Goal: Task Accomplishment & Management: Manage account settings

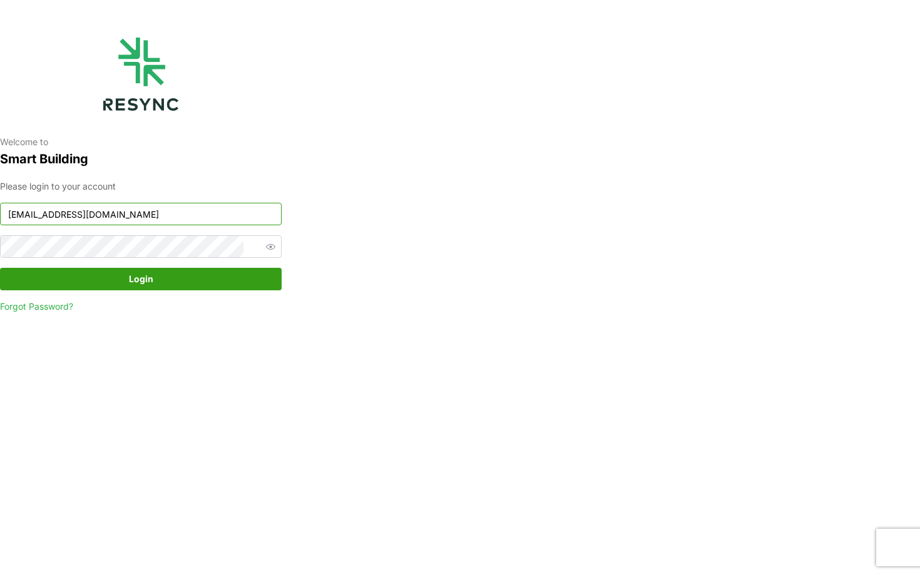
click at [173, 221] on input "[EMAIL_ADDRESS][DOMAIN_NAME]" at bounding box center [141, 214] width 282 height 23
click at [151, 215] on input "nhs_internal@resynctech.com" at bounding box center [141, 214] width 282 height 23
type input "bsi_display@resynctech.com"
click at [144, 272] on span "Login" at bounding box center [141, 278] width 24 height 21
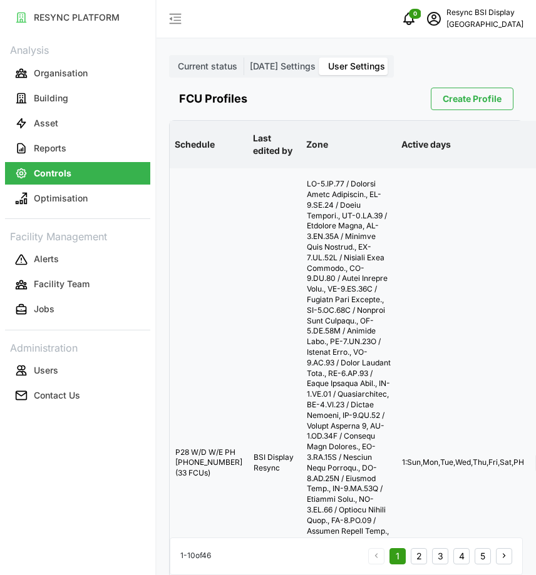
scroll to position [0, 50]
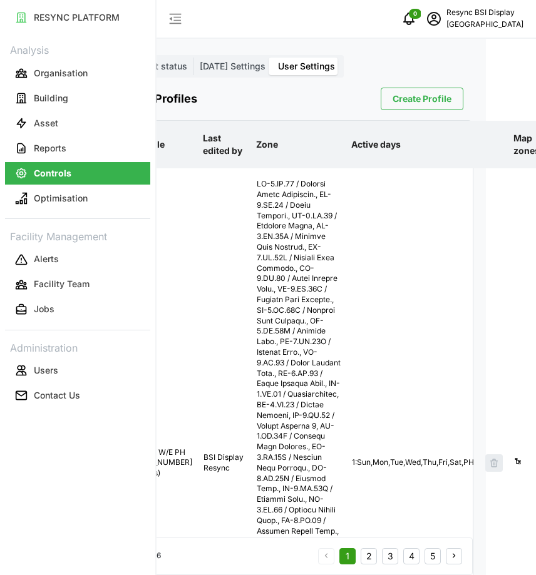
click at [427, 90] on span "Create Profile" at bounding box center [421, 98] width 59 height 21
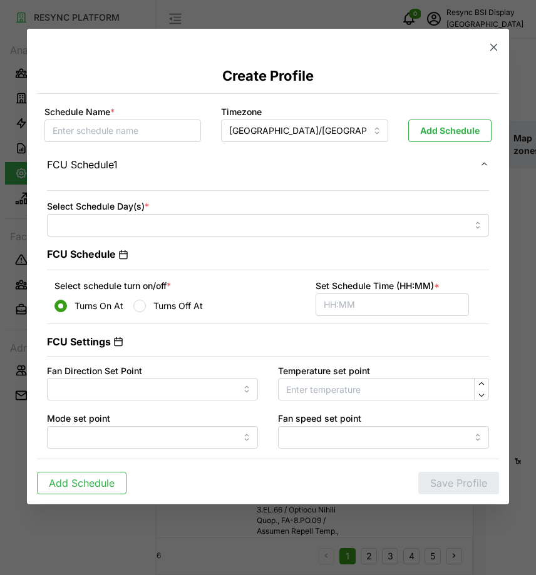
click at [493, 52] on icon "button" at bounding box center [493, 47] width 13 height 13
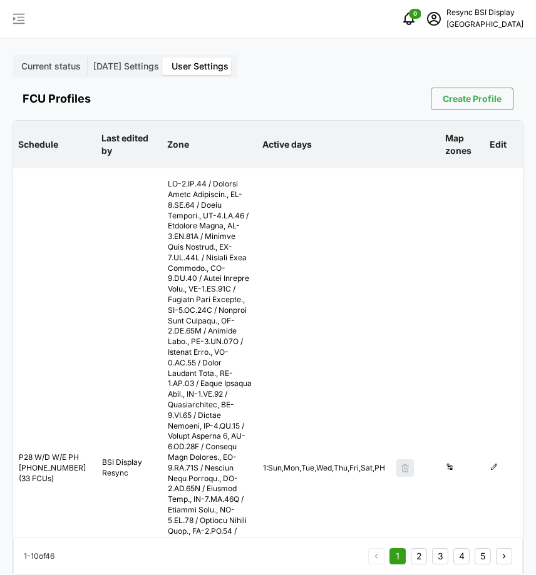
click at [454, 103] on span "Create Profile" at bounding box center [471, 98] width 59 height 21
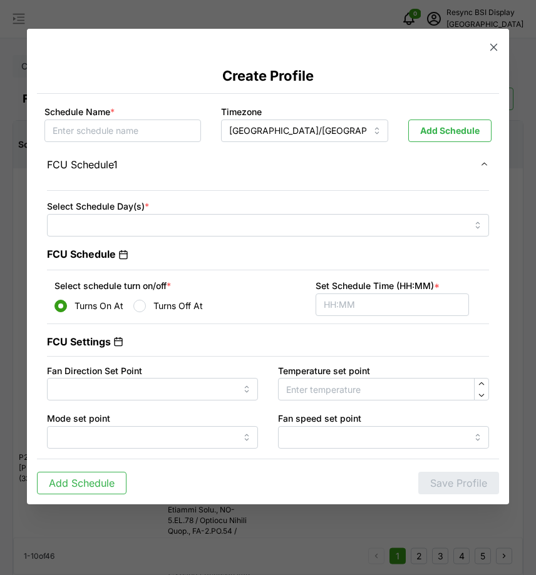
click at [489, 47] on icon "button" at bounding box center [493, 47] width 13 height 13
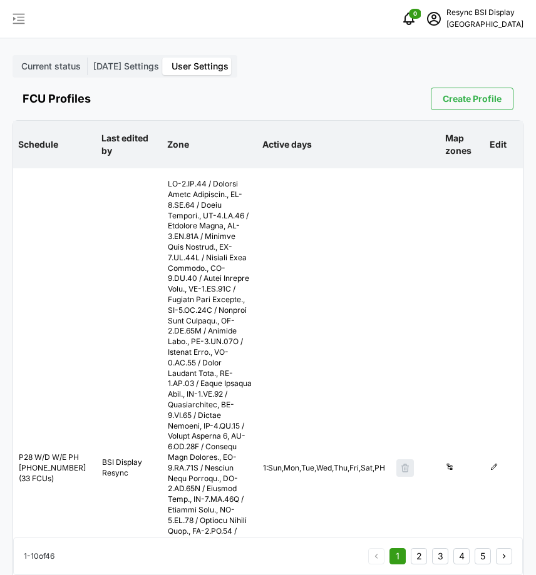
click at [481, 101] on span "Create Profile" at bounding box center [471, 98] width 59 height 21
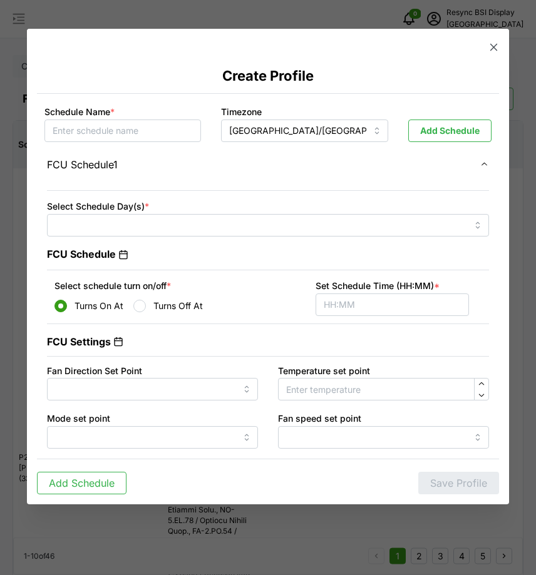
click at [487, 43] on icon "button" at bounding box center [493, 47] width 13 height 13
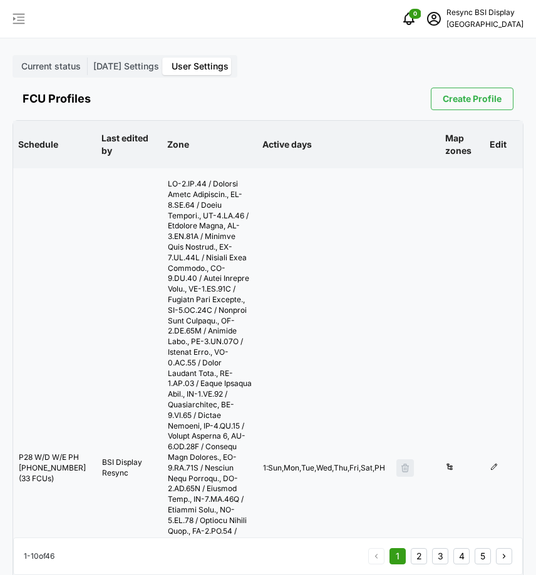
click at [490, 463] on icon at bounding box center [494, 467] width 8 height 8
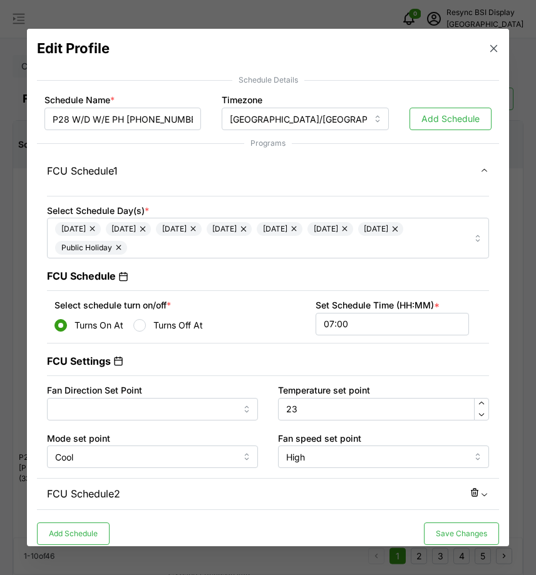
scroll to position [9, 0]
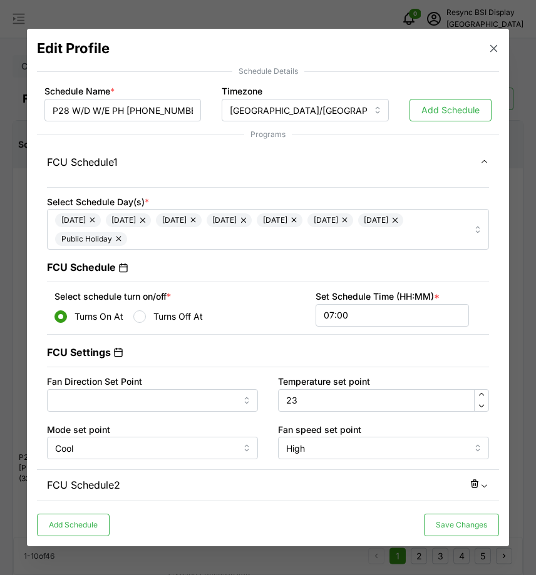
click at [203, 482] on div "FCU Schedule 2" at bounding box center [263, 485] width 432 height 16
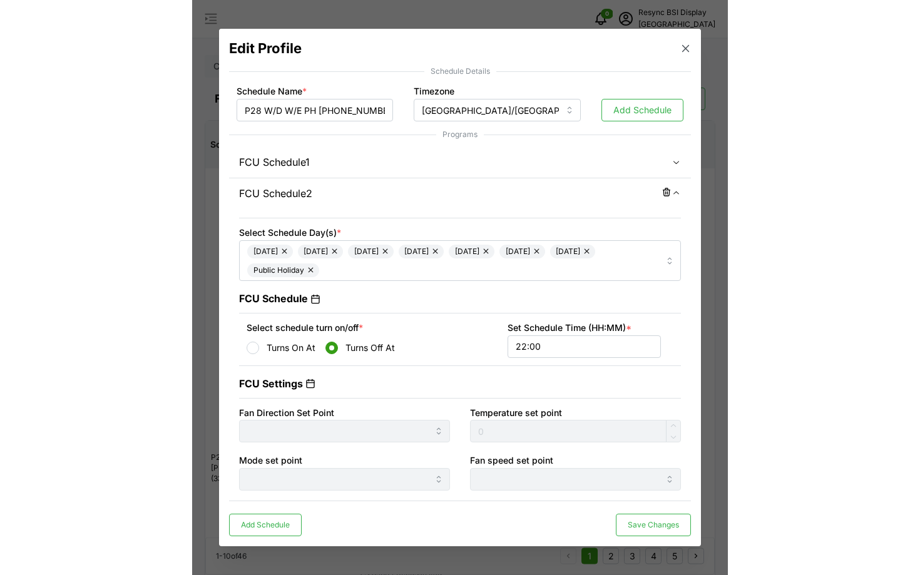
scroll to position [0, 0]
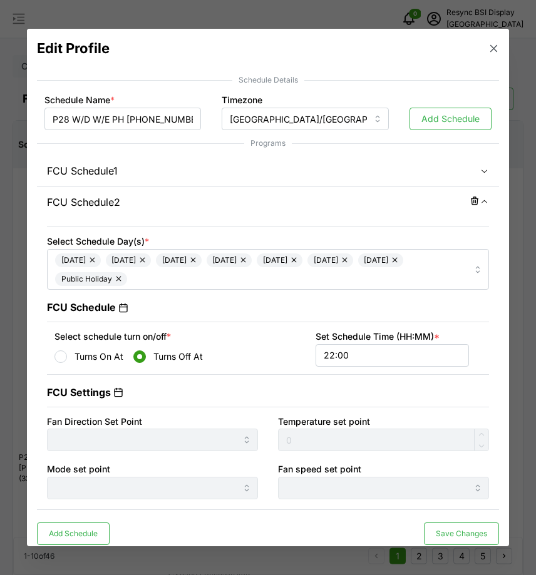
click at [202, 176] on div "FCU Schedule 1" at bounding box center [263, 171] width 432 height 16
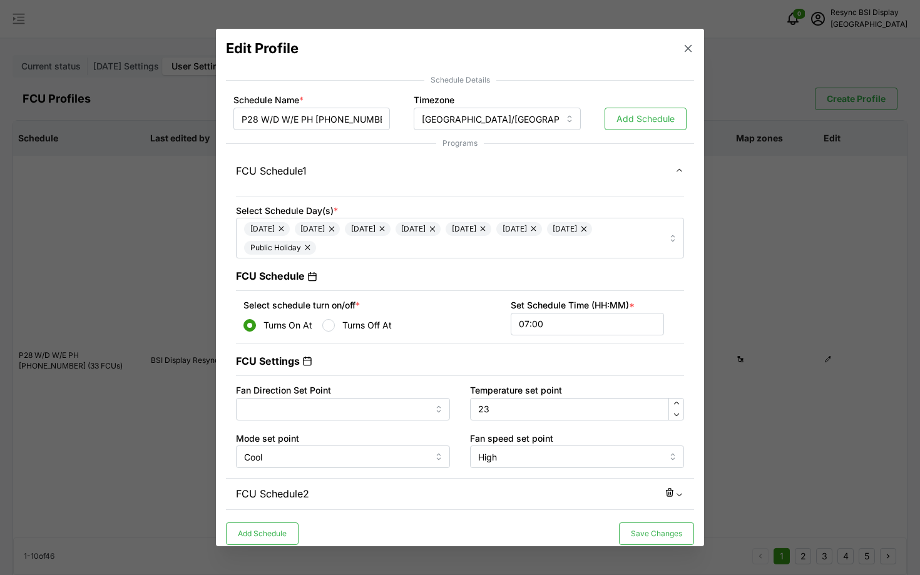
scroll to position [9, 0]
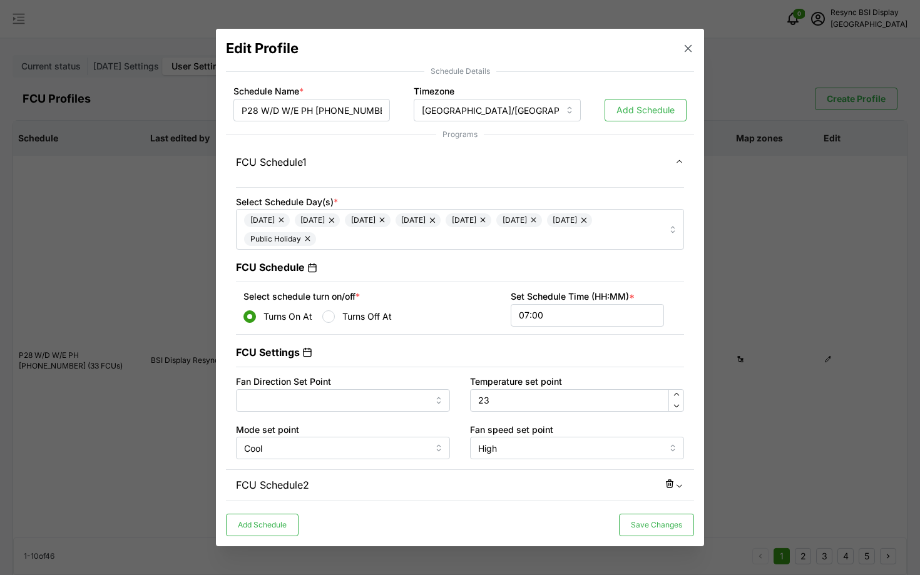
click at [535, 55] on button "button" at bounding box center [689, 48] width 18 height 18
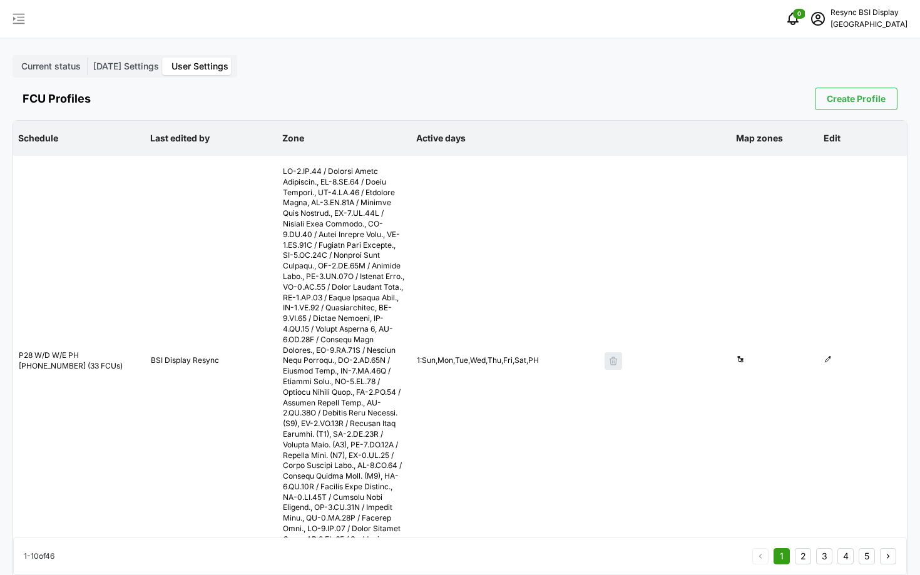
click at [105, 68] on span "Today Settings" at bounding box center [126, 66] width 66 height 11
click at [87, 58] on input "Today Settings" at bounding box center [87, 58] width 0 height 0
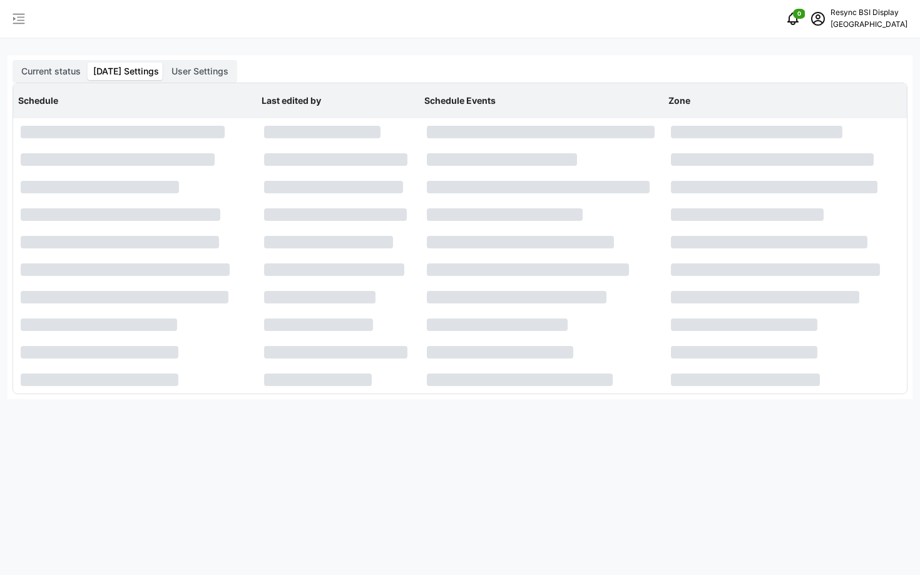
click at [54, 69] on span "Current status" at bounding box center [50, 71] width 59 height 11
click at [15, 63] on input "Current status" at bounding box center [15, 63] width 0 height 0
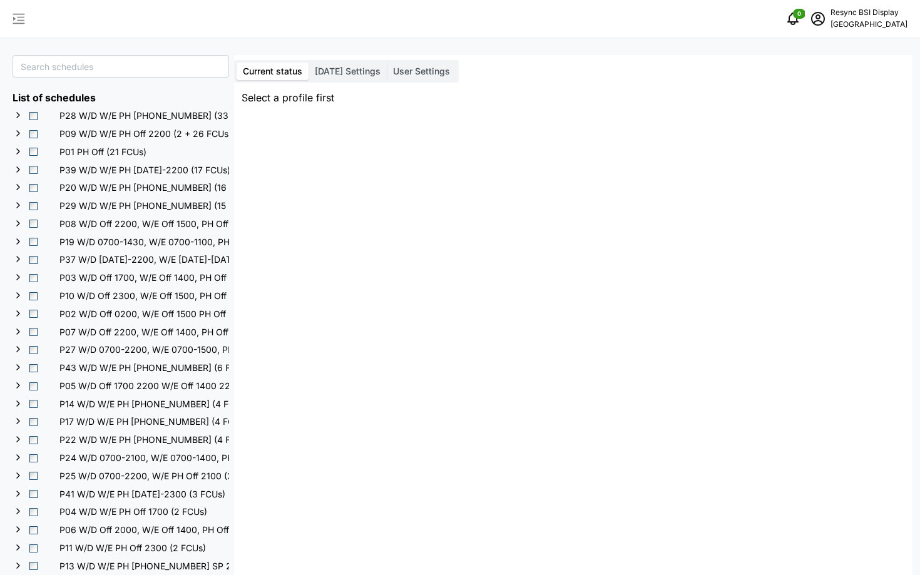
click at [355, 66] on span "Today Settings" at bounding box center [348, 71] width 66 height 11
click at [308, 63] on input "Today Settings" at bounding box center [308, 63] width 0 height 0
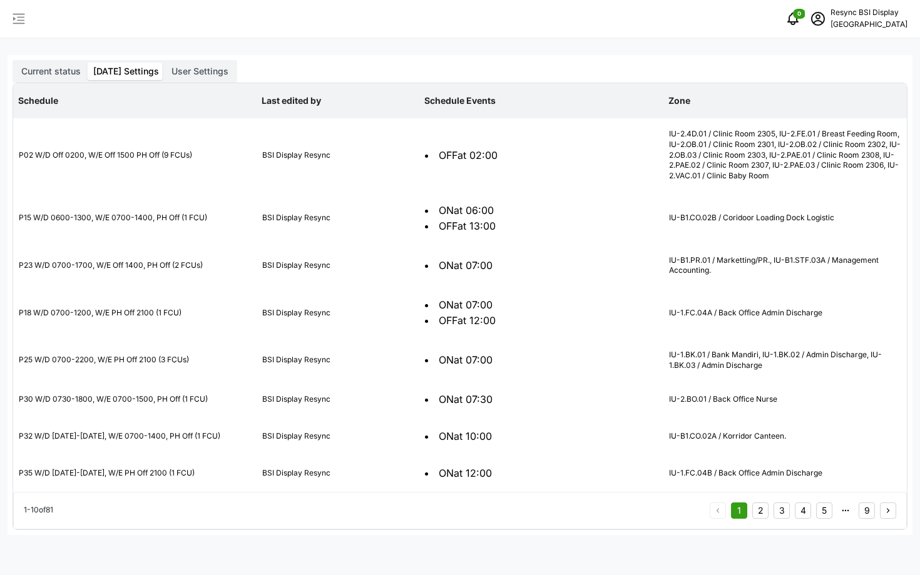
click at [46, 70] on span "Current status" at bounding box center [50, 71] width 59 height 11
click at [15, 63] on input "Current status" at bounding box center [15, 63] width 0 height 0
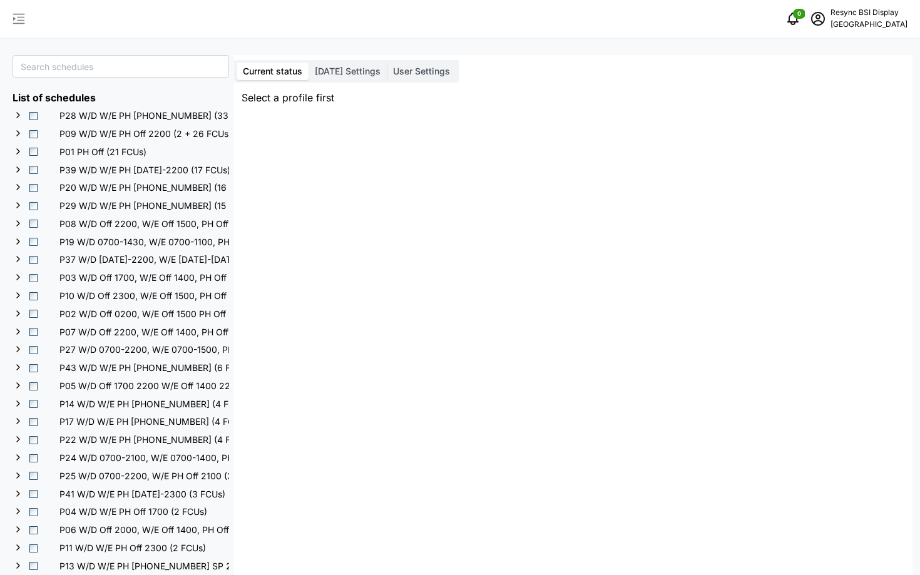
click at [368, 63] on label "Today Settings" at bounding box center [347, 72] width 78 height 18
click at [308, 63] on input "Today Settings" at bounding box center [308, 63] width 0 height 0
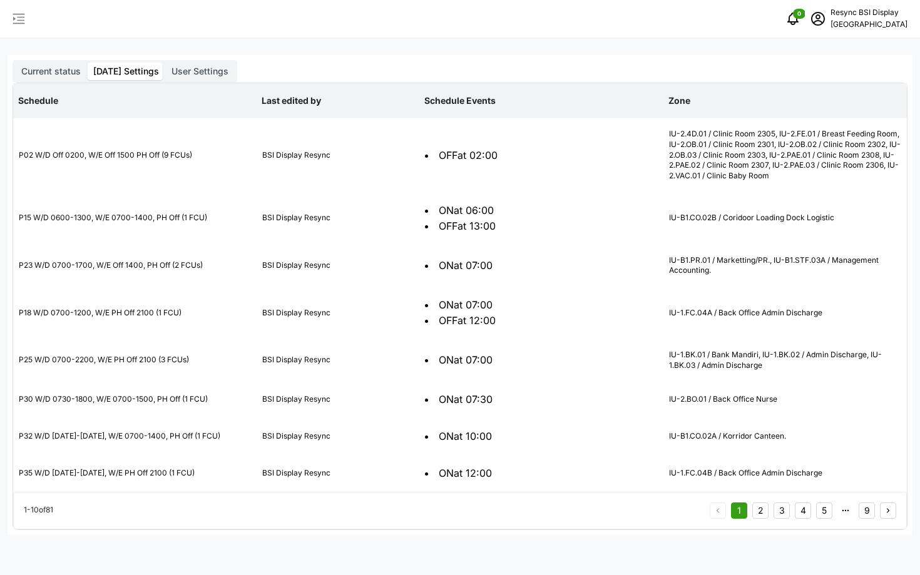
click at [202, 73] on span "User Settings" at bounding box center [199, 71] width 57 height 11
click at [165, 63] on input "User Settings" at bounding box center [165, 63] width 0 height 0
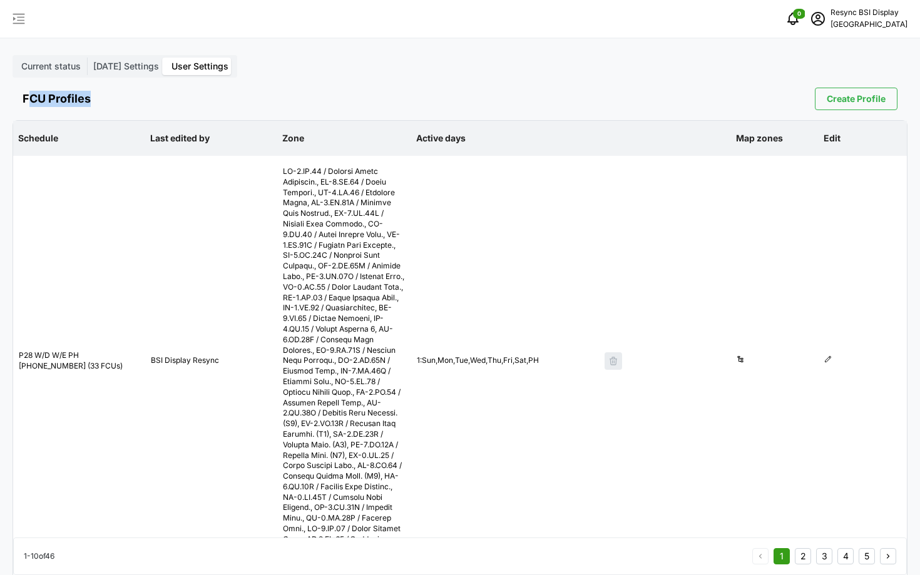
drag, startPoint x: 26, startPoint y: 98, endPoint x: 99, endPoint y: 99, distance: 73.2
click at [99, 99] on div "FCU Profiles Create Profile" at bounding box center [460, 99] width 895 height 43
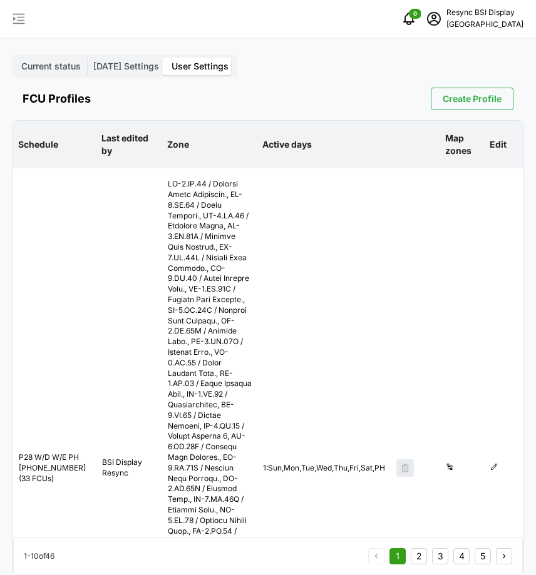
click at [139, 71] on label "Today Settings" at bounding box center [126, 67] width 78 height 18
click at [87, 58] on input "Today Settings" at bounding box center [87, 58] width 0 height 0
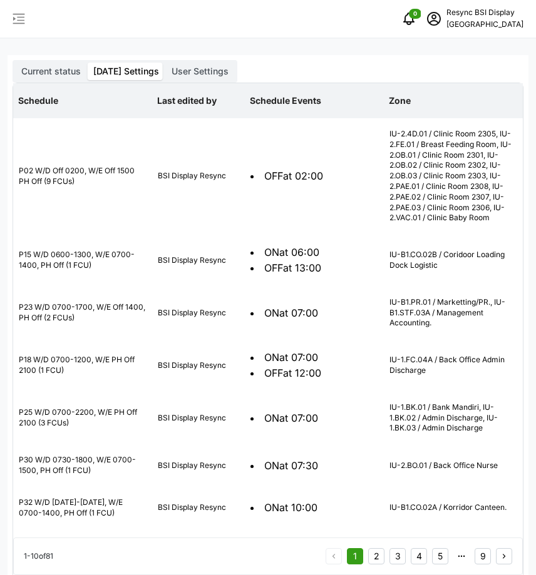
click at [205, 71] on span "User Settings" at bounding box center [199, 71] width 57 height 11
click at [165, 63] on input "User Settings" at bounding box center [165, 63] width 0 height 0
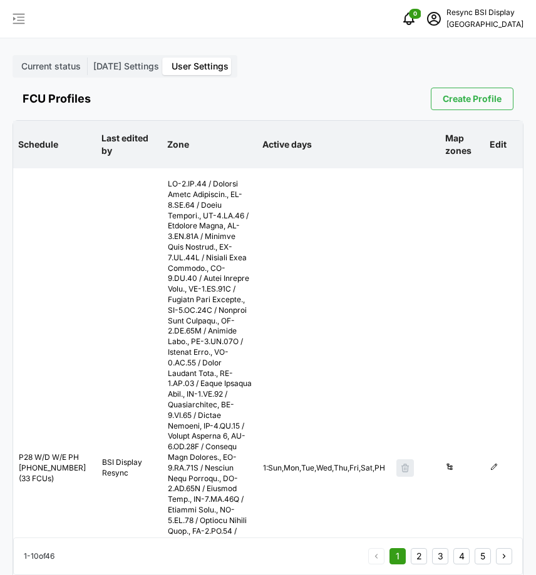
click at [484, 95] on span "Create Profile" at bounding box center [471, 98] width 59 height 21
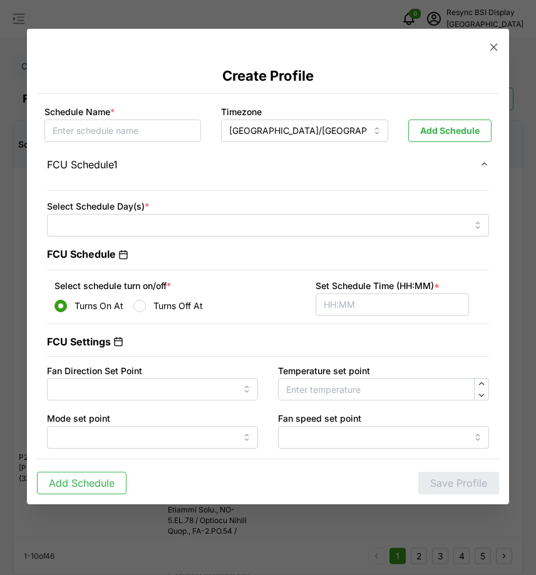
click at [494, 51] on icon "button" at bounding box center [493, 47] width 13 height 13
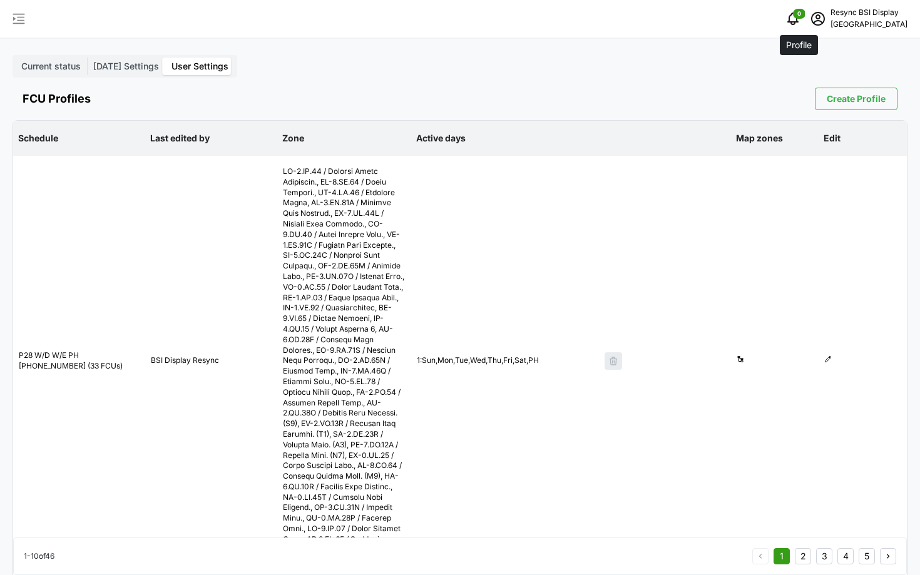
click at [535, 15] on icon "schedule" at bounding box center [817, 18] width 15 height 15
click at [535, 95] on button "Logout" at bounding box center [846, 94] width 119 height 22
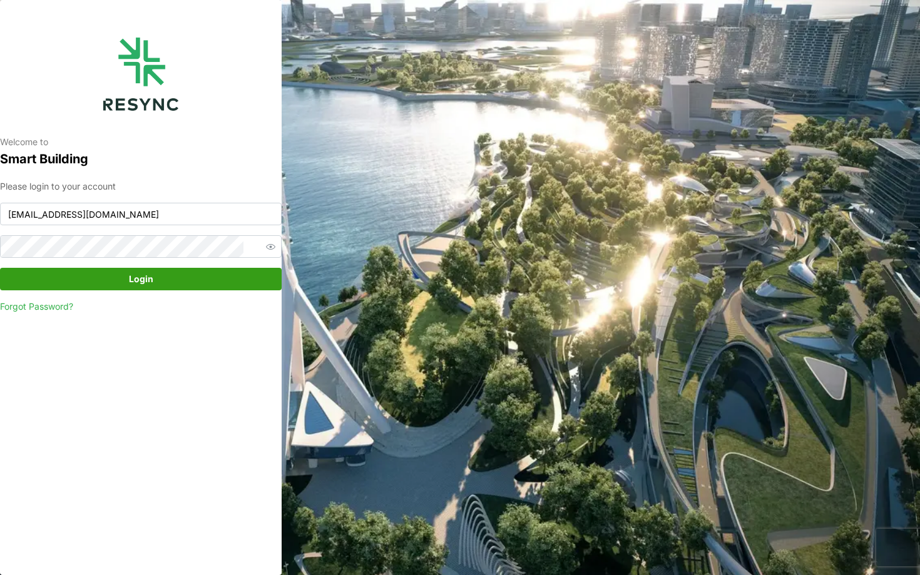
click at [188, 199] on div "Please login to your account [EMAIL_ADDRESS][DOMAIN_NAME] Login Forgot Password?" at bounding box center [141, 247] width 282 height 134
click at [191, 203] on input "[EMAIL_ADDRESS][DOMAIN_NAME]" at bounding box center [141, 214] width 282 height 23
type input "[EMAIL_ADDRESS][DOMAIN_NAME]"
click at [231, 292] on div "Please login to your account [EMAIL_ADDRESS][DOMAIN_NAME] Login Forgot Password?" at bounding box center [141, 247] width 282 height 134
click at [214, 278] on span "Login" at bounding box center [141, 278] width 258 height 21
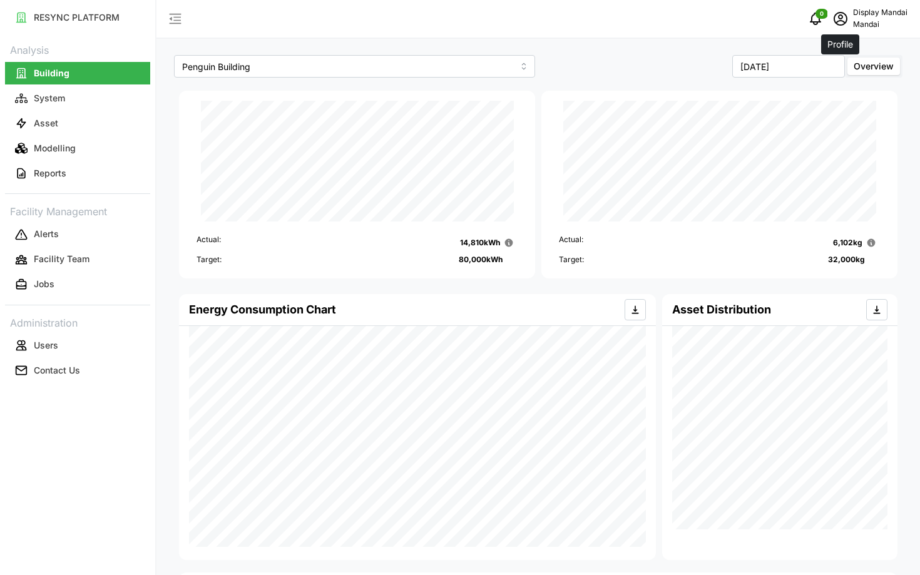
click at [844, 14] on icon "schedule" at bounding box center [841, 19] width 14 height 14
click at [838, 94] on div "Logout" at bounding box center [861, 95] width 89 height 14
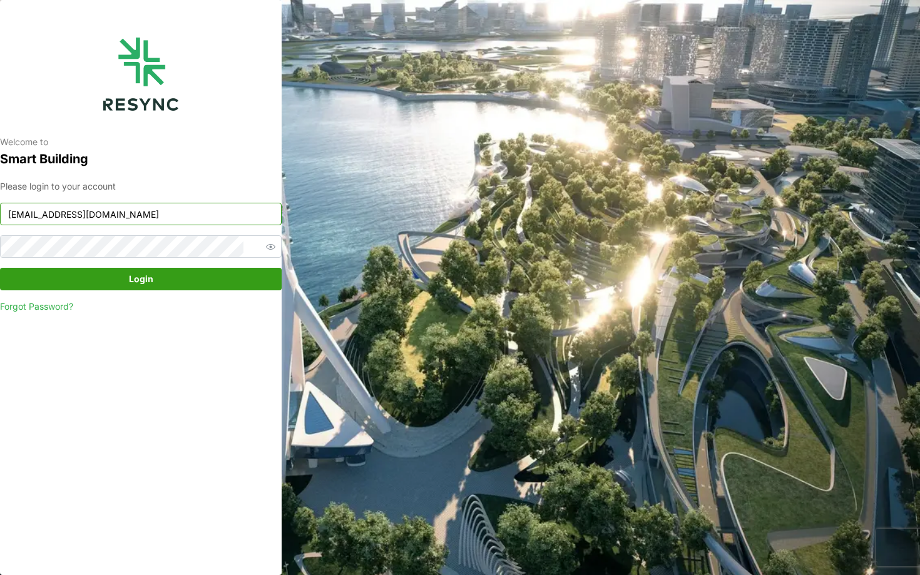
click at [128, 206] on input "mandai_display@resynctech.com" at bounding box center [141, 214] width 282 height 23
type input "mandai_internal@resynctech.com"
click at [170, 276] on span "Login" at bounding box center [141, 278] width 258 height 21
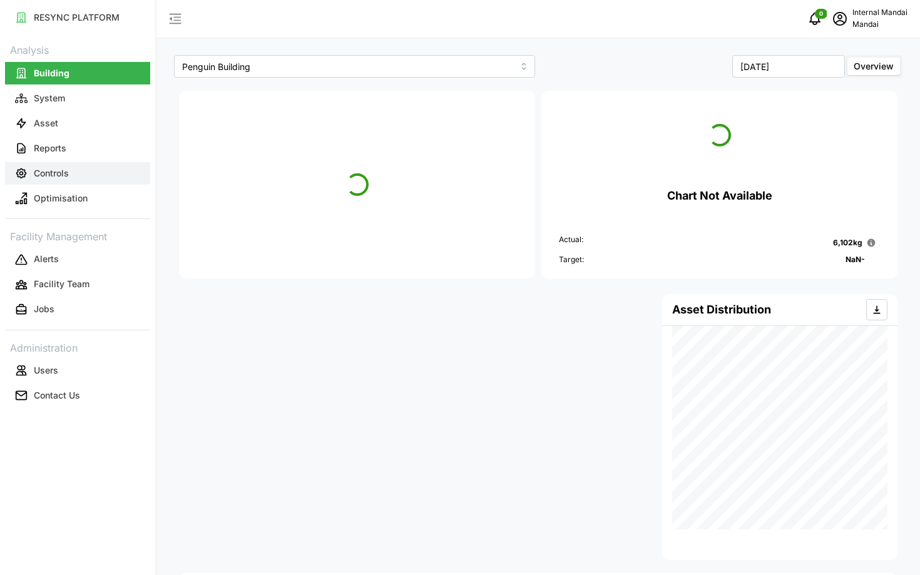
click at [82, 175] on button "Controls" at bounding box center [77, 173] width 145 height 23
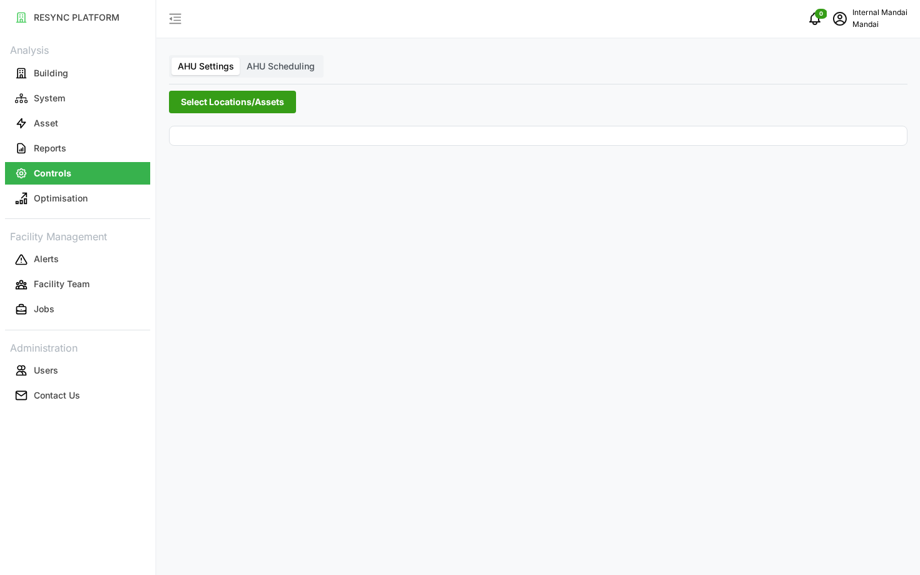
click at [277, 69] on span "AHU Scheduling" at bounding box center [281, 66] width 68 height 11
click at [240, 58] on input "AHU Scheduling" at bounding box center [240, 58] width 0 height 0
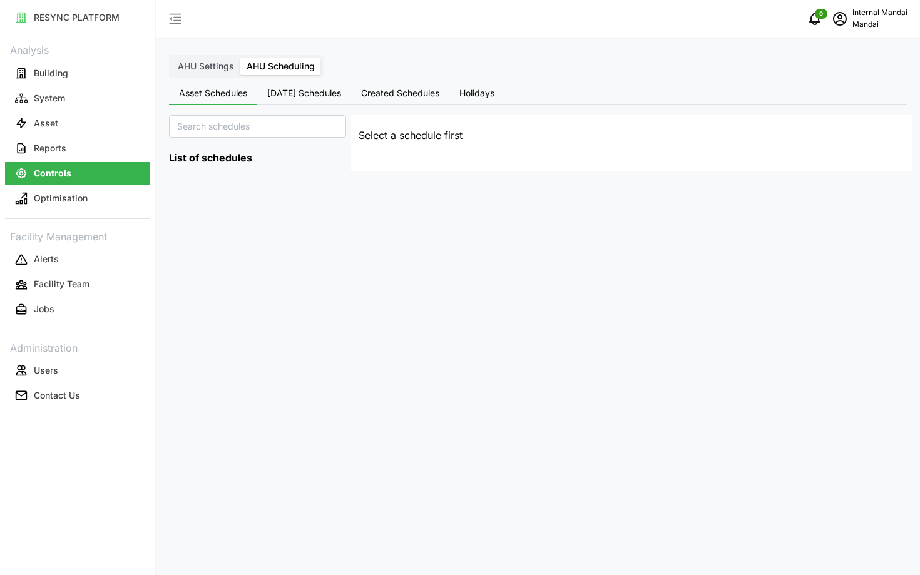
click at [210, 73] on label "AHU Settings" at bounding box center [205, 67] width 69 height 18
click at [171, 58] on input "AHU Settings" at bounding box center [171, 58] width 0 height 0
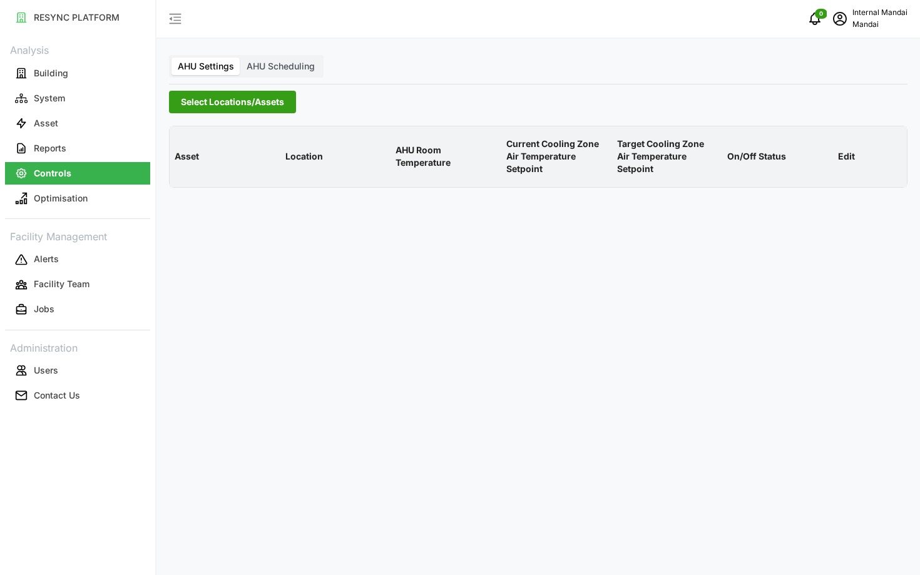
click at [305, 69] on span "AHU Scheduling" at bounding box center [281, 66] width 68 height 11
click at [240, 58] on input "AHU Scheduling" at bounding box center [240, 58] width 0 height 0
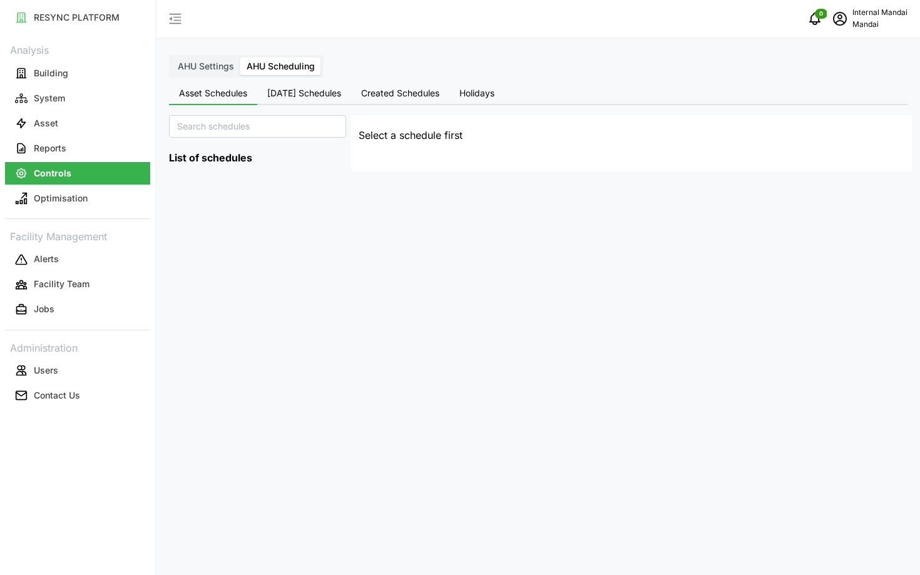
click at [437, 81] on div "AHU Settings AHU Scheduling Asset Schedules Today's Schedules Created Schedules…" at bounding box center [537, 287] width 763 height 575
click at [436, 89] on span "Created Schedules" at bounding box center [400, 93] width 78 height 9
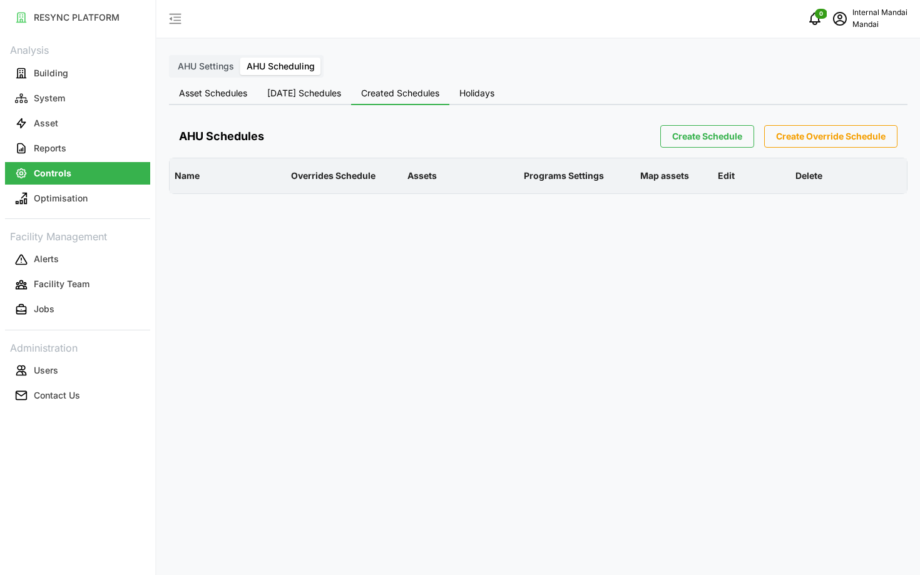
click at [334, 97] on span "[DATE] Schedules" at bounding box center [304, 93] width 74 height 9
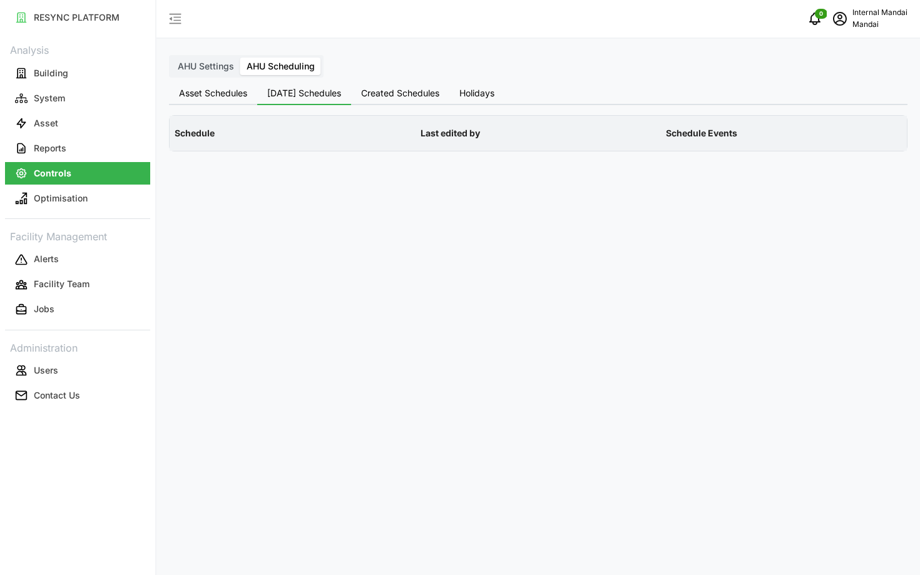
click at [413, 93] on span "Created Schedules" at bounding box center [400, 93] width 78 height 9
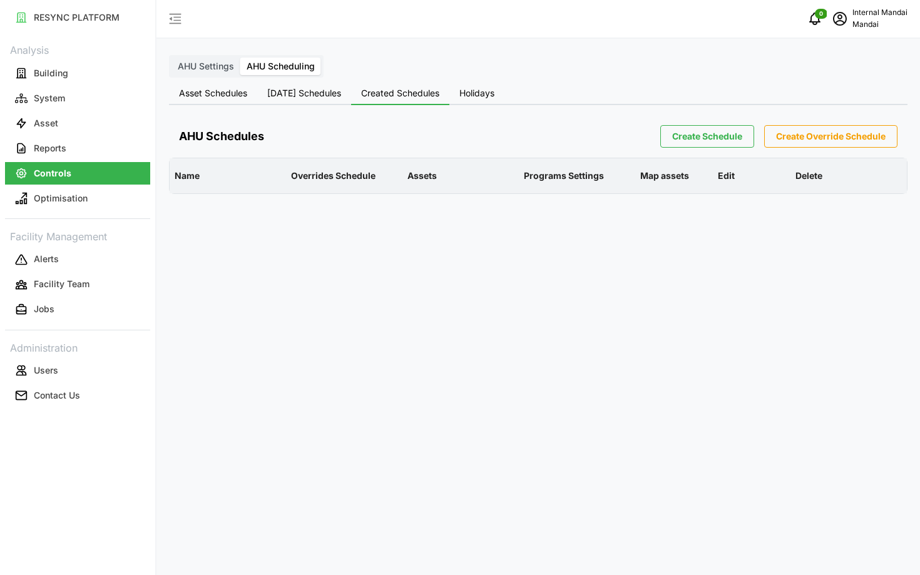
click at [705, 140] on span "Create Schedule" at bounding box center [707, 136] width 70 height 21
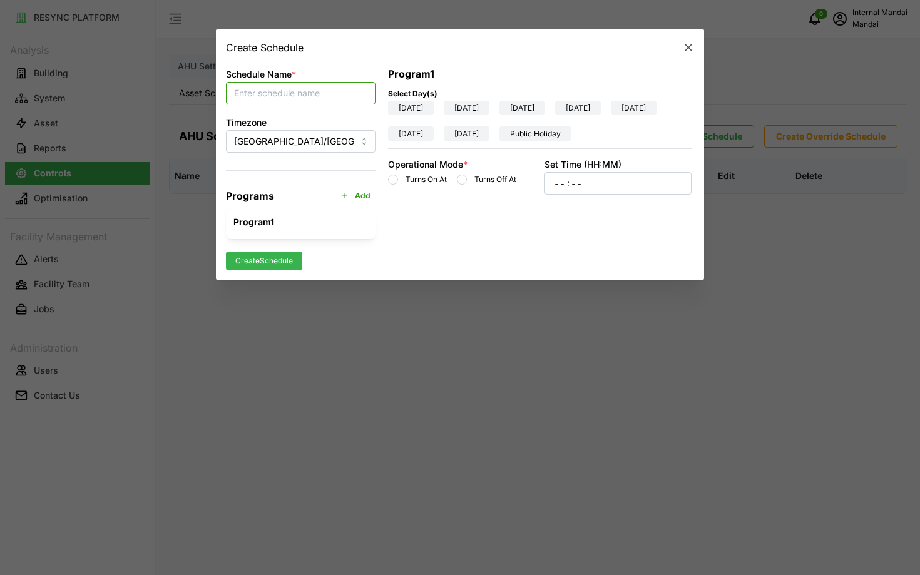
click at [275, 101] on input "Schedule Name *" at bounding box center [301, 93] width 150 height 23
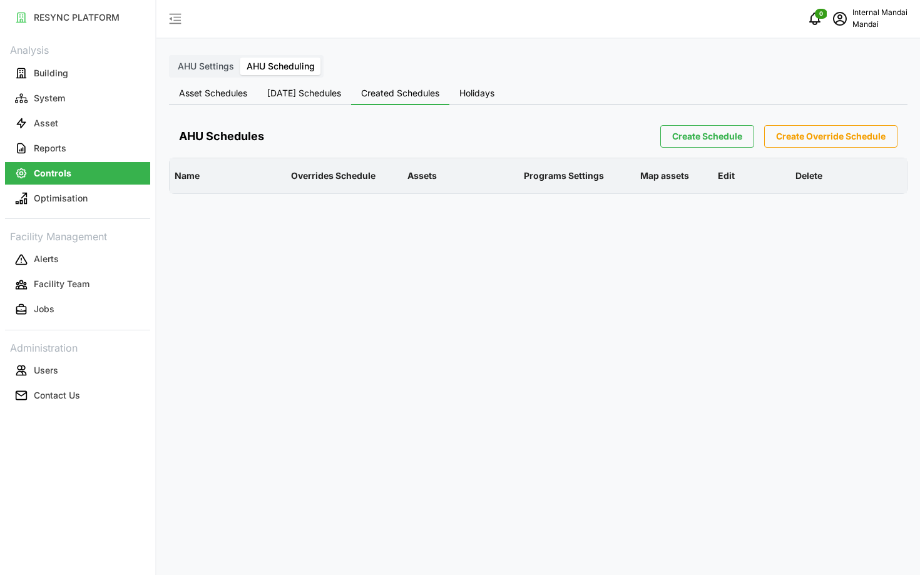
click at [835, 26] on icon "schedule" at bounding box center [839, 18] width 15 height 15
click at [832, 93] on div "Logout" at bounding box center [861, 95] width 89 height 14
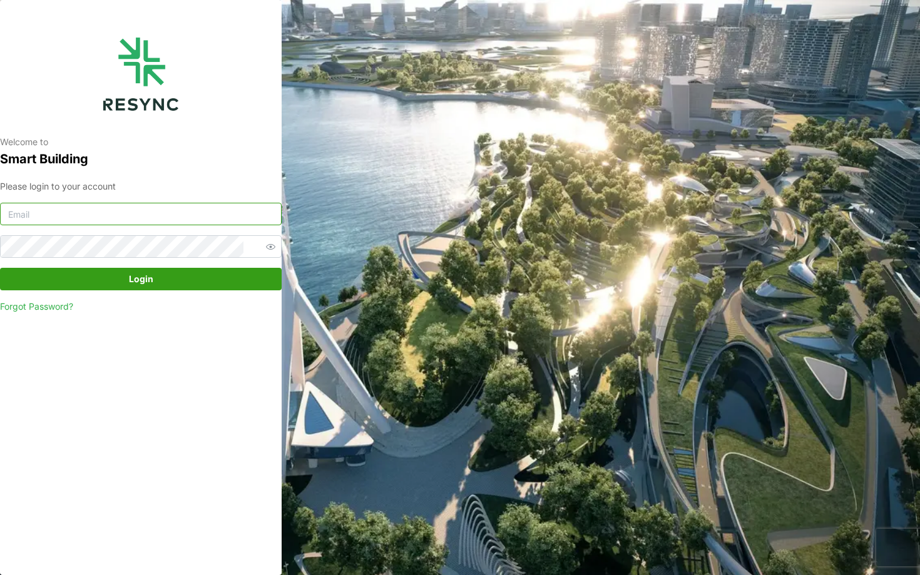
type input "[EMAIL_ADDRESS][DOMAIN_NAME]"
click at [120, 287] on span "Login" at bounding box center [141, 278] width 258 height 21
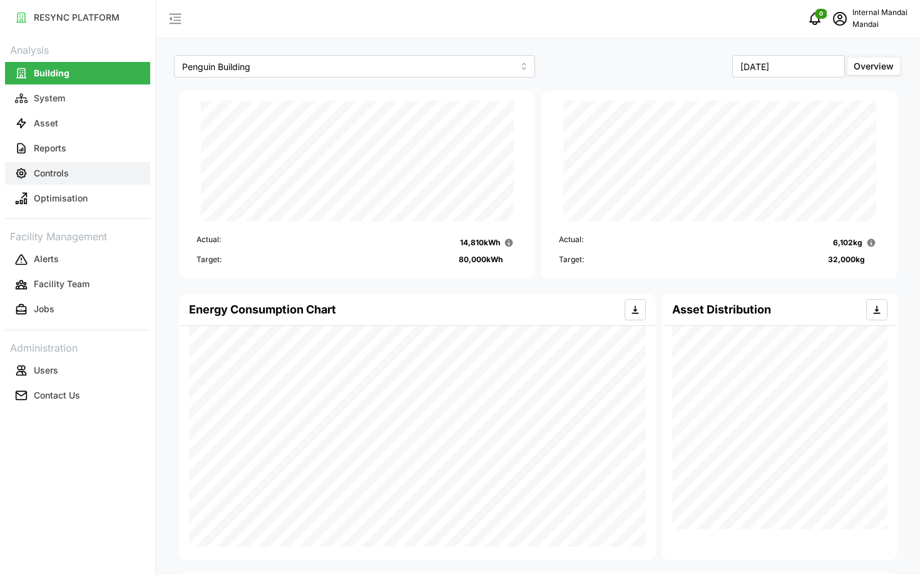
click at [62, 162] on button "Controls" at bounding box center [77, 173] width 145 height 23
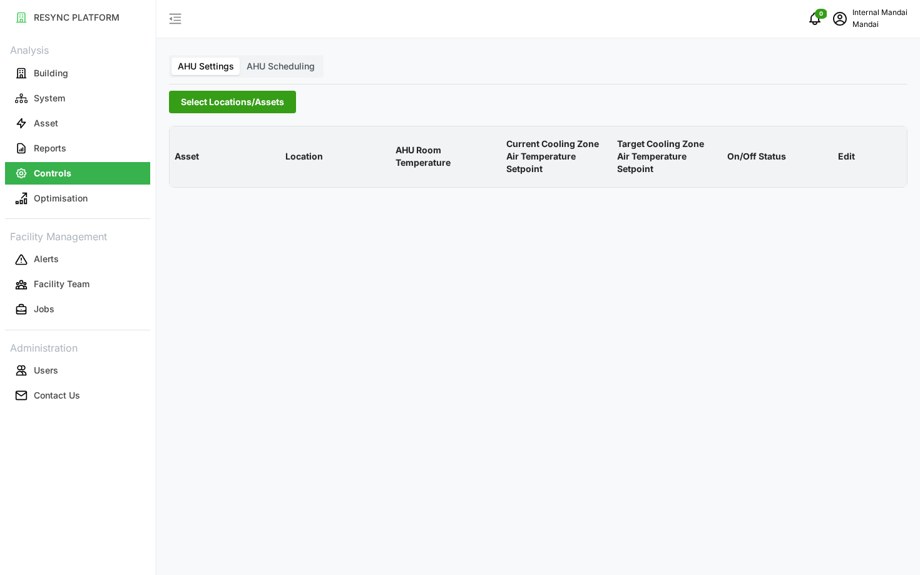
click at [254, 69] on span "AHU Scheduling" at bounding box center [281, 66] width 68 height 11
click at [240, 58] on input "AHU Scheduling" at bounding box center [240, 58] width 0 height 0
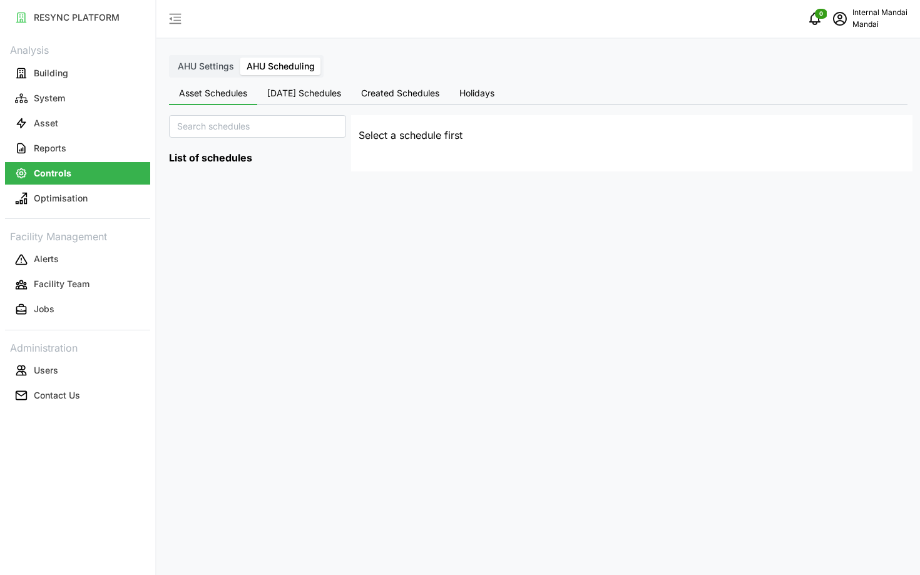
click at [312, 93] on span "[DATE] Schedules" at bounding box center [304, 93] width 74 height 9
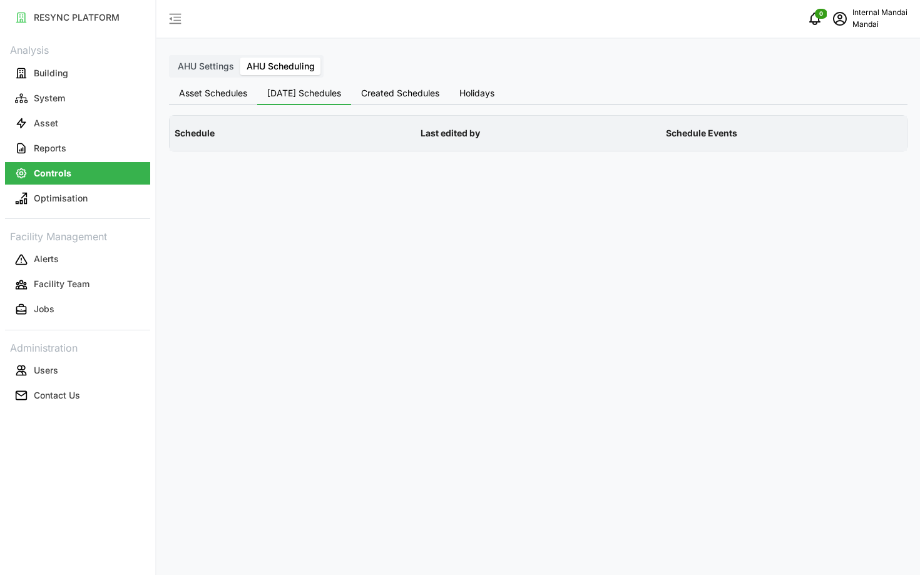
click at [372, 86] on button "Created Schedules" at bounding box center [400, 94] width 98 height 23
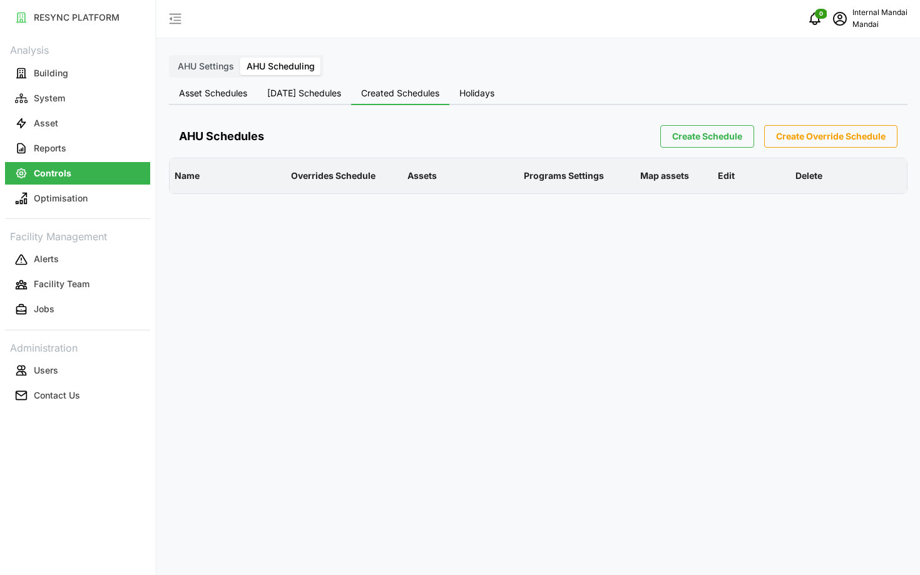
click at [722, 141] on span "Create Schedule" at bounding box center [707, 136] width 70 height 21
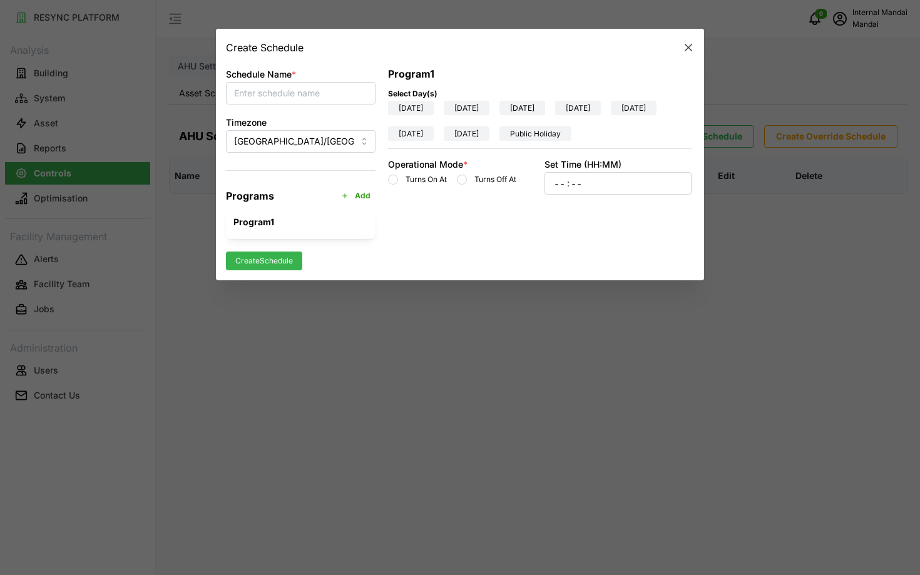
click at [680, 54] on button "button" at bounding box center [689, 48] width 18 height 18
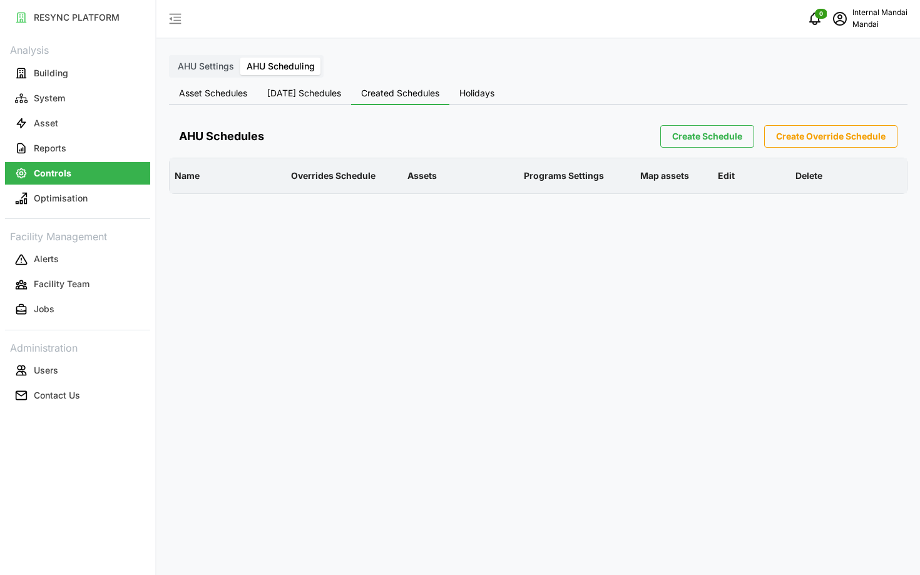
click at [297, 104] on button "[DATE] Schedules" at bounding box center [304, 94] width 94 height 23
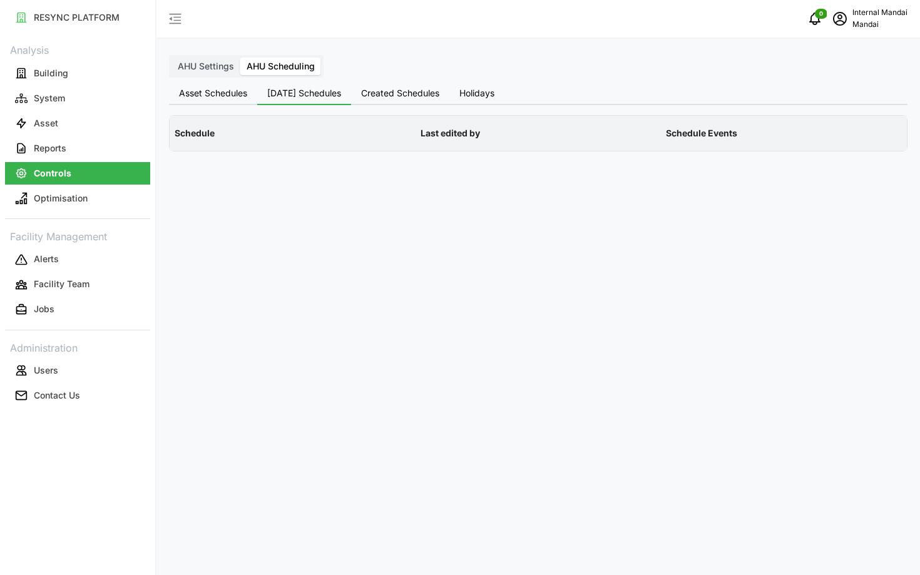
click at [189, 94] on span "Asset Schedules" at bounding box center [213, 93] width 68 height 9
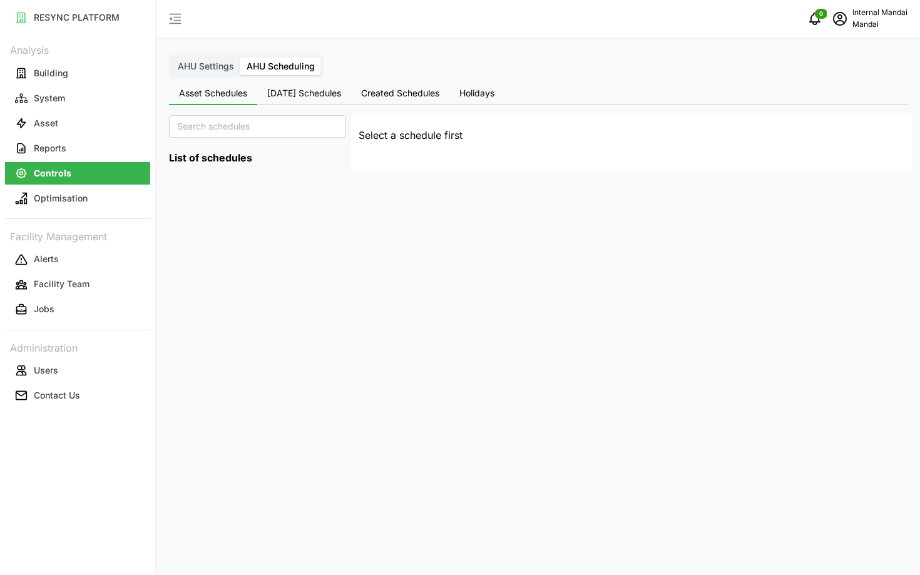
click at [405, 72] on div "AHU Settings AHU Scheduling Asset Schedules Today's Schedules Created Schedules…" at bounding box center [537, 287] width 763 height 575
click at [465, 102] on button "Holidays" at bounding box center [476, 94] width 55 height 23
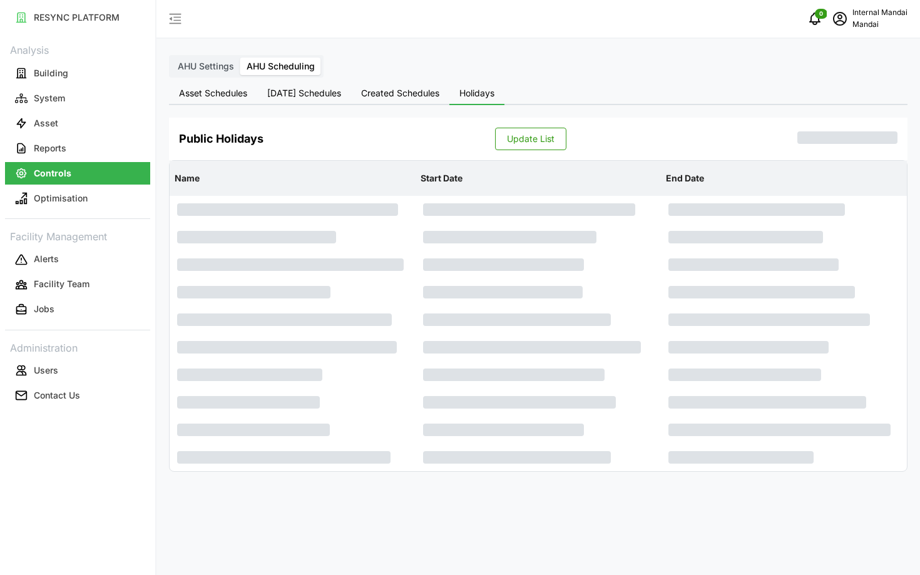
click at [202, 68] on span "AHU Settings" at bounding box center [206, 66] width 56 height 11
click at [171, 58] on input "AHU Settings" at bounding box center [171, 58] width 0 height 0
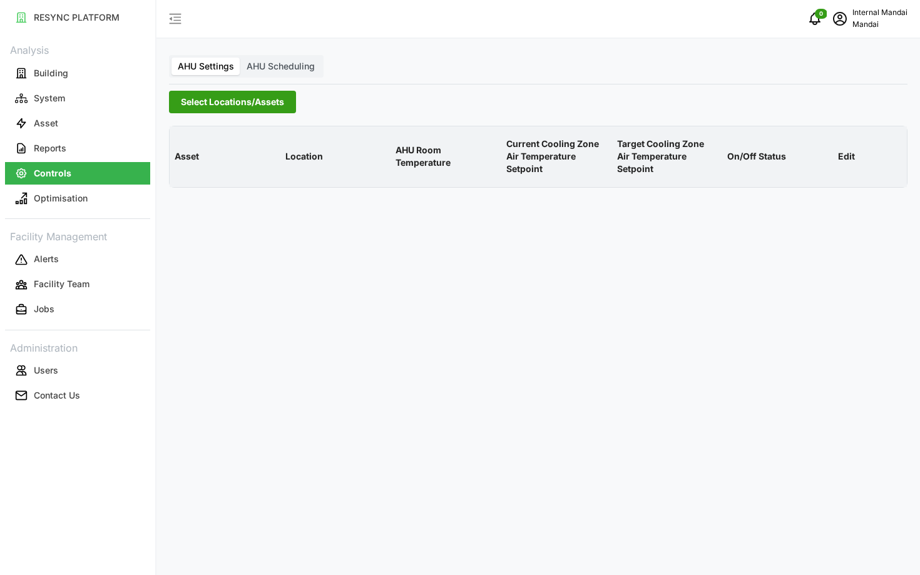
click at [252, 101] on span "Select Locations/Assets" at bounding box center [232, 101] width 103 height 21
click at [186, 157] on polyline at bounding box center [185, 158] width 3 height 5
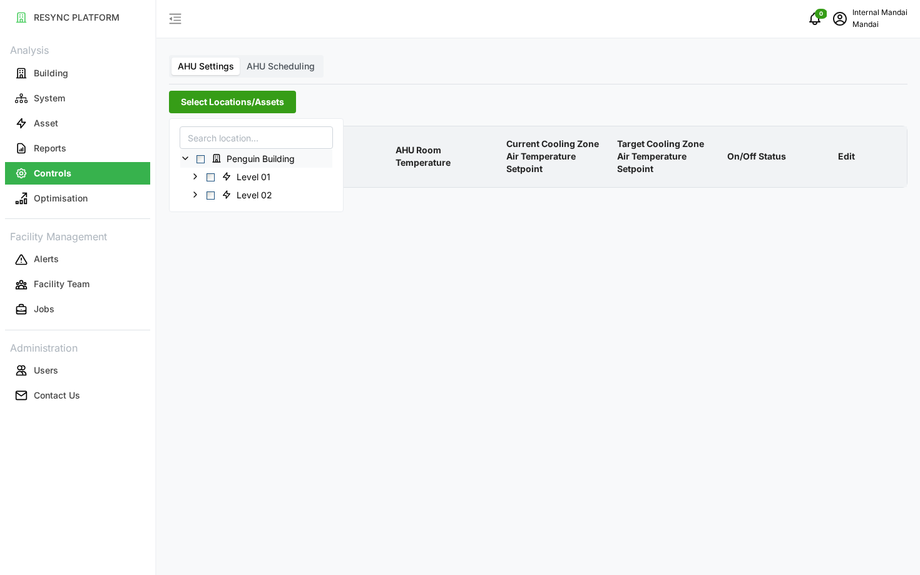
click at [209, 160] on span "Penguin Building" at bounding box center [254, 158] width 97 height 15
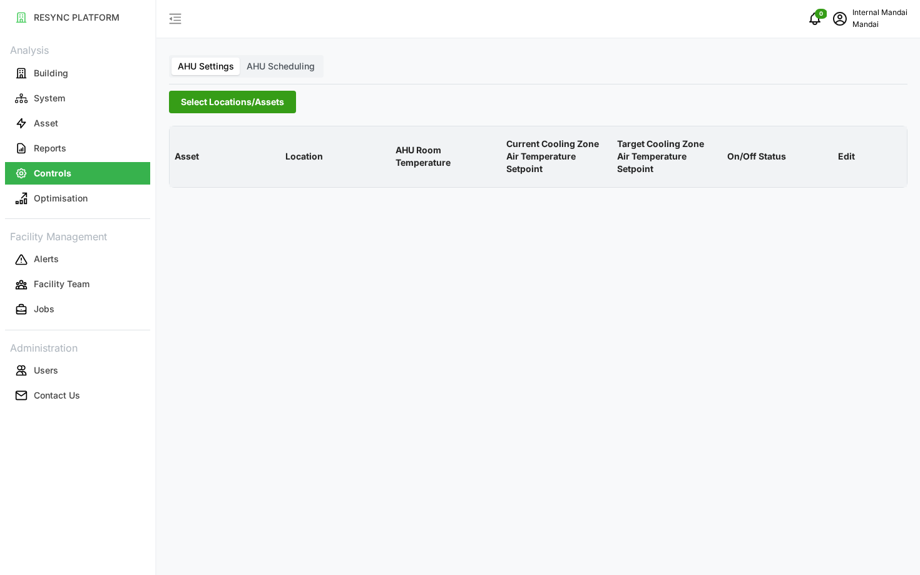
click at [377, 390] on div "AHU Settings AHU Scheduling Select Locations/Assets Asset Location AHU Room Tem…" at bounding box center [537, 287] width 763 height 575
click at [107, 206] on button "Optimisation" at bounding box center [77, 198] width 145 height 23
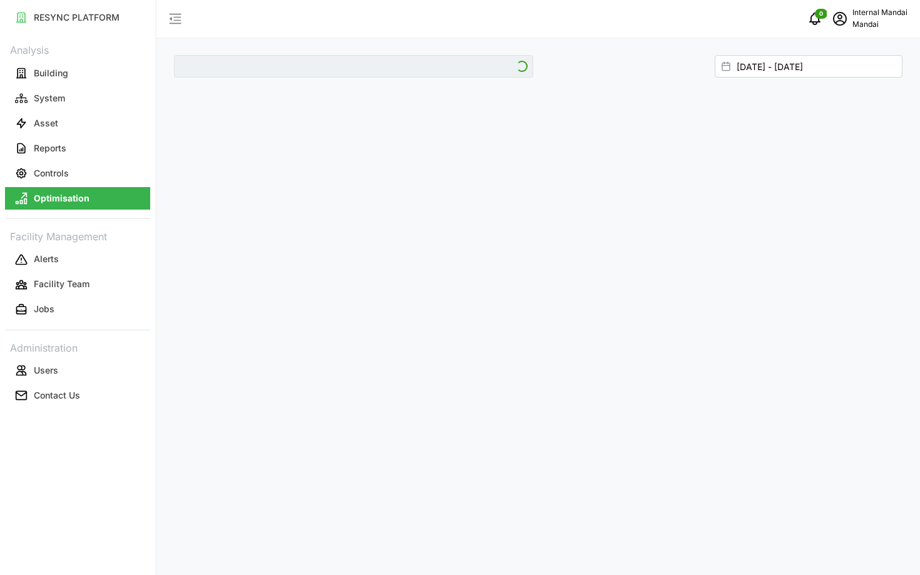
type input "Penguin Building"
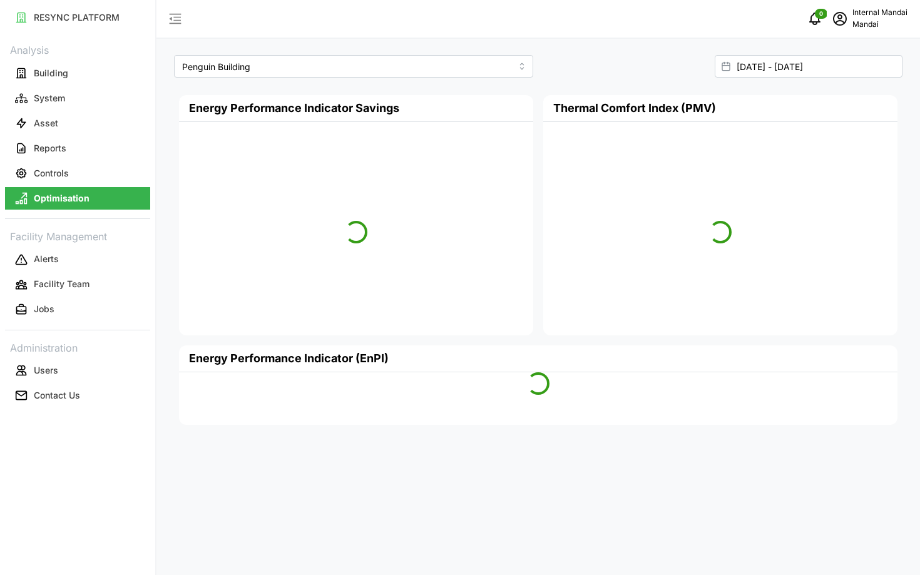
click at [85, 188] on button "Optimisation" at bounding box center [77, 198] width 145 height 23
type input "Penguin Building"
click at [91, 179] on button "Controls" at bounding box center [77, 173] width 145 height 23
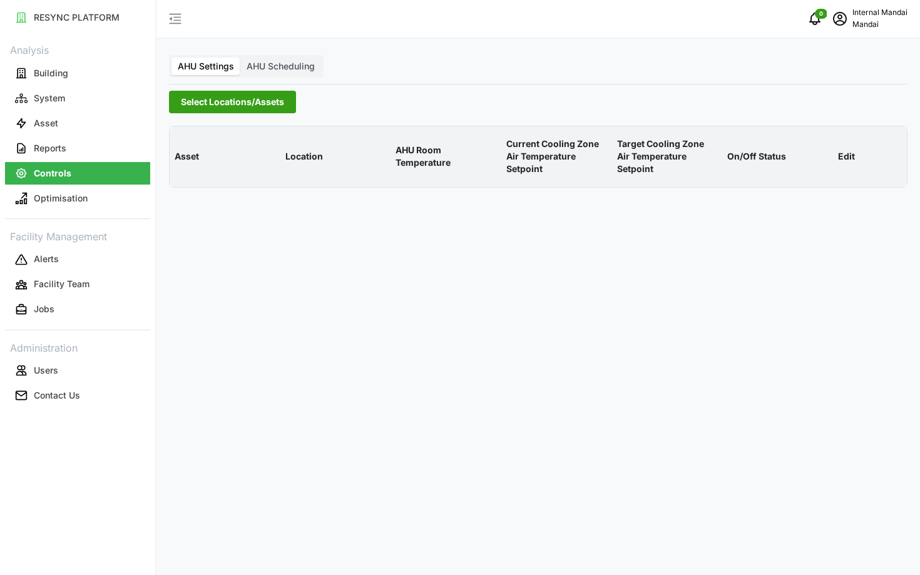
click at [278, 99] on span "Select Locations/Assets" at bounding box center [232, 101] width 103 height 21
click at [201, 159] on span "Select Penguin Building" at bounding box center [200, 159] width 8 height 8
click at [267, 86] on div "AHU Settings AHU Scheduling Select Locations/Assets Asset Location AHU Room Tem…" at bounding box center [537, 287] width 763 height 575
click at [248, 74] on label "AHU Scheduling" at bounding box center [280, 67] width 81 height 18
click at [240, 58] on input "AHU Scheduling" at bounding box center [240, 58] width 0 height 0
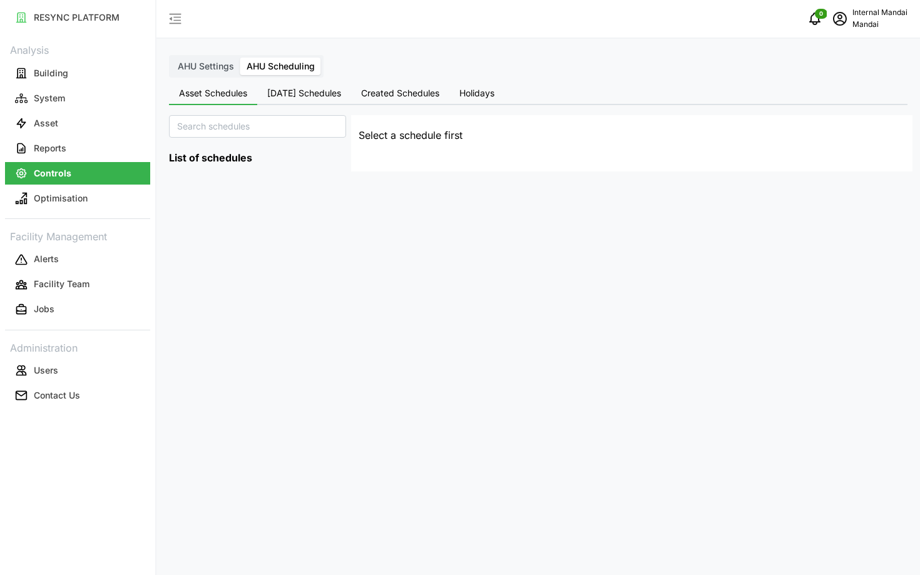
click at [313, 98] on span "Today's Schedules" at bounding box center [304, 93] width 74 height 9
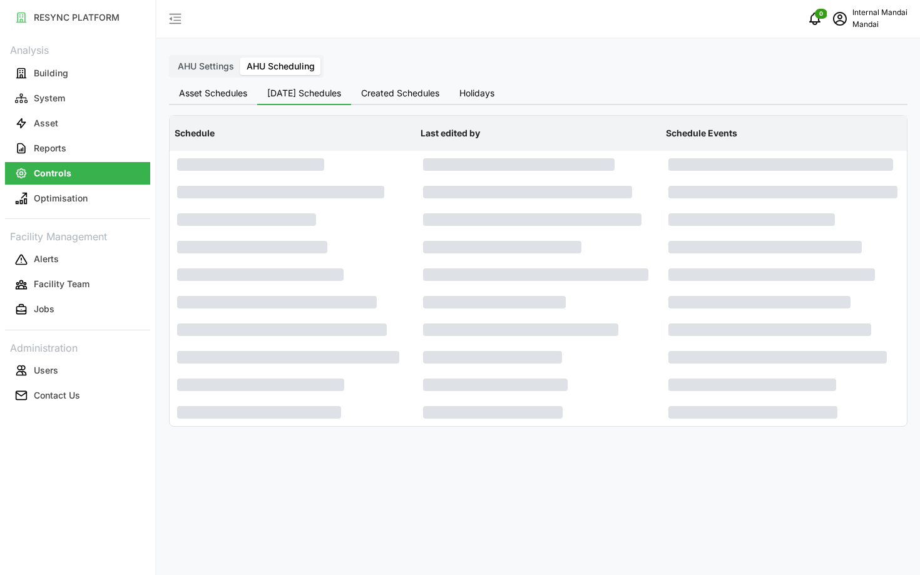
click at [416, 95] on span "Created Schedules" at bounding box center [400, 93] width 78 height 9
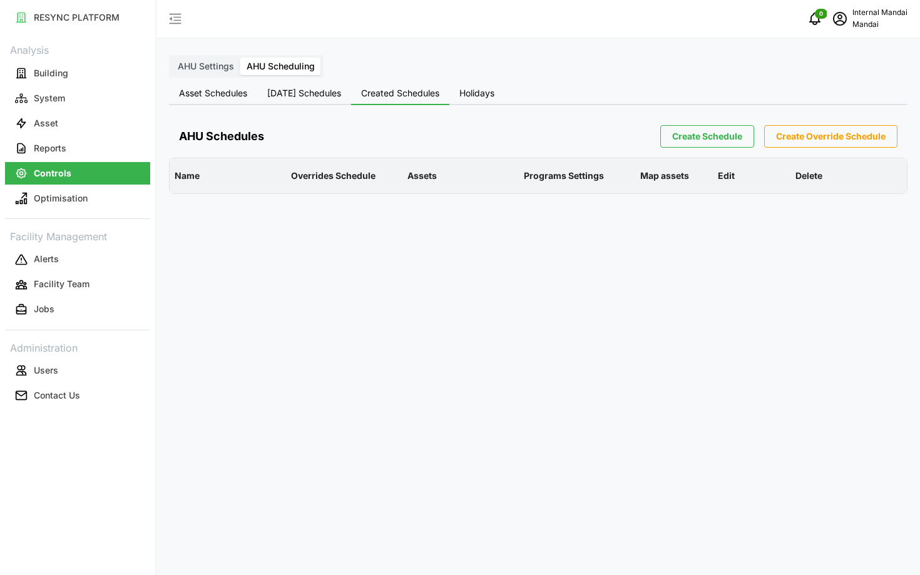
click at [496, 103] on button "Holidays" at bounding box center [476, 94] width 55 height 23
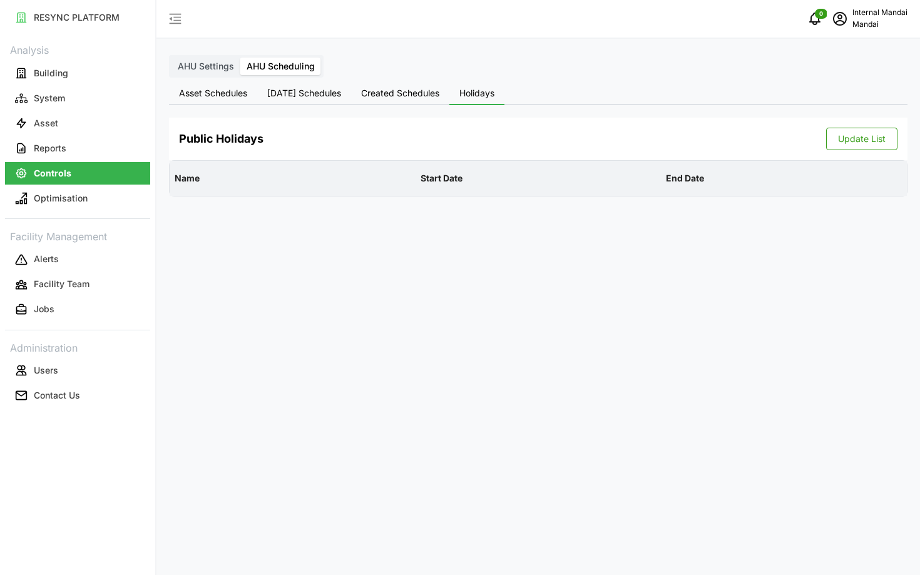
click at [849, 19] on span "schedule" at bounding box center [840, 19] width 24 height 24
click at [848, 89] on div "Logout" at bounding box center [861, 95] width 89 height 14
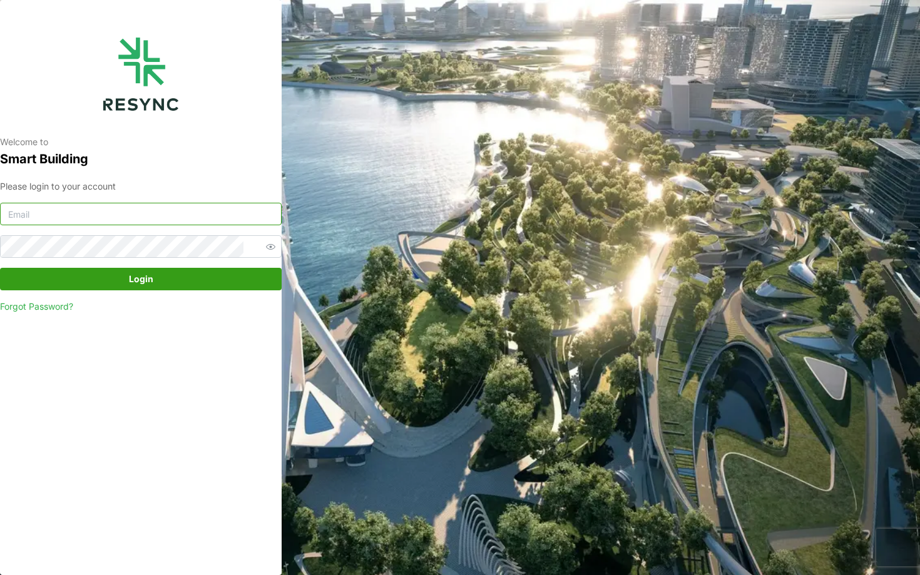
type input "mandai_internal@resynctech.com"
click at [161, 291] on div "Please login to your account mandai_internal@resynctech.com Login Forgot Passwo…" at bounding box center [141, 247] width 282 height 134
click at [142, 282] on span "Login" at bounding box center [141, 278] width 24 height 21
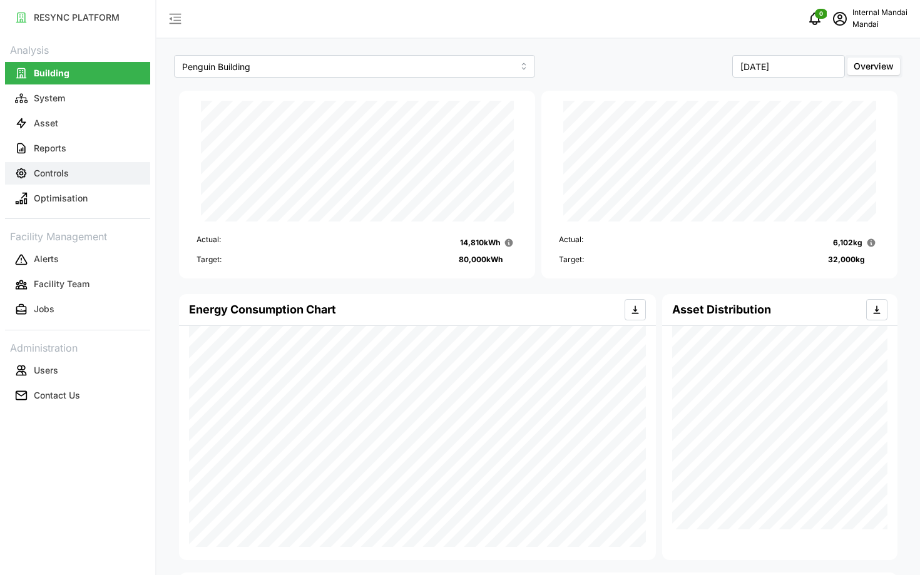
click at [48, 164] on button "Controls" at bounding box center [77, 173] width 145 height 23
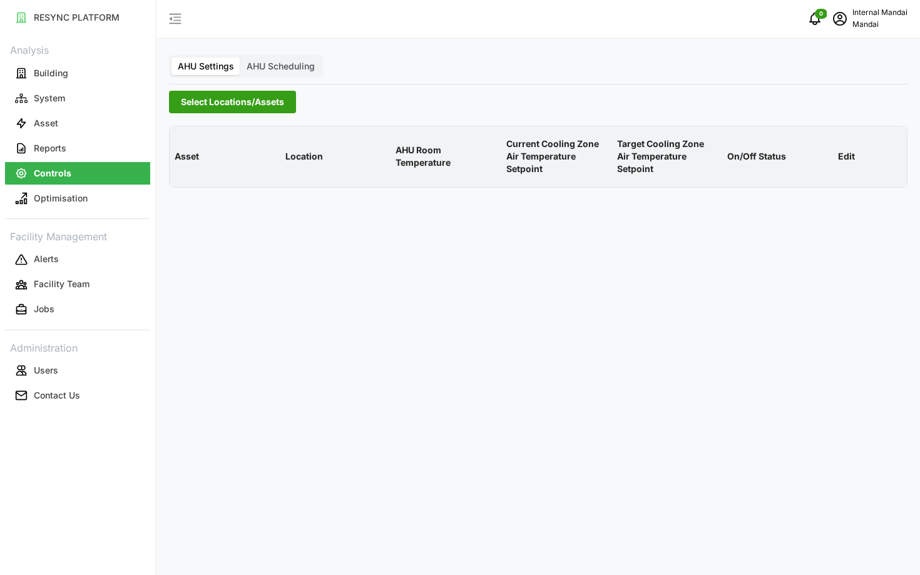
click at [280, 61] on span "AHU Scheduling" at bounding box center [281, 66] width 68 height 11
click at [240, 58] on input "AHU Scheduling" at bounding box center [240, 58] width 0 height 0
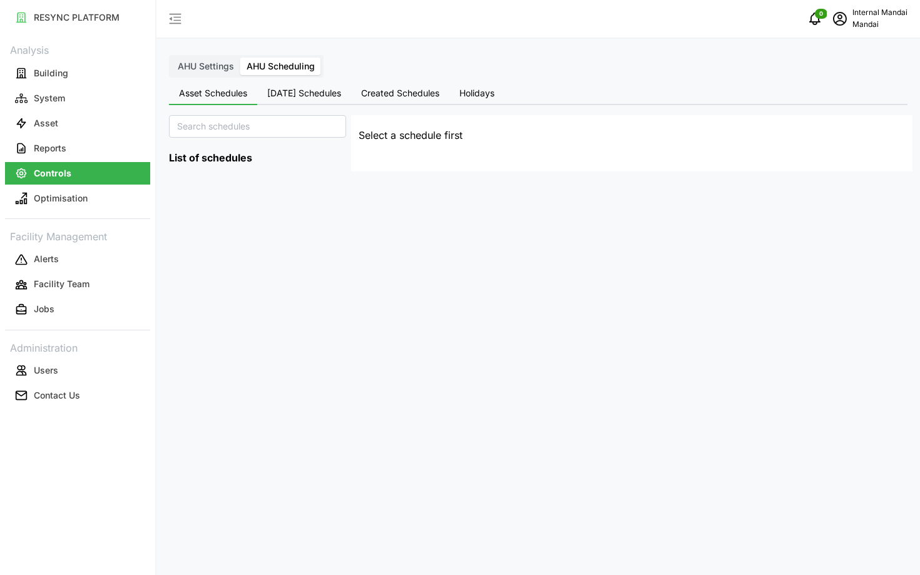
click at [340, 94] on span "[DATE] Schedules" at bounding box center [304, 93] width 74 height 9
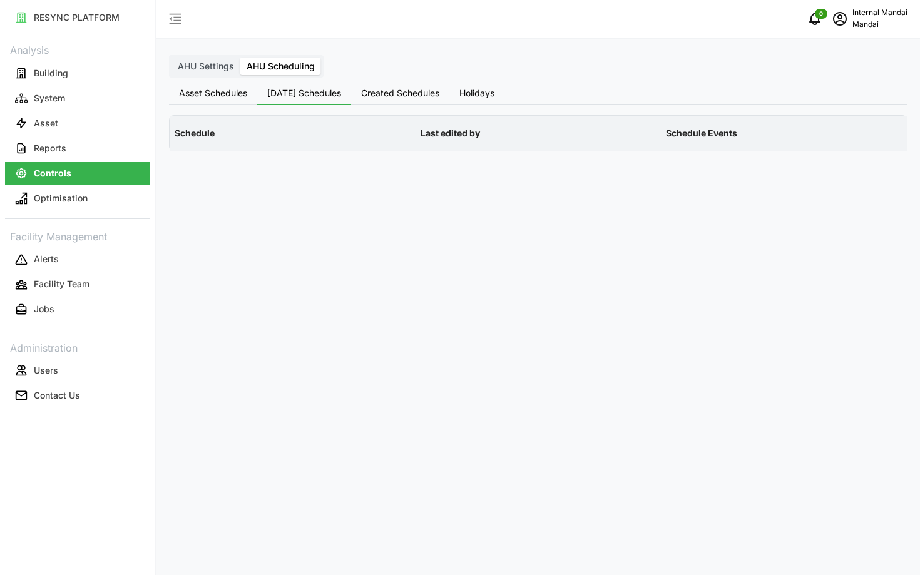
click at [412, 89] on span "Created Schedules" at bounding box center [400, 93] width 78 height 9
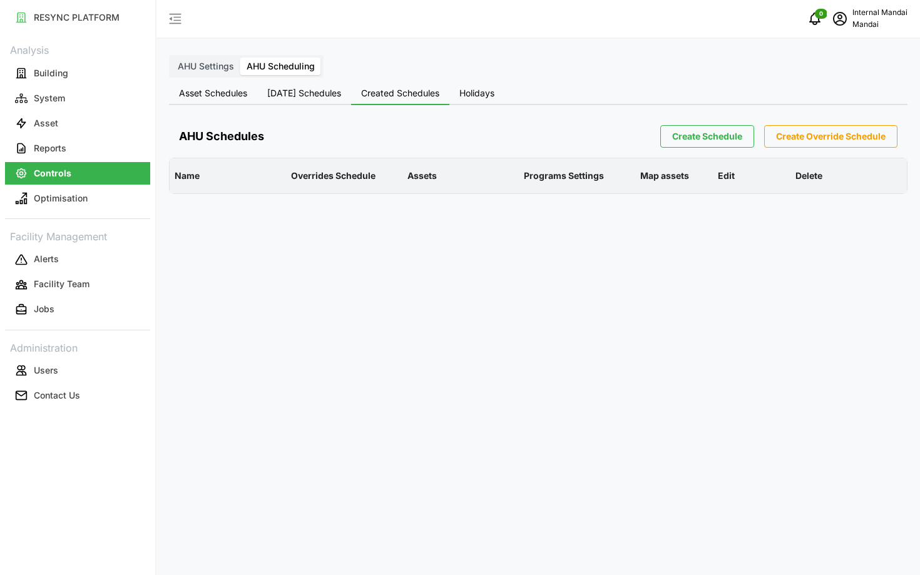
click at [482, 100] on button "Holidays" at bounding box center [476, 94] width 55 height 23
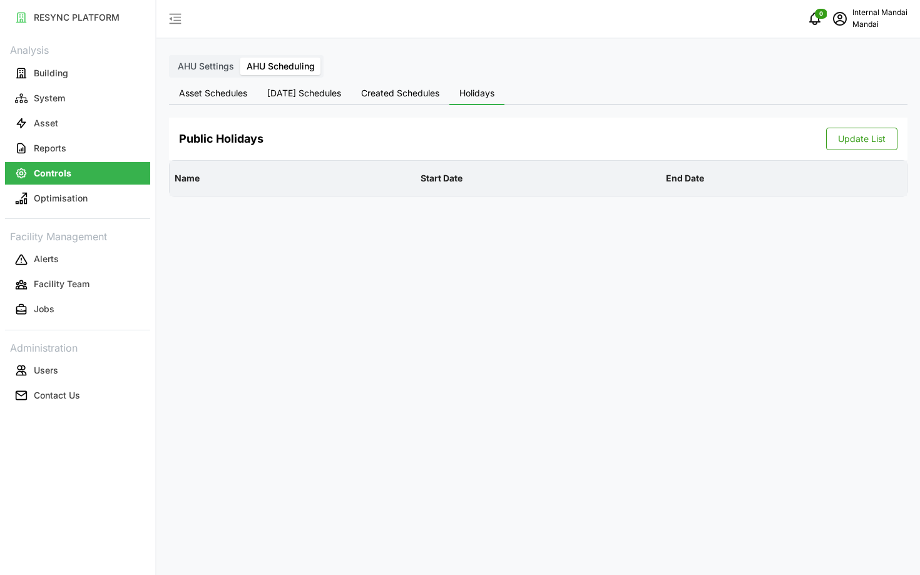
click at [849, 140] on span "Update List" at bounding box center [862, 138] width 48 height 21
click at [178, 59] on label "AHU Settings" at bounding box center [205, 67] width 69 height 18
click at [171, 58] on input "AHU Settings" at bounding box center [171, 58] width 0 height 0
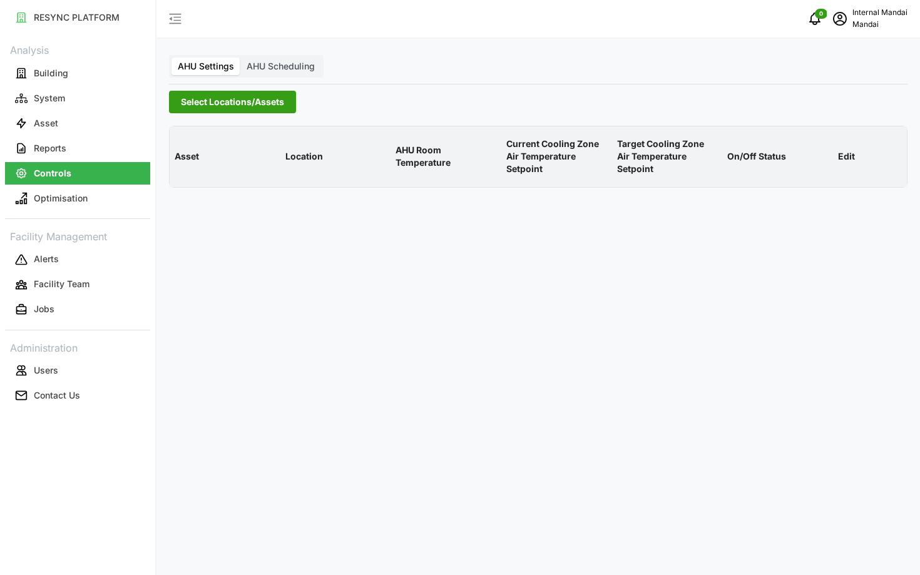
click at [246, 100] on span "Select Locations/Assets" at bounding box center [232, 101] width 103 height 21
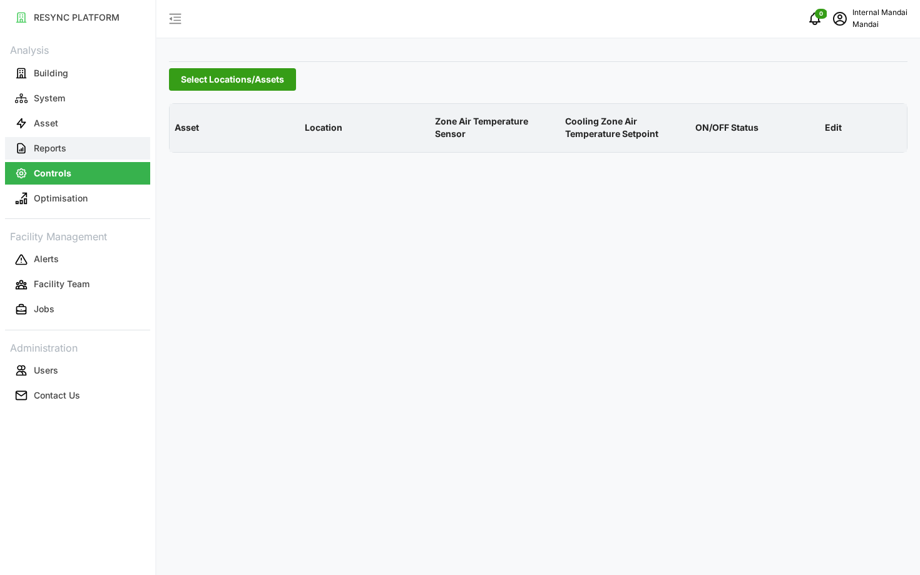
click at [131, 153] on button "Reports" at bounding box center [77, 148] width 145 height 23
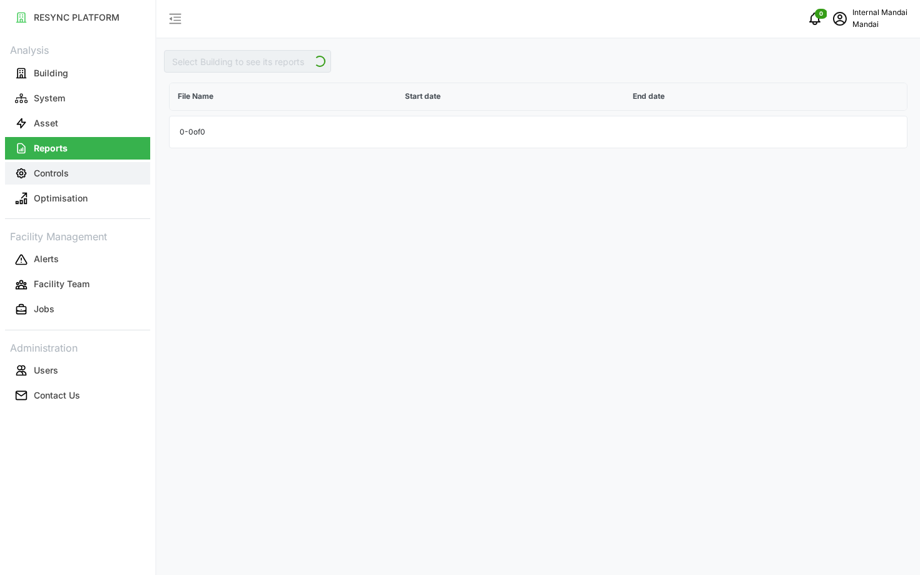
click at [113, 172] on button "Controls" at bounding box center [77, 173] width 145 height 23
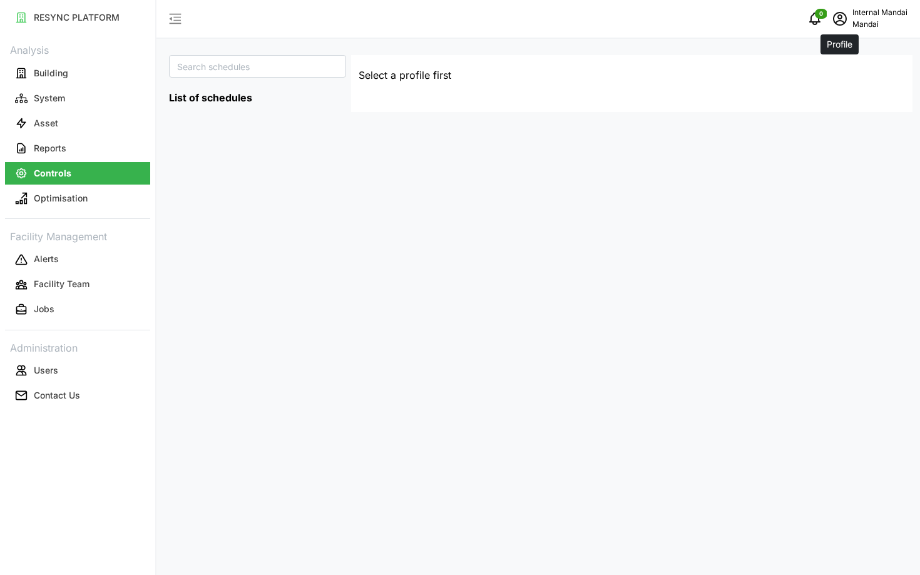
click at [835, 19] on icon "schedule" at bounding box center [839, 18] width 15 height 15
click at [834, 95] on div "Logout" at bounding box center [861, 95] width 89 height 14
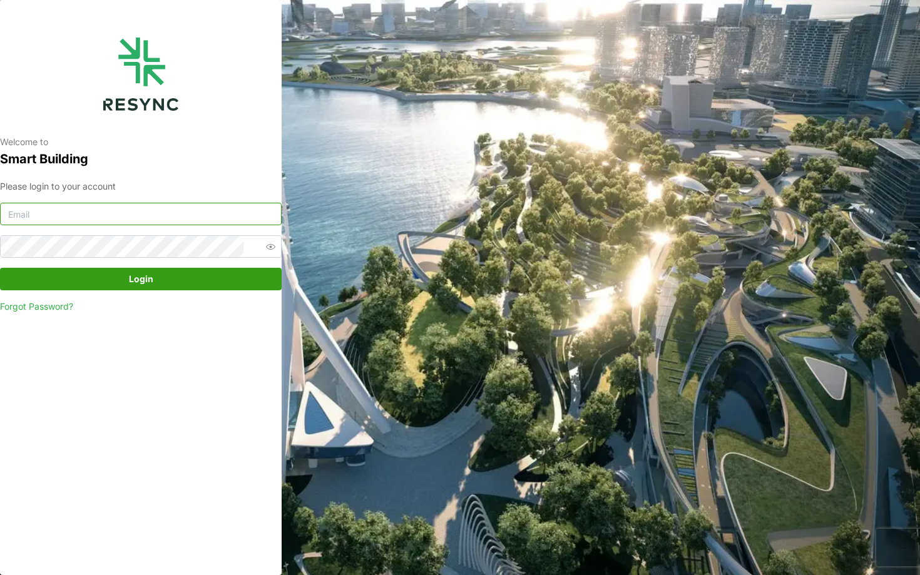
type input "[EMAIL_ADDRESS][DOMAIN_NAME]"
click at [141, 286] on span "Login" at bounding box center [141, 278] width 24 height 21
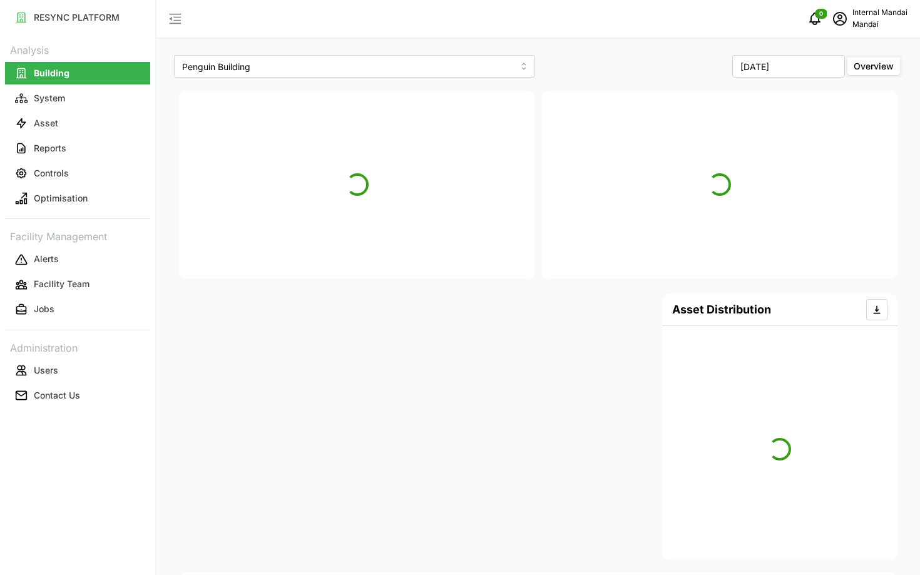
click at [63, 186] on link "Optimisation" at bounding box center [77, 198] width 145 height 25
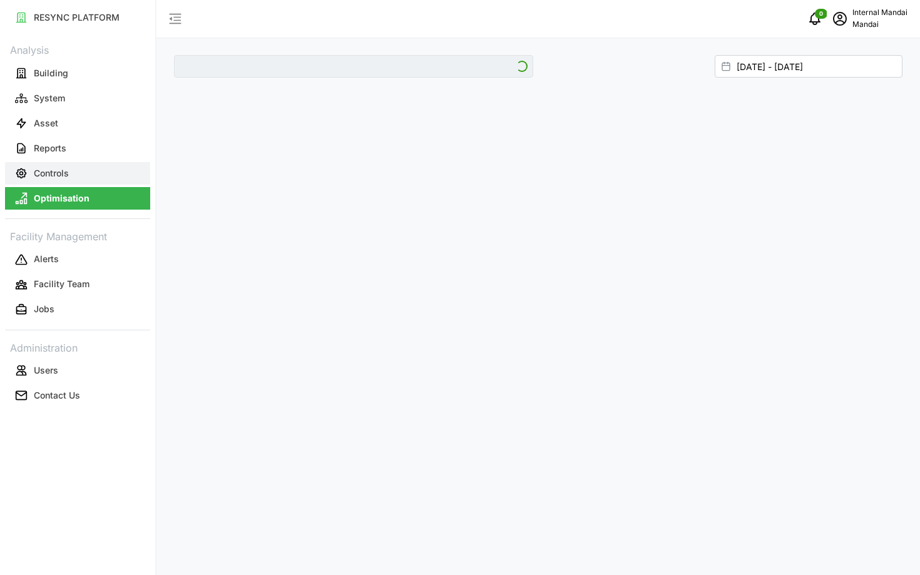
click at [56, 183] on button "Controls" at bounding box center [77, 173] width 145 height 23
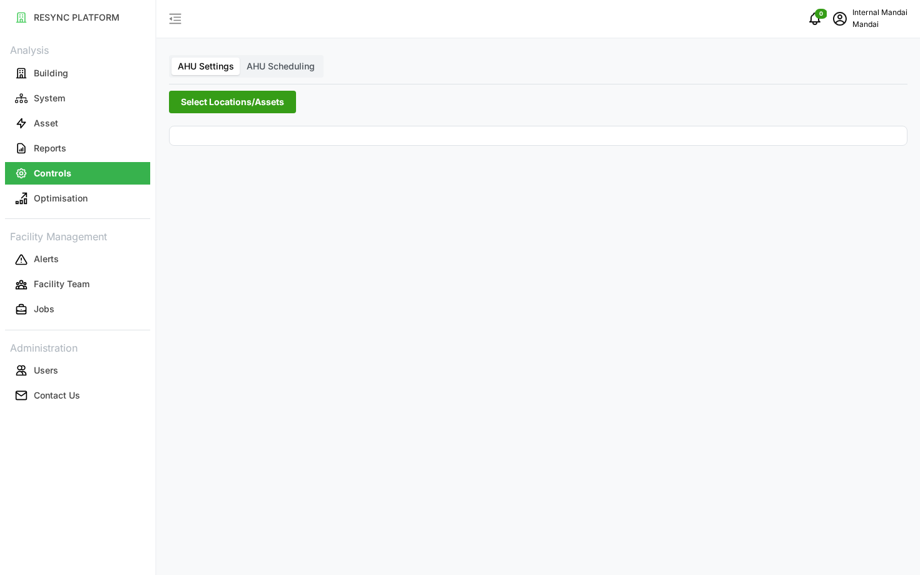
click at [268, 73] on label "AHU Scheduling" at bounding box center [280, 67] width 81 height 18
click at [240, 58] on input "AHU Scheduling" at bounding box center [240, 58] width 0 height 0
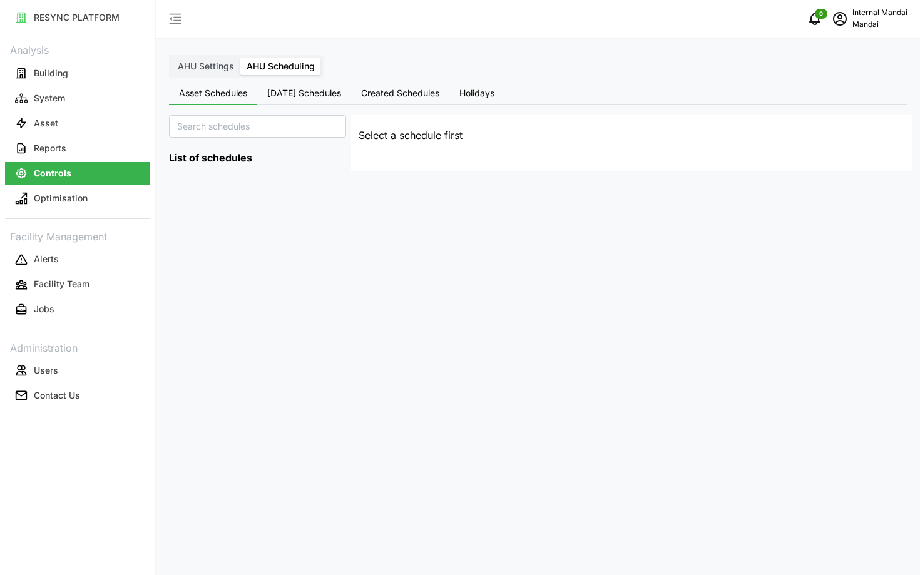
click at [212, 73] on label "AHU Settings" at bounding box center [205, 67] width 69 height 18
click at [171, 58] on input "AHU Settings" at bounding box center [171, 58] width 0 height 0
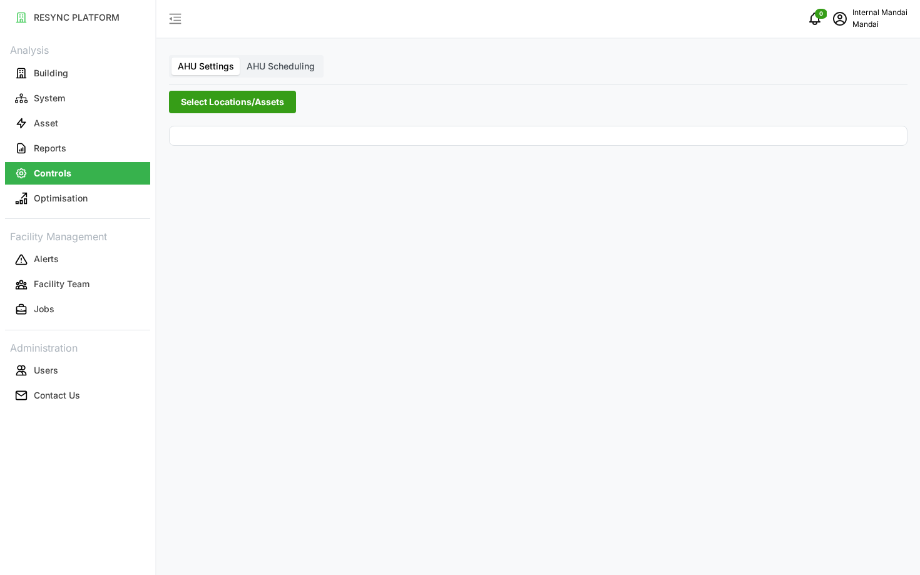
click at [228, 103] on span "Select Locations/Assets" at bounding box center [232, 101] width 103 height 21
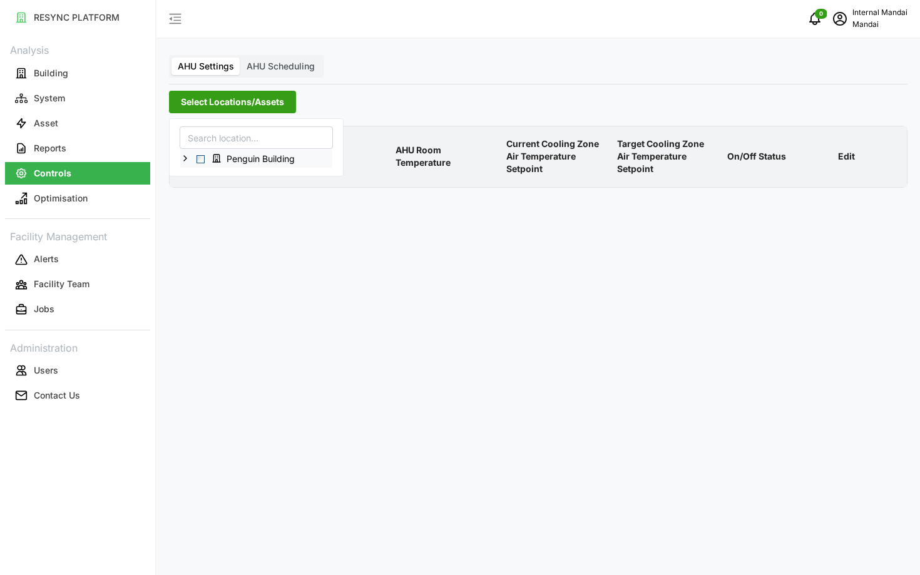
click at [185, 158] on icon at bounding box center [185, 158] width 10 height 10
click at [196, 151] on div "Penguin Building" at bounding box center [256, 159] width 152 height 18
click at [202, 158] on span "Select Penguin Building" at bounding box center [200, 159] width 8 height 8
click at [284, 76] on div "AHU Settings AHU Scheduling" at bounding box center [246, 66] width 155 height 23
click at [264, 69] on span "AHU Scheduling" at bounding box center [281, 66] width 68 height 11
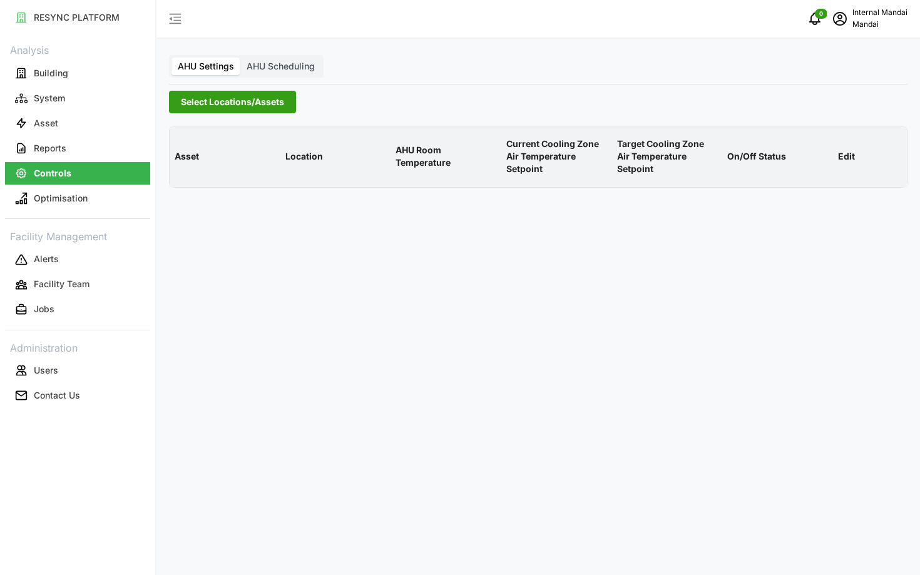
click at [240, 58] on input "AHU Scheduling" at bounding box center [240, 58] width 0 height 0
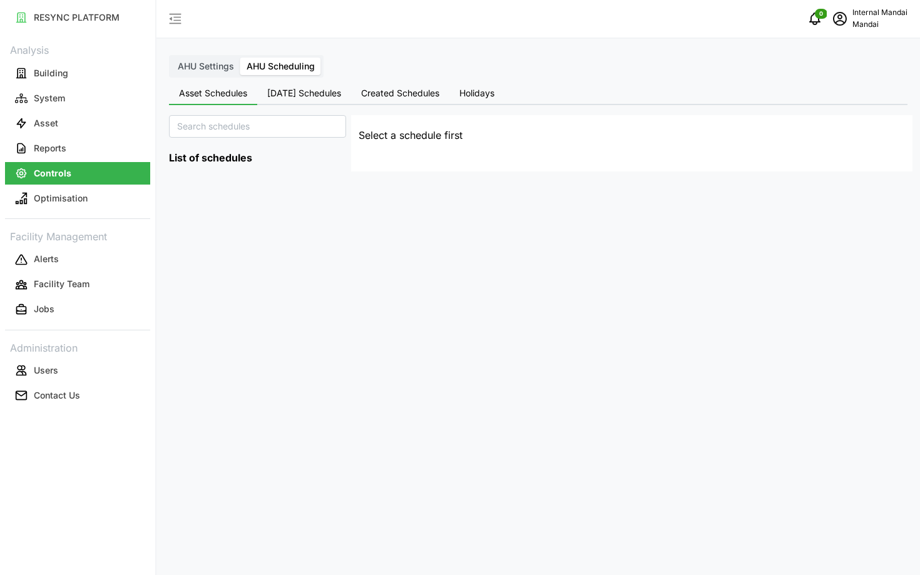
click at [275, 93] on span "Today's Schedules" at bounding box center [304, 93] width 74 height 9
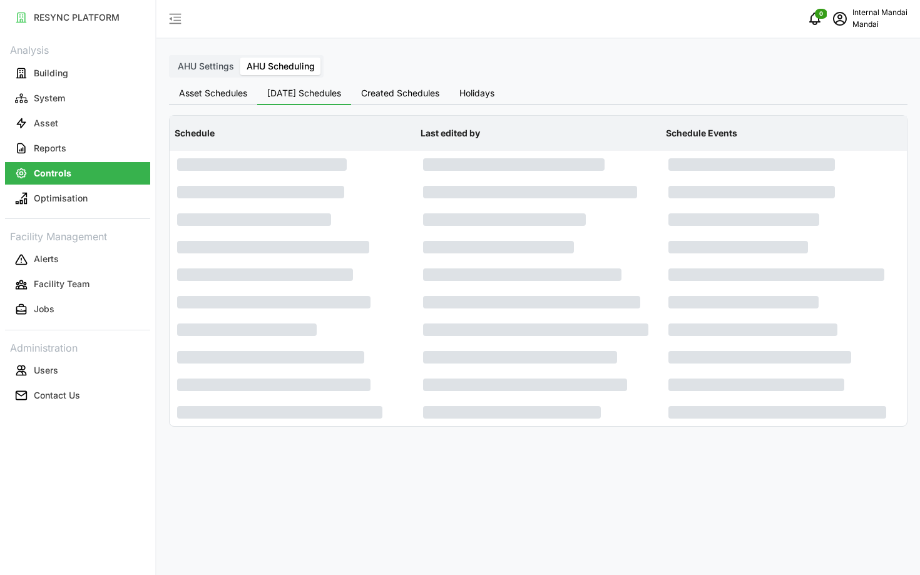
click at [382, 91] on span "Created Schedules" at bounding box center [400, 93] width 78 height 9
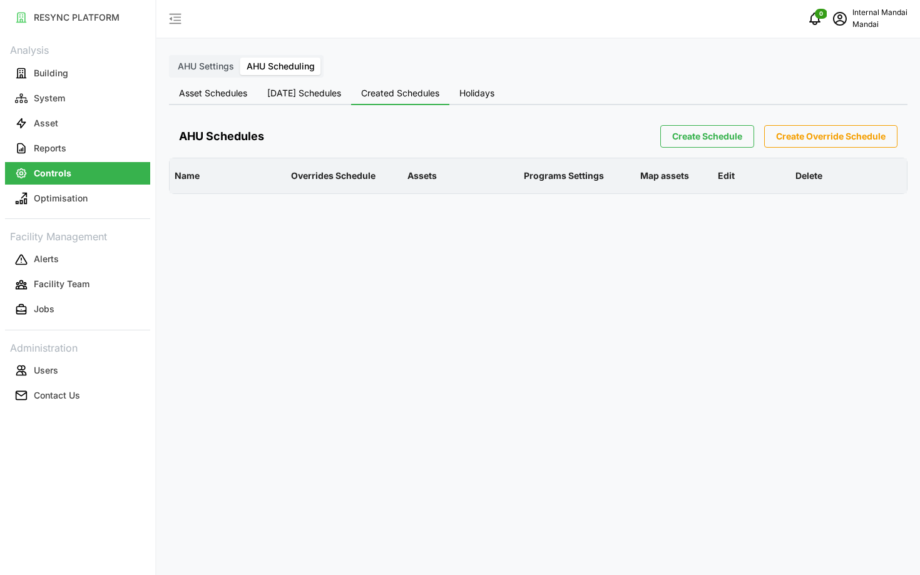
click at [491, 100] on button "Holidays" at bounding box center [476, 94] width 55 height 23
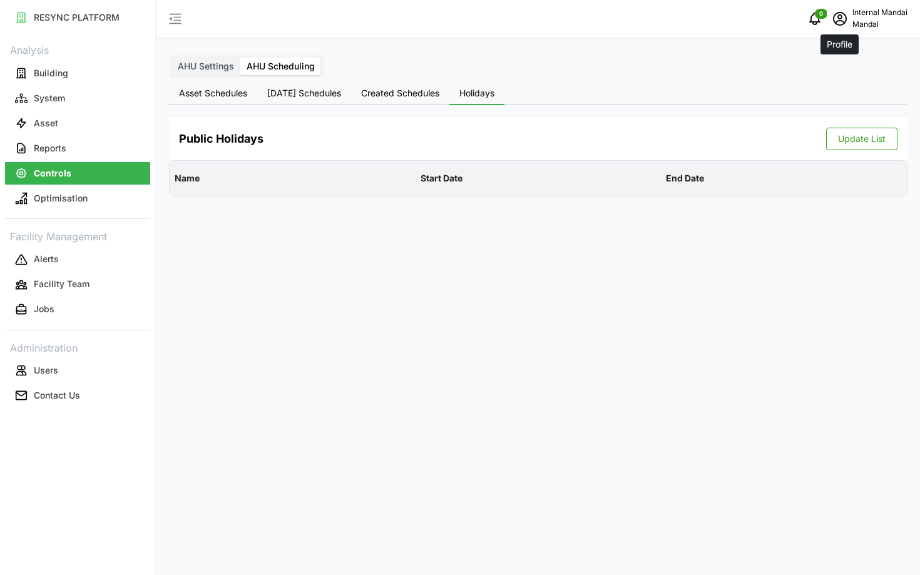
click at [847, 23] on span "schedule" at bounding box center [840, 19] width 24 height 24
click at [829, 89] on div "Logout" at bounding box center [861, 95] width 89 height 14
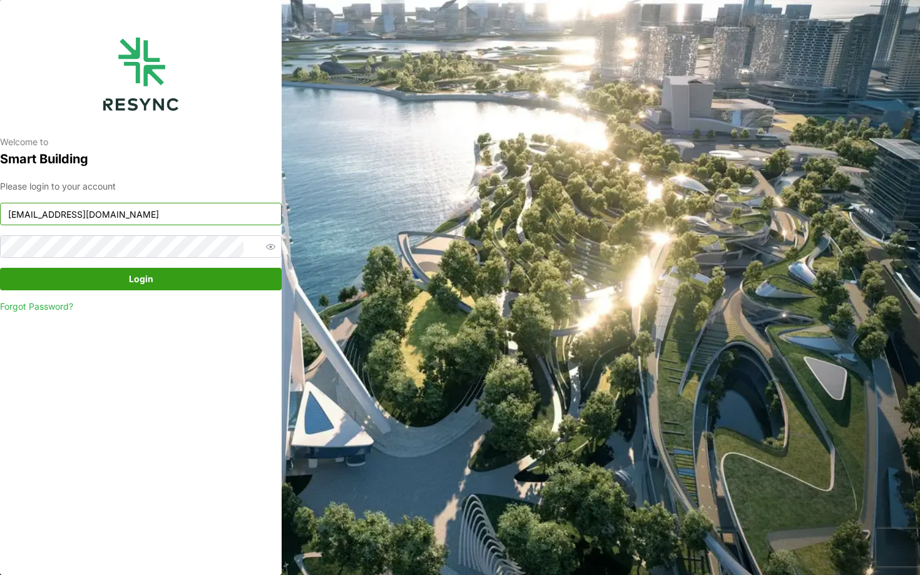
click at [111, 219] on input "mandai_internal@resynctech.com" at bounding box center [141, 214] width 282 height 23
type input "mandai_display@resynctech.com"
click at [190, 283] on span "Login" at bounding box center [141, 278] width 258 height 21
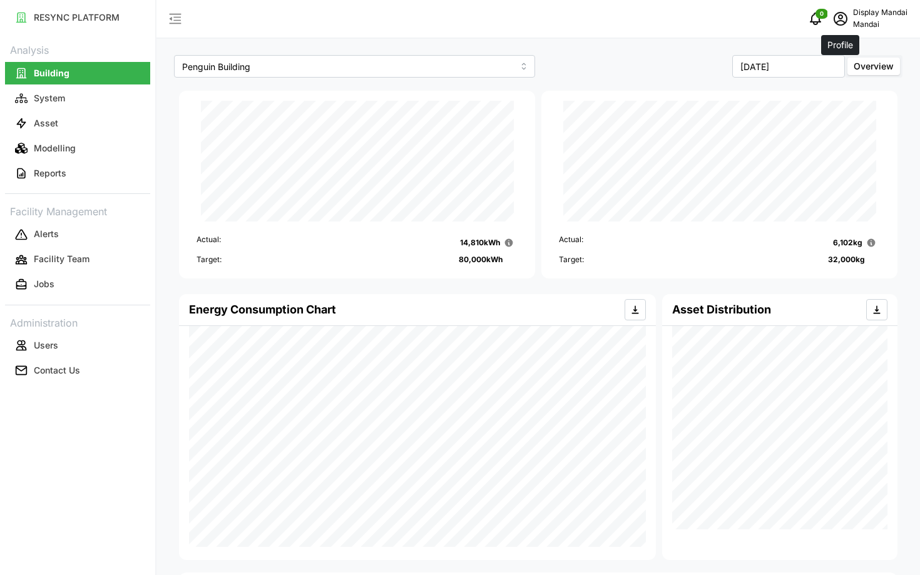
click at [835, 23] on icon "schedule" at bounding box center [840, 18] width 15 height 15
click at [822, 96] on div "Logout" at bounding box center [861, 95] width 89 height 14
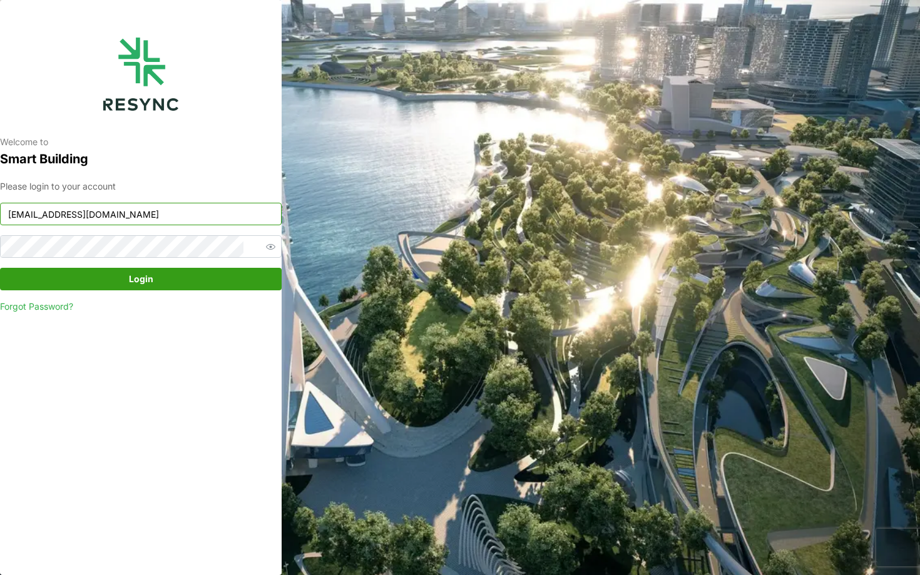
click at [222, 224] on input "mandai_display@resynctech.com" at bounding box center [141, 214] width 282 height 23
type input "mandai_internal@resynctech.com"
click at [198, 285] on span "Login" at bounding box center [141, 278] width 258 height 21
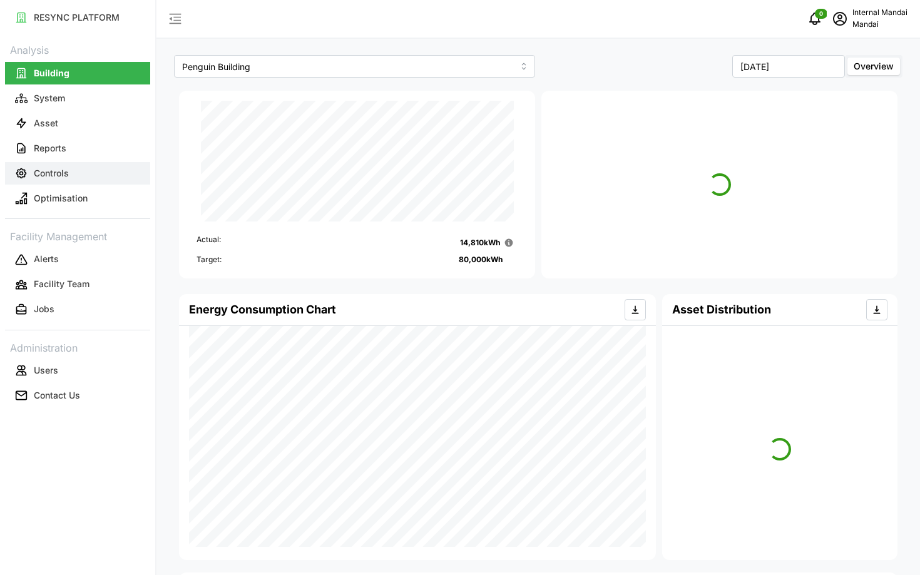
click at [94, 169] on button "Controls" at bounding box center [77, 173] width 145 height 23
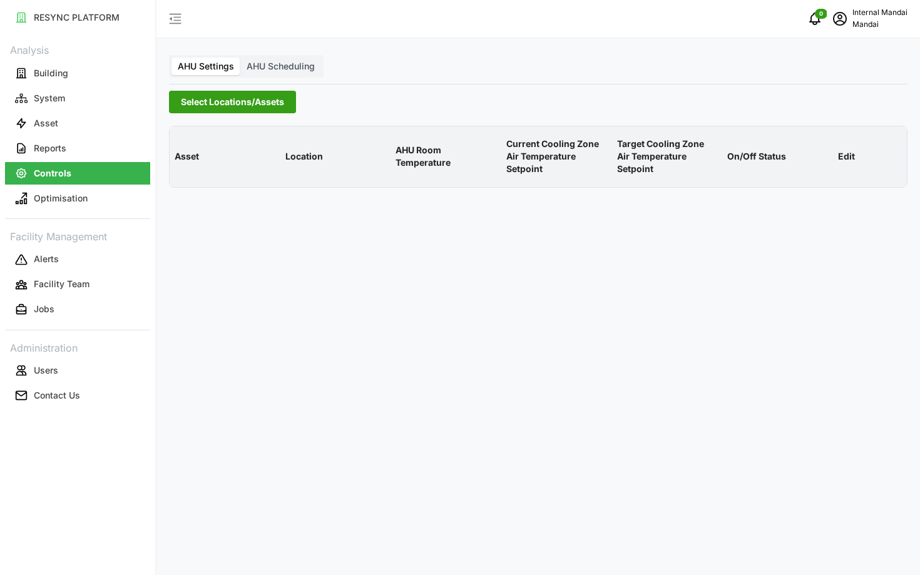
click at [285, 78] on div "AHU Settings AHU Scheduling Select Locations/Assets Asset Location AHU Room Tem…" at bounding box center [537, 287] width 763 height 575
click at [267, 72] on label "AHU Scheduling" at bounding box center [280, 67] width 81 height 18
click at [240, 58] on input "AHU Scheduling" at bounding box center [240, 58] width 0 height 0
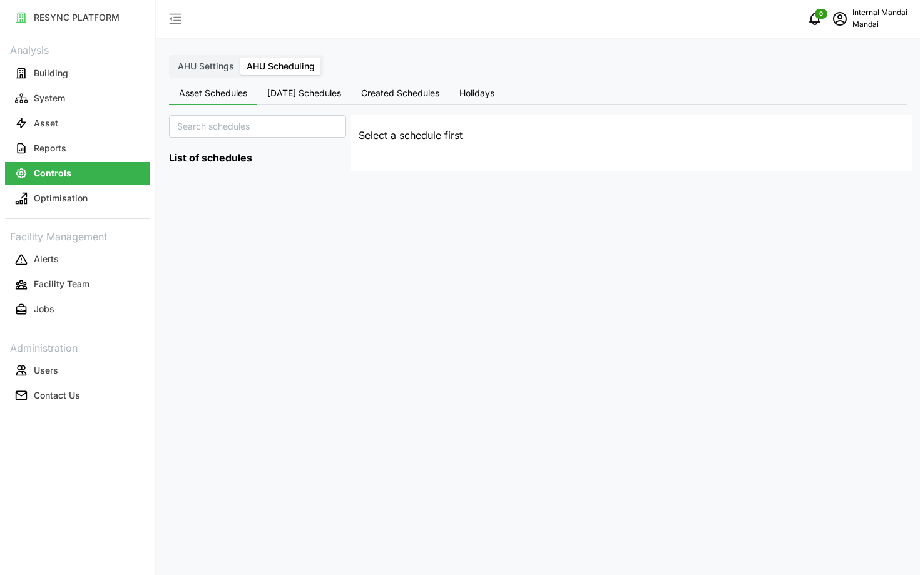
click at [301, 99] on button "[DATE] Schedules" at bounding box center [304, 94] width 94 height 23
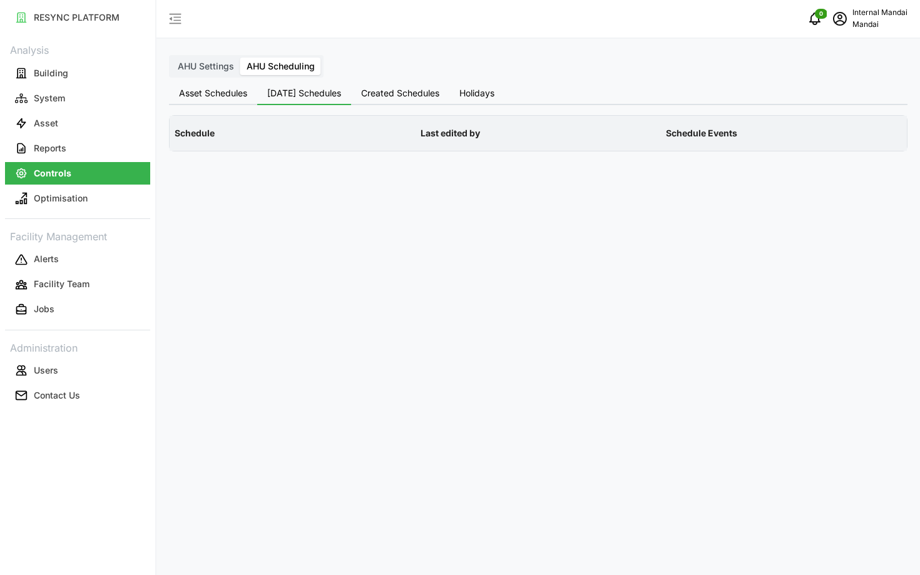
click at [387, 94] on span "Created Schedules" at bounding box center [400, 93] width 78 height 9
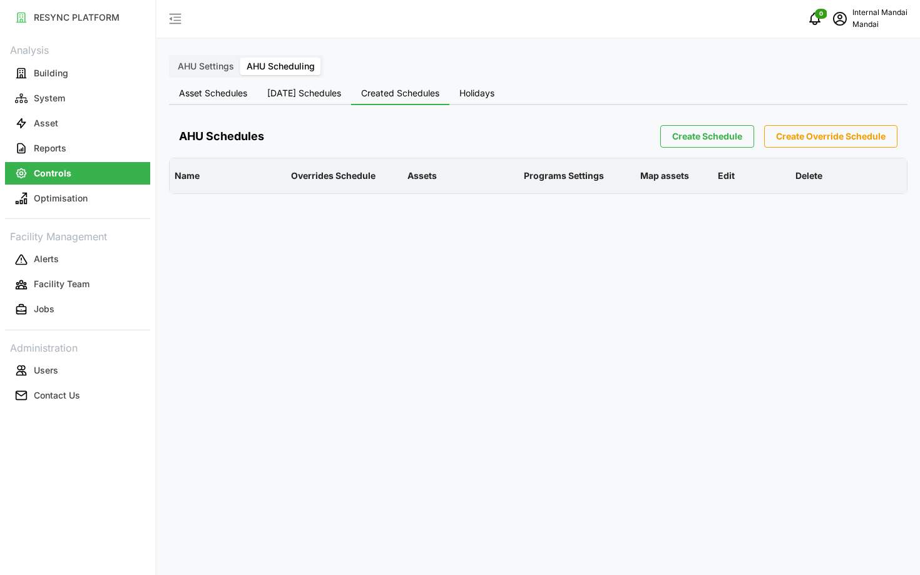
click at [690, 131] on span "Create Schedule" at bounding box center [707, 136] width 70 height 21
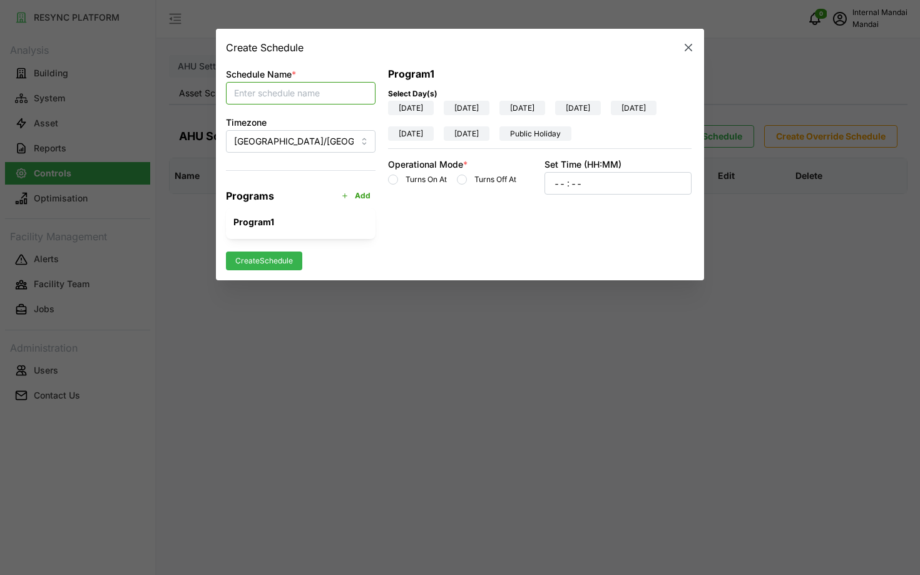
click at [288, 98] on input "Schedule Name *" at bounding box center [301, 93] width 150 height 23
click at [479, 184] on label "Turns Off At" at bounding box center [491, 180] width 49 height 10
click at [467, 184] on input "Turns Off At" at bounding box center [462, 180] width 10 height 10
click at [530, 110] on span "[DATE]" at bounding box center [522, 107] width 24 height 13
click at [499, 111] on input "[DATE]" at bounding box center [499, 111] width 0 height 0
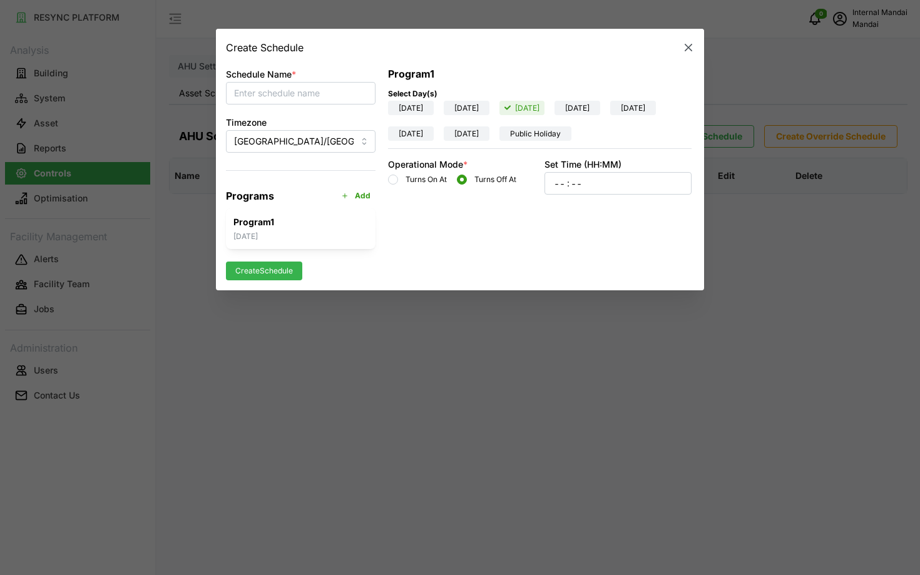
click at [479, 132] on span "[DATE]" at bounding box center [466, 133] width 24 height 13
click at [444, 136] on input "[DATE]" at bounding box center [444, 136] width 0 height 0
click at [571, 132] on label "Public Holiday" at bounding box center [535, 133] width 72 height 14
click at [499, 136] on input "Public Holiday" at bounding box center [499, 136] width 0 height 0
click at [580, 185] on input "text" at bounding box center [576, 183] width 14 height 13
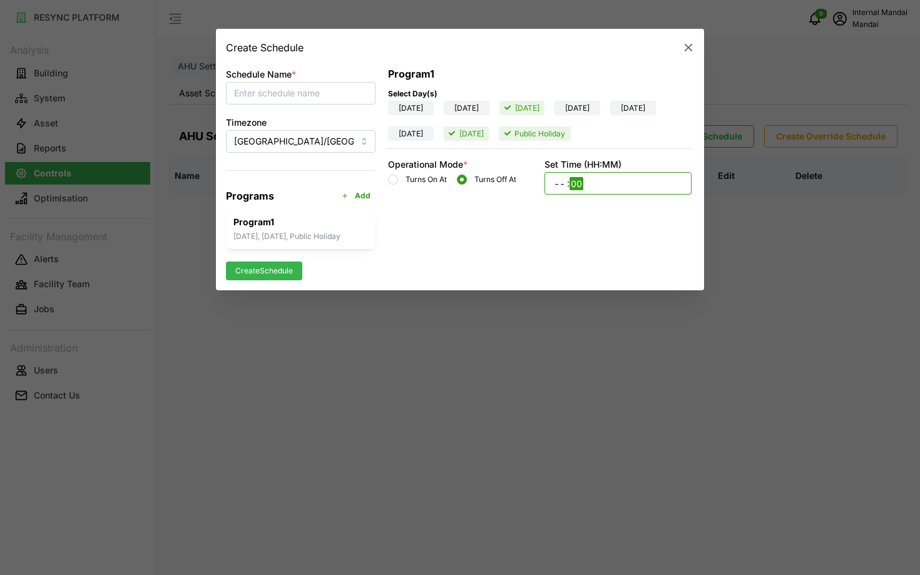
type input "00"
click at [558, 186] on input "Set Time (HH:MM)" at bounding box center [560, 183] width 14 height 13
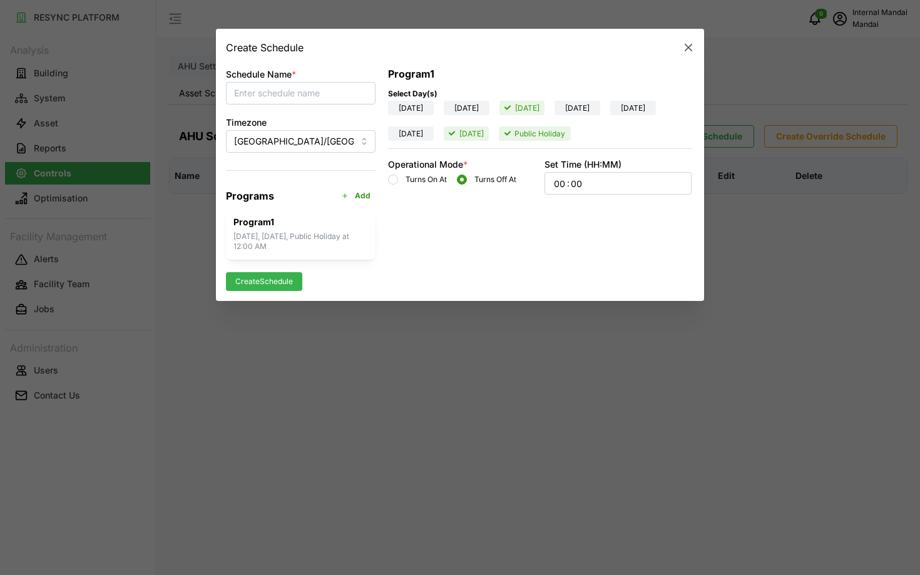
click at [686, 45] on icon "button" at bounding box center [689, 48] width 8 height 8
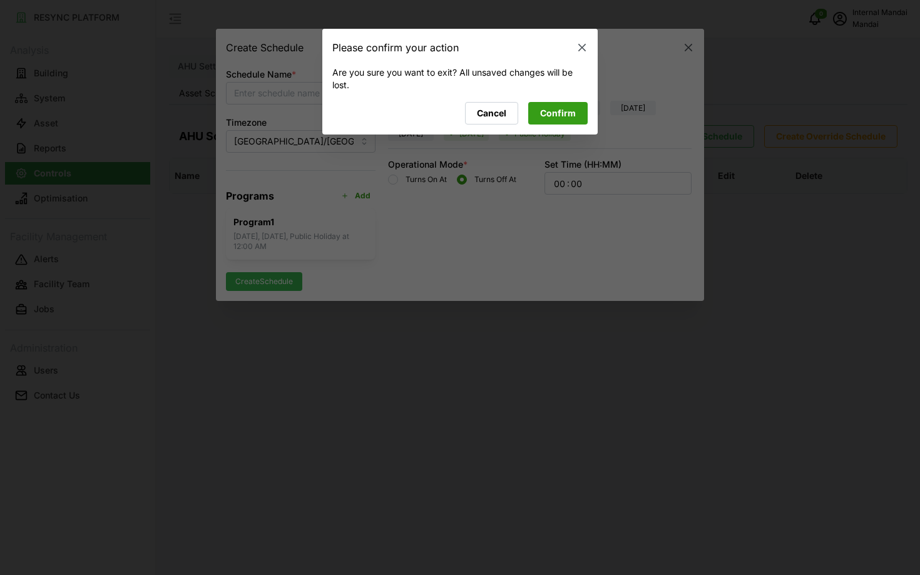
click at [547, 103] on span "Confirm" at bounding box center [558, 113] width 36 height 21
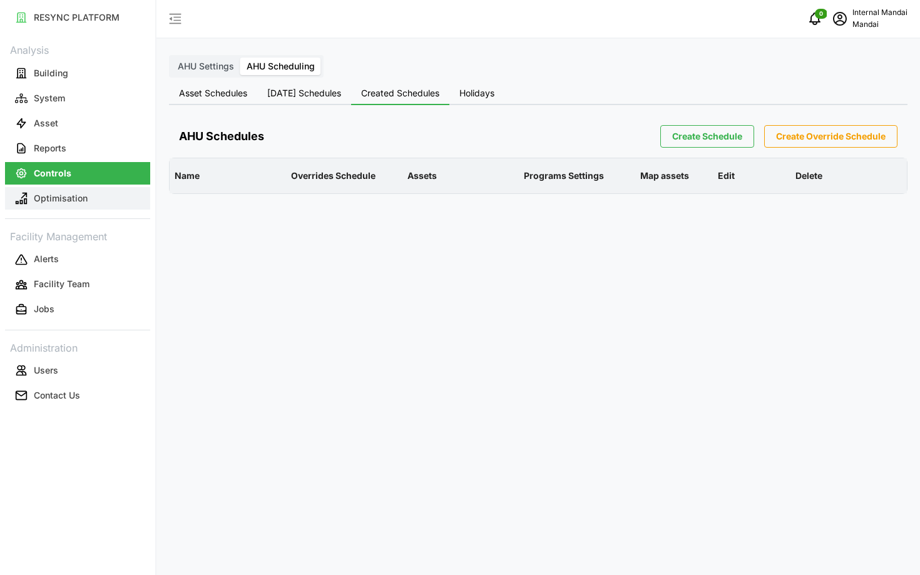
click at [82, 196] on p "Optimisation" at bounding box center [61, 198] width 54 height 13
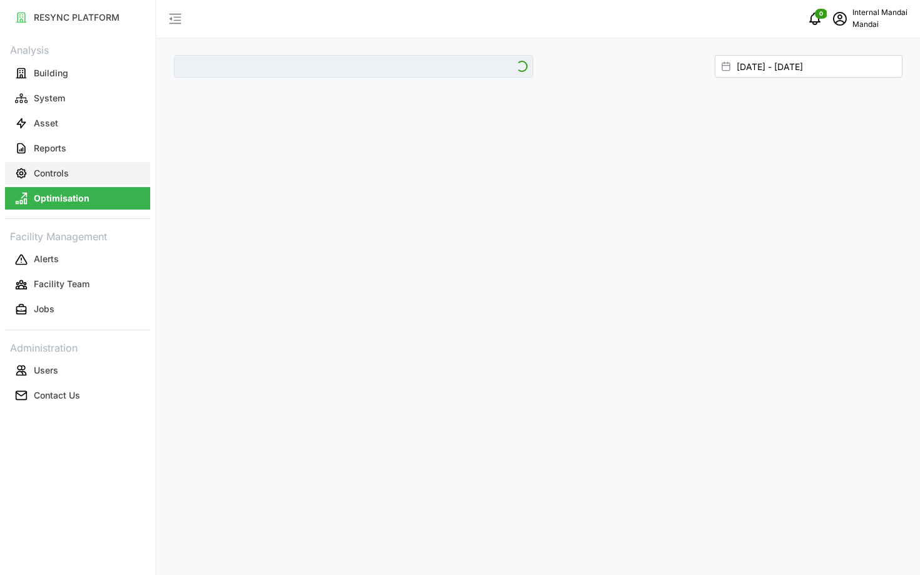
click at [71, 175] on button "Controls" at bounding box center [77, 173] width 145 height 23
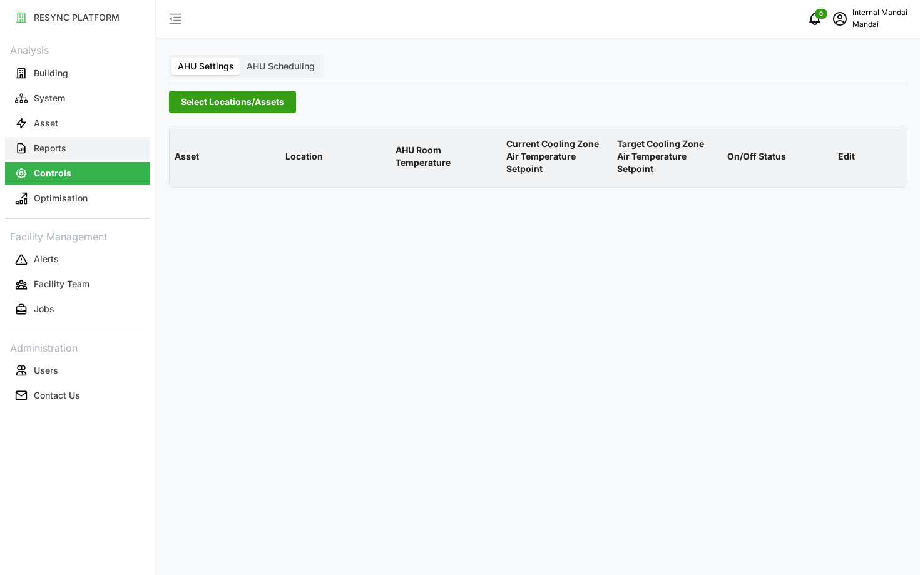
click at [76, 137] on button "Reports" at bounding box center [77, 148] width 145 height 23
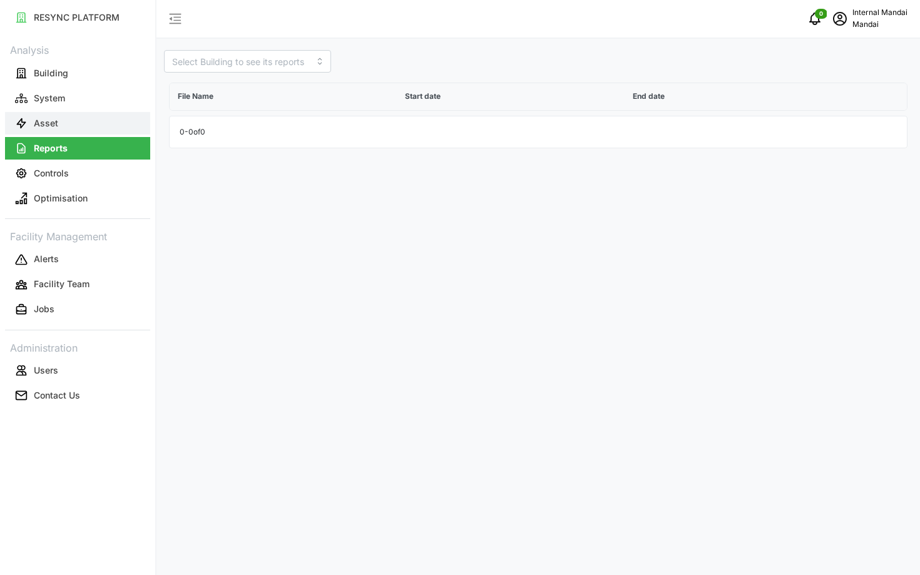
click at [69, 123] on button "Asset" at bounding box center [77, 123] width 145 height 23
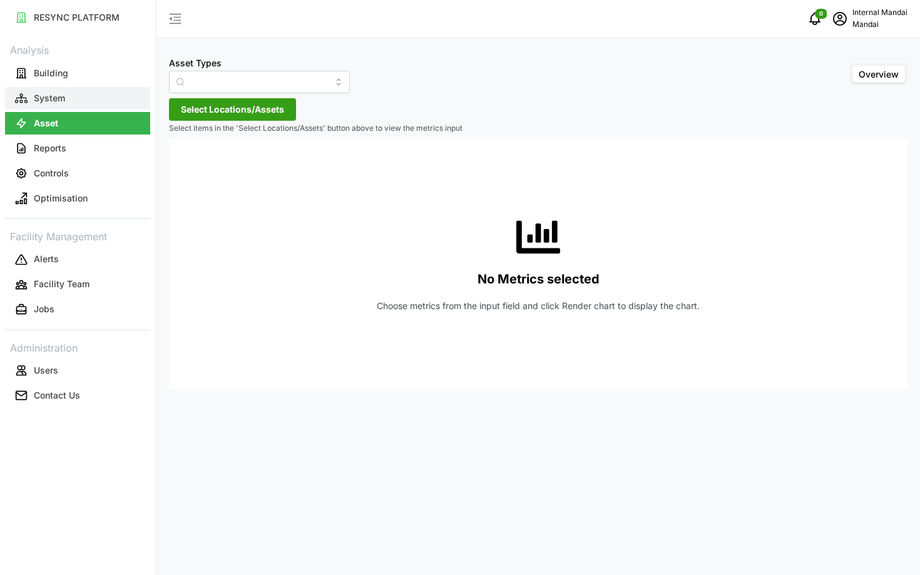
type input "Air Handling Unit"
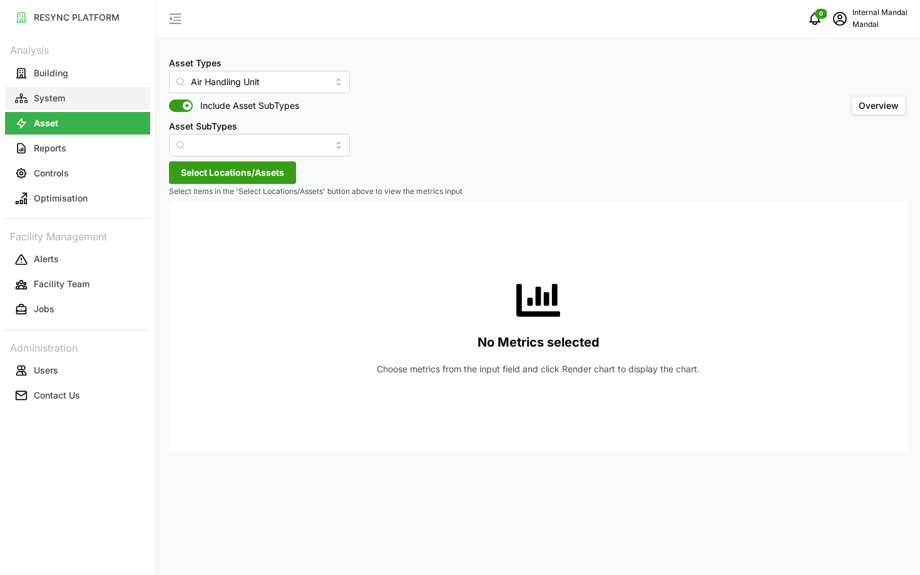
click at [66, 106] on button "System" at bounding box center [77, 98] width 145 height 23
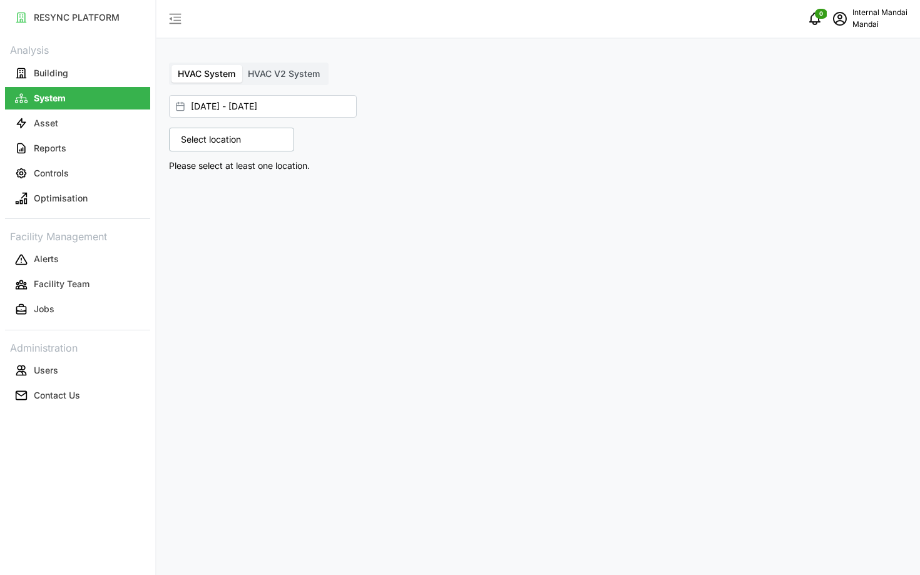
click at [81, 160] on link "Reports" at bounding box center [77, 148] width 145 height 25
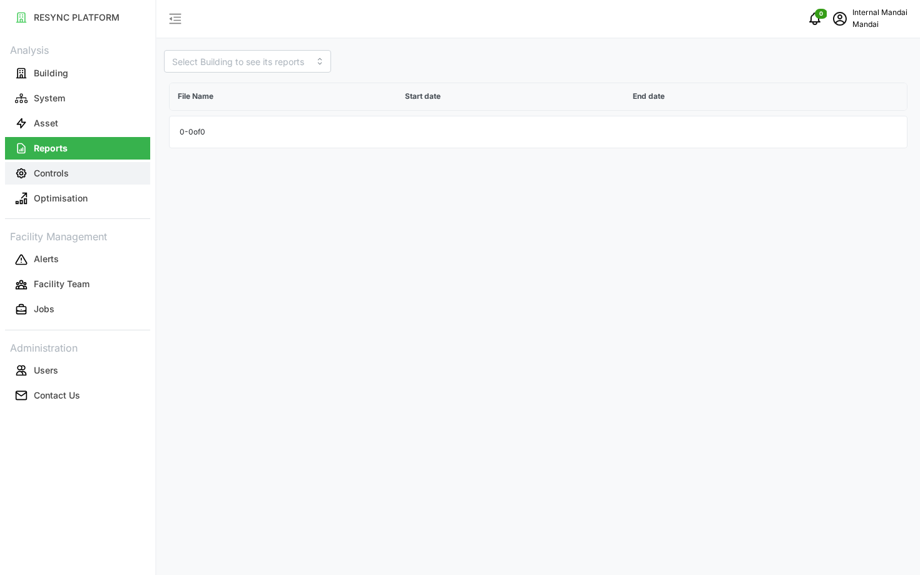
click at [87, 166] on button "Controls" at bounding box center [77, 173] width 145 height 23
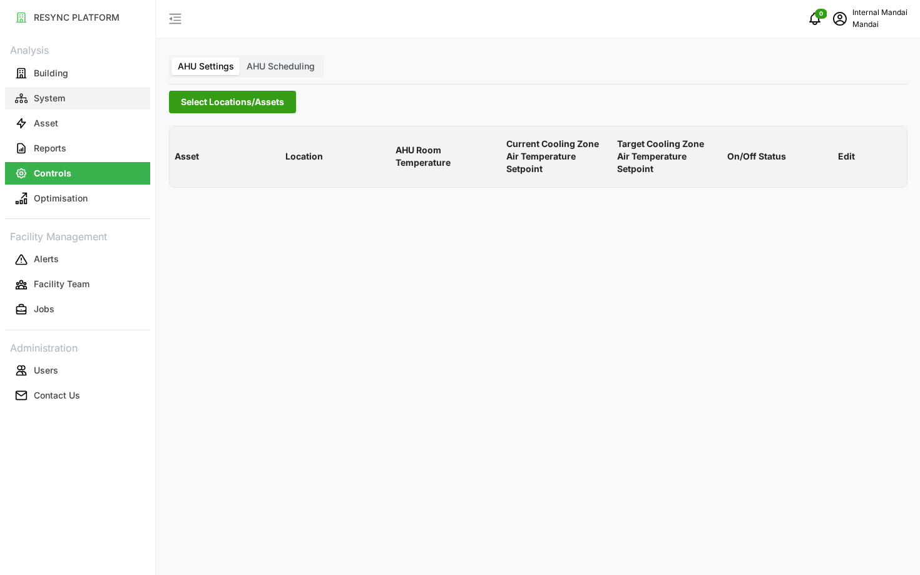
click at [74, 101] on button "System" at bounding box center [77, 98] width 145 height 23
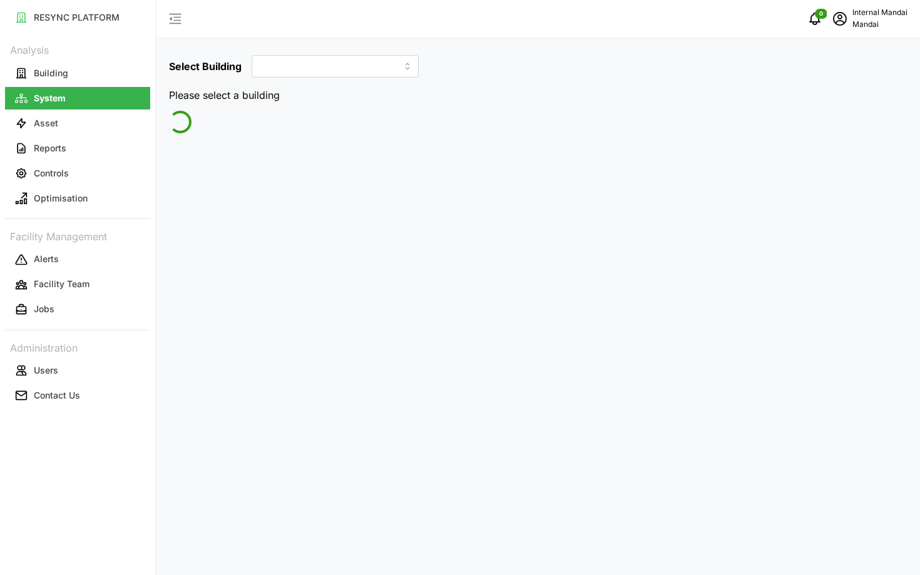
type input "Penguin Building"
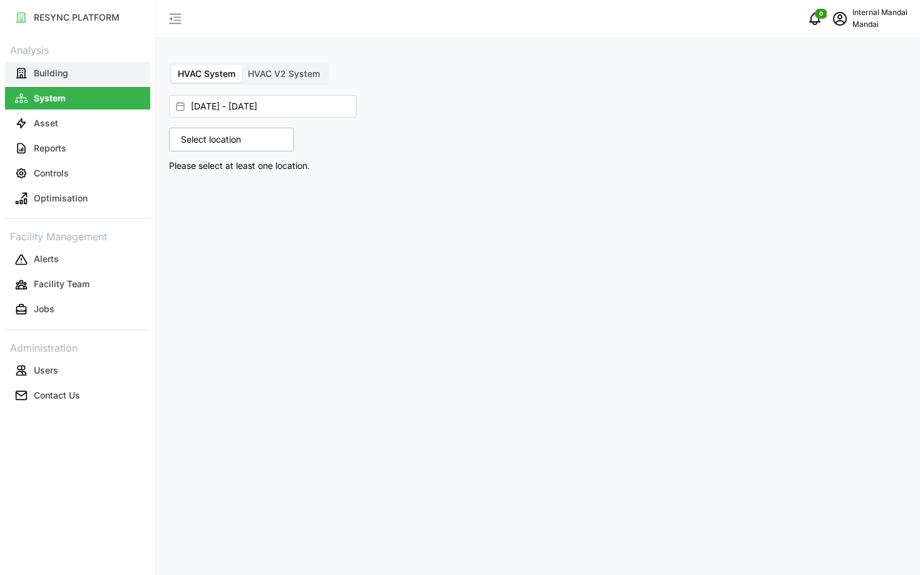
click at [87, 70] on button "Building" at bounding box center [77, 73] width 145 height 23
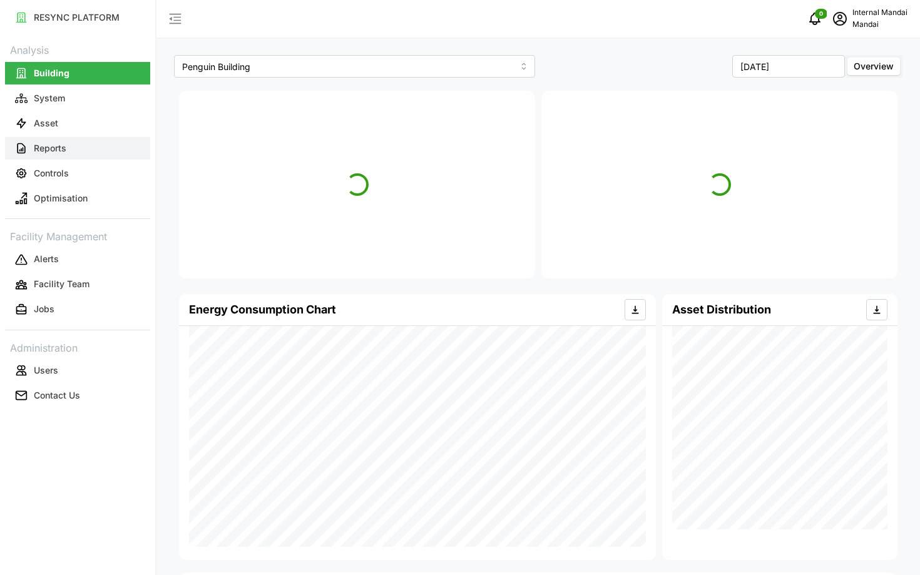
click at [76, 146] on button "Reports" at bounding box center [77, 148] width 145 height 23
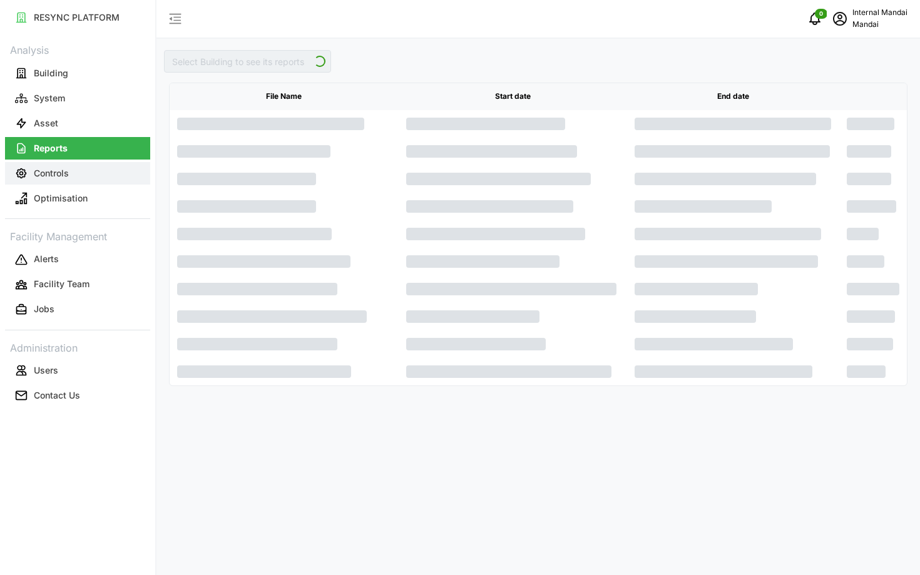
click at [57, 176] on p "Controls" at bounding box center [51, 173] width 35 height 13
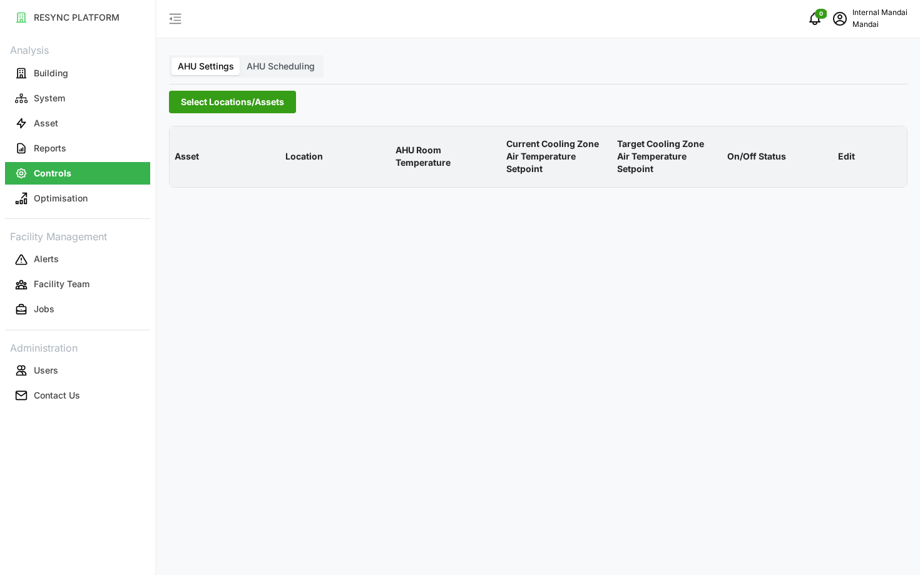
click at [265, 58] on label "AHU Scheduling" at bounding box center [280, 67] width 81 height 18
click at [240, 58] on input "AHU Scheduling" at bounding box center [240, 58] width 0 height 0
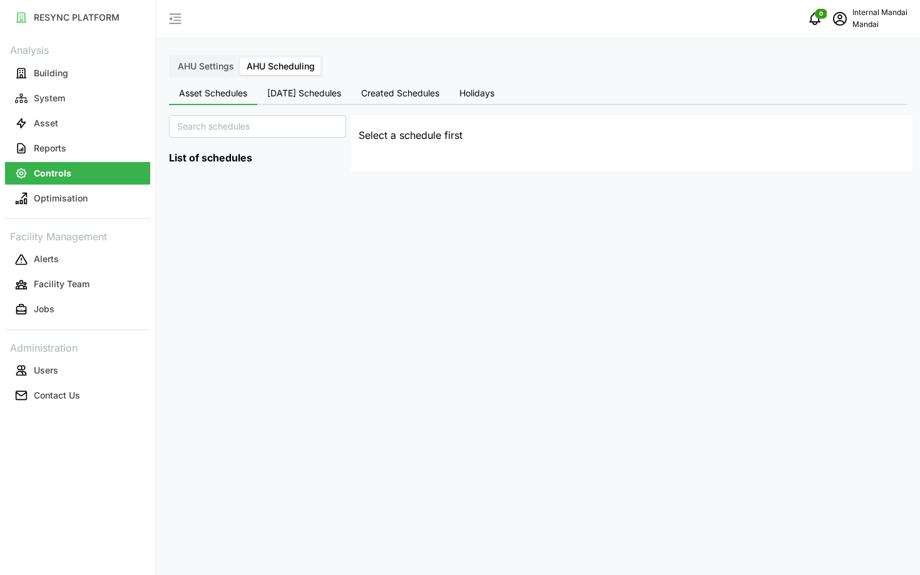
click at [279, 93] on span "[DATE] Schedules" at bounding box center [304, 93] width 74 height 9
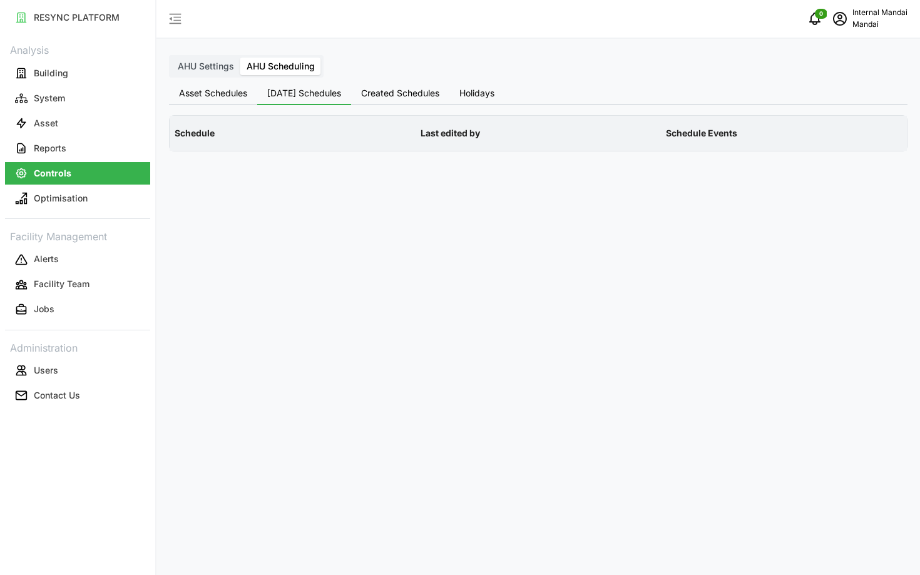
click at [405, 89] on span "Created Schedules" at bounding box center [400, 93] width 78 height 9
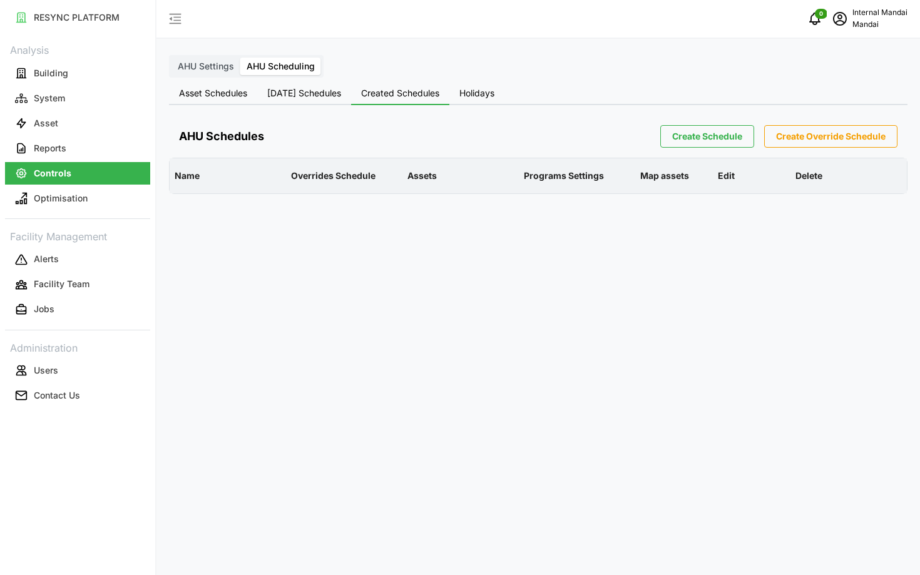
click at [487, 98] on button "Holidays" at bounding box center [476, 94] width 55 height 23
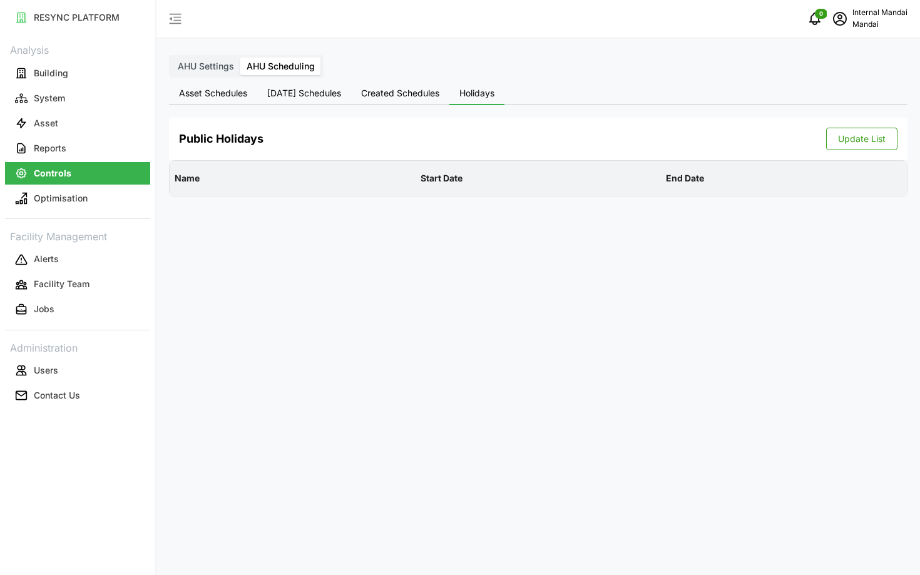
click at [299, 98] on span "[DATE] Schedules" at bounding box center [304, 93] width 74 height 9
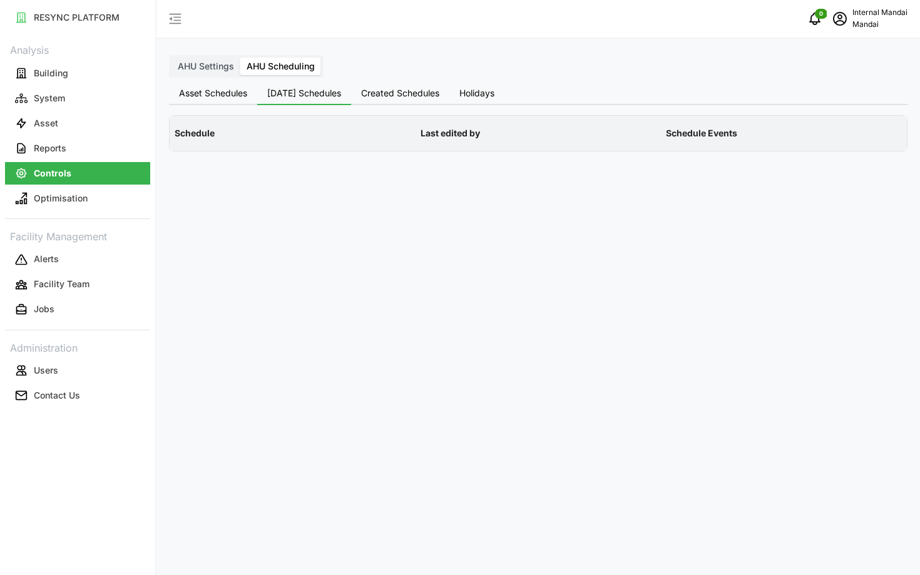
click at [203, 66] on span "AHU Settings" at bounding box center [206, 66] width 56 height 11
click at [171, 58] on input "AHU Settings" at bounding box center [171, 58] width 0 height 0
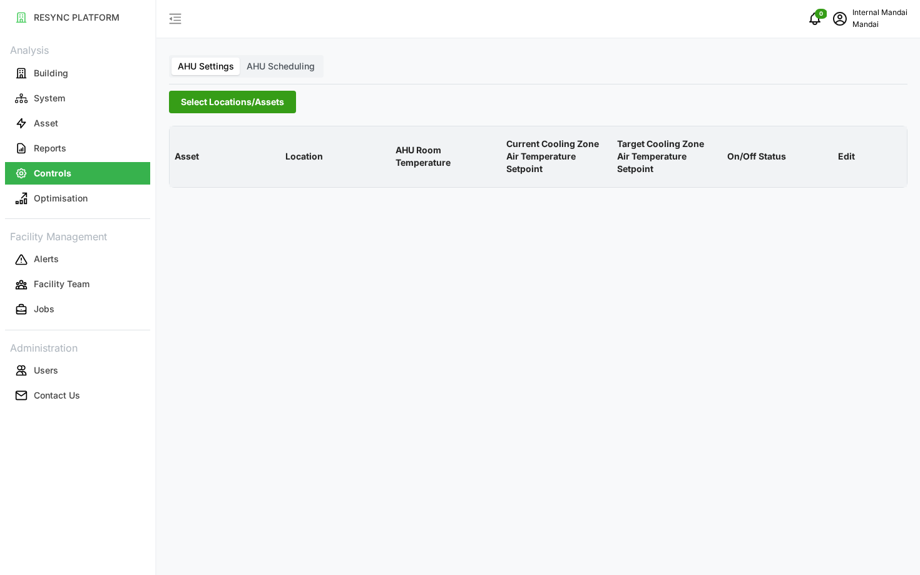
click at [193, 98] on span "Select Locations/Assets" at bounding box center [232, 101] width 103 height 21
click at [183, 155] on icon at bounding box center [185, 158] width 10 height 10
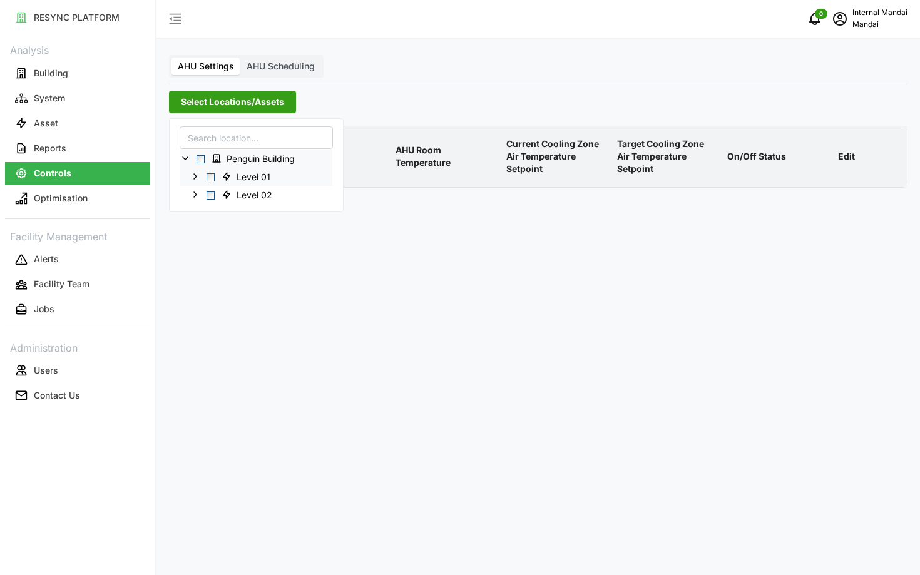
click at [195, 177] on polyline at bounding box center [195, 176] width 3 height 5
click at [193, 227] on icon at bounding box center [195, 230] width 10 height 10
click at [222, 196] on span "Select AHU-L1-01" at bounding box center [221, 195] width 8 height 8
click at [221, 215] on span "Select AHU-L1-02" at bounding box center [221, 213] width 8 height 8
click at [220, 252] on span "Select AHU-L2-01" at bounding box center [221, 249] width 8 height 8
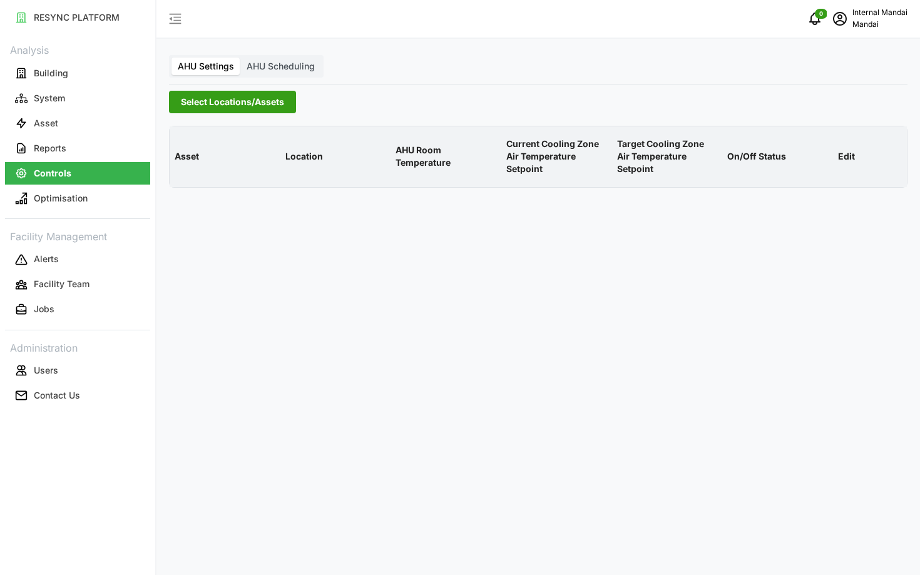
click at [465, 250] on div "AHU Settings AHU Scheduling Select Locations/Assets Asset Location AHU Room Tem…" at bounding box center [537, 287] width 763 height 575
click at [101, 283] on button "Facility Team" at bounding box center [77, 284] width 145 height 23
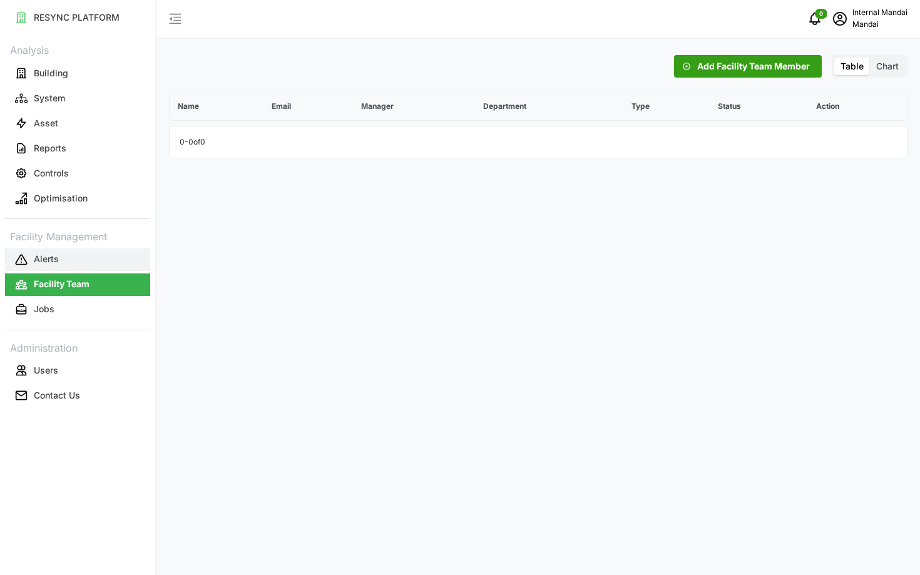
click at [74, 263] on button "Alerts" at bounding box center [77, 259] width 145 height 23
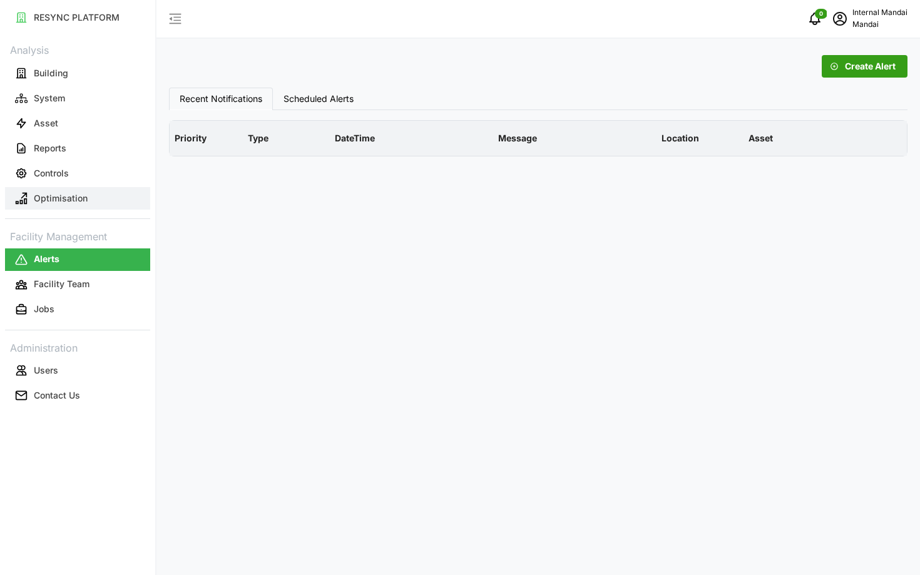
click at [57, 195] on p "Optimisation" at bounding box center [61, 198] width 54 height 13
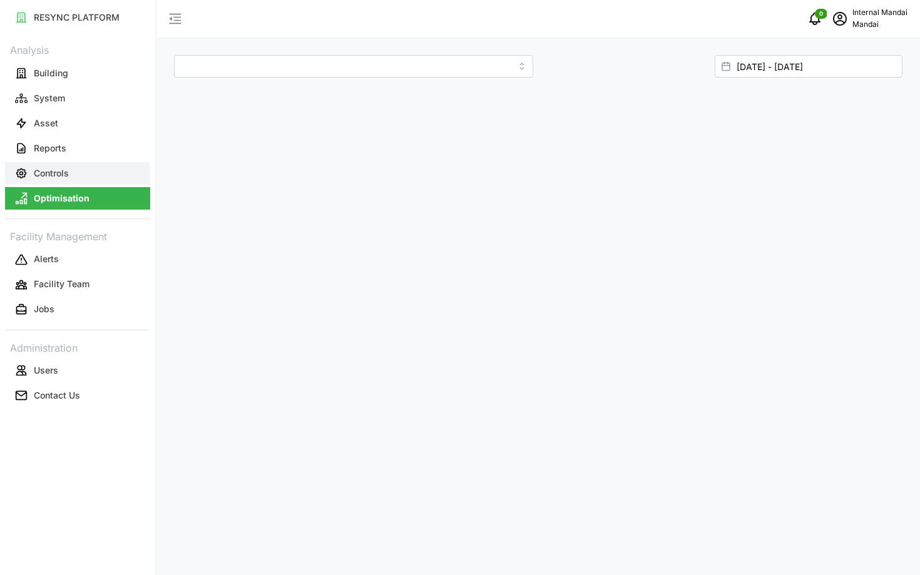
type input "Penguin Building"
click at [56, 178] on p "Controls" at bounding box center [51, 173] width 35 height 13
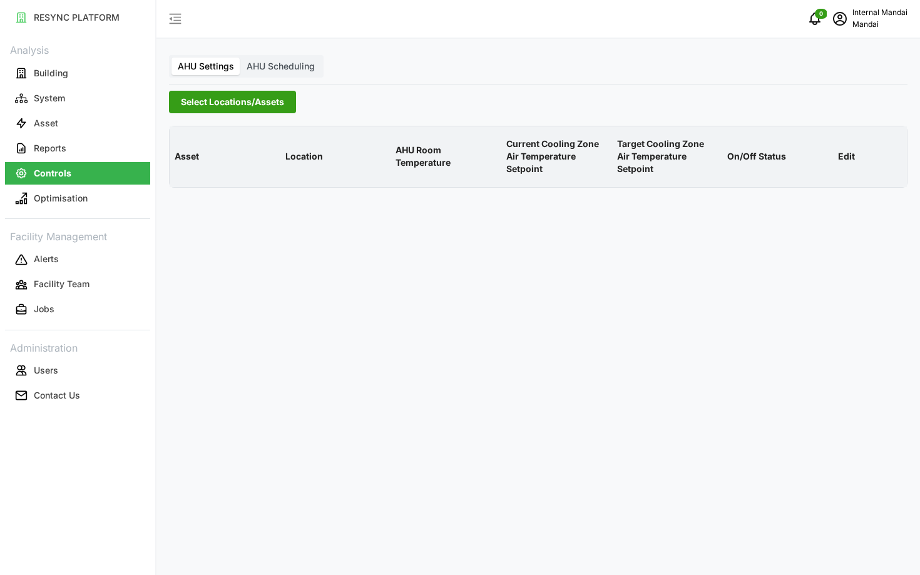
click at [294, 74] on label "AHU Scheduling" at bounding box center [280, 67] width 81 height 18
click at [240, 58] on input "AHU Scheduling" at bounding box center [240, 58] width 0 height 0
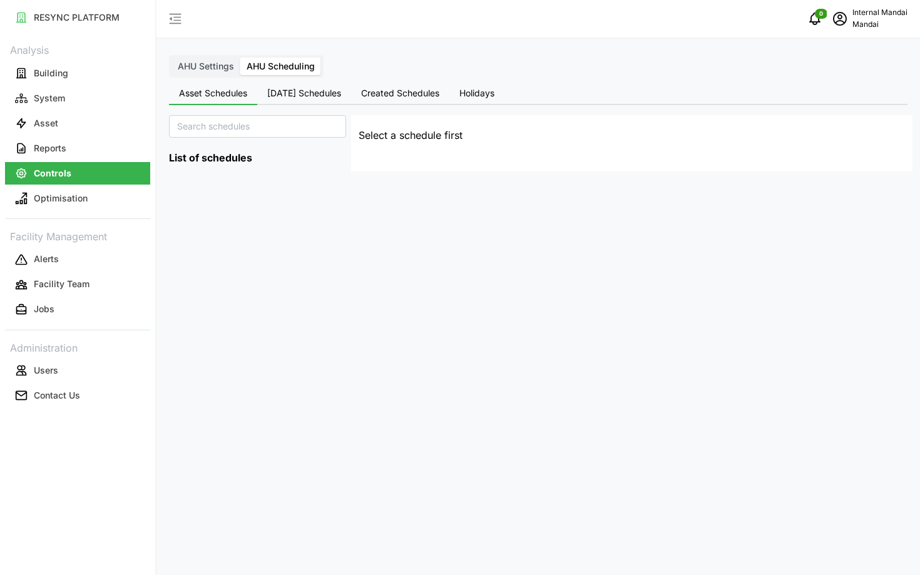
click at [232, 68] on span "AHU Settings" at bounding box center [206, 66] width 56 height 11
click at [171, 58] on input "AHU Settings" at bounding box center [171, 58] width 0 height 0
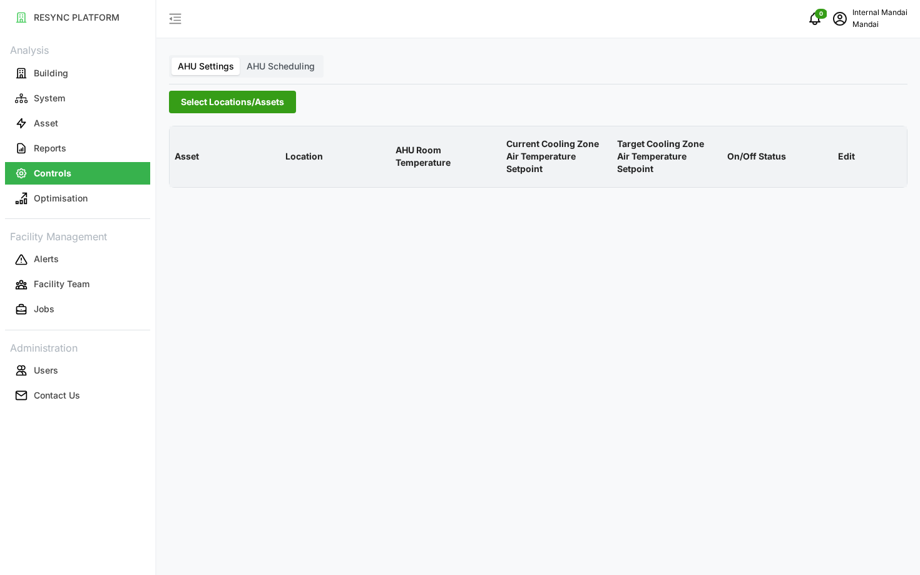
click at [273, 66] on span "AHU Scheduling" at bounding box center [281, 66] width 68 height 11
click at [240, 58] on input "AHU Scheduling" at bounding box center [240, 58] width 0 height 0
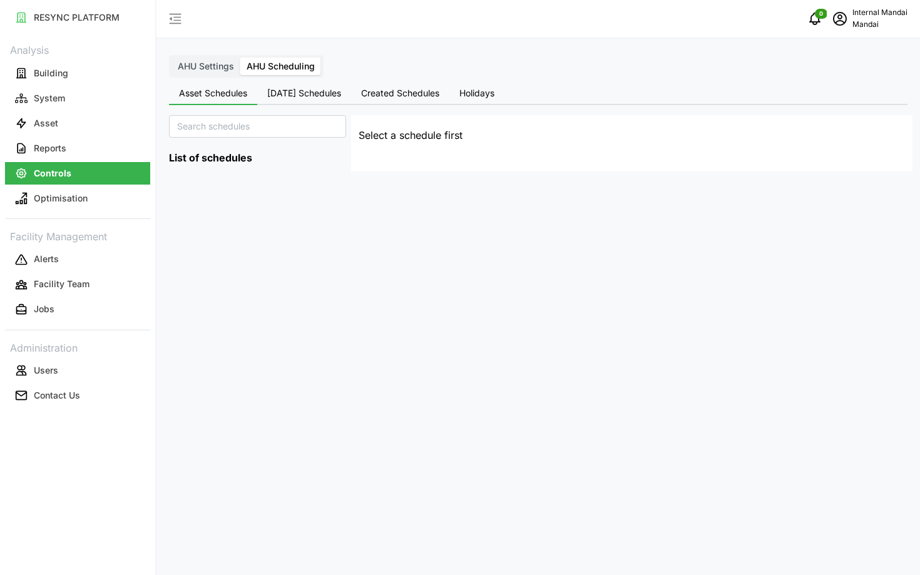
click at [306, 105] on button "Today's Schedules" at bounding box center [304, 94] width 94 height 23
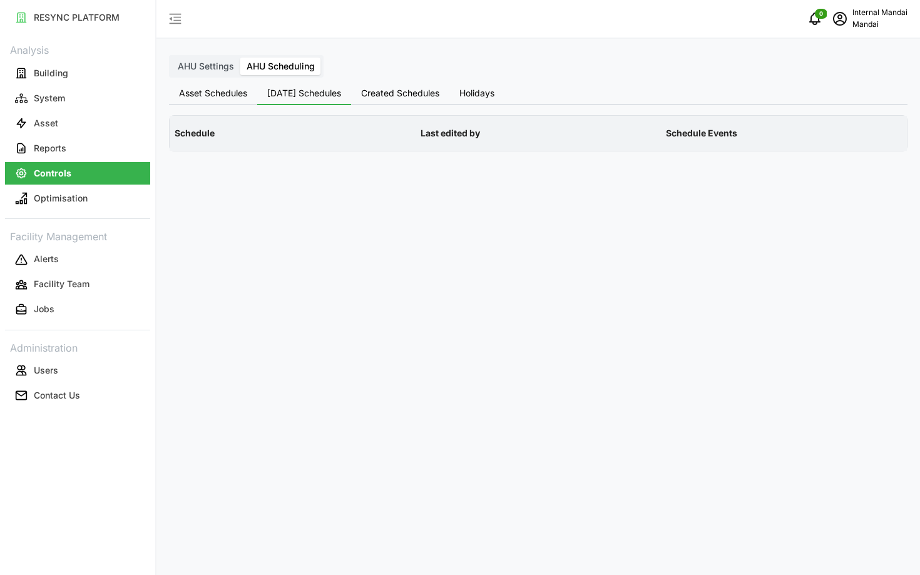
click at [412, 99] on button "Created Schedules" at bounding box center [400, 94] width 98 height 23
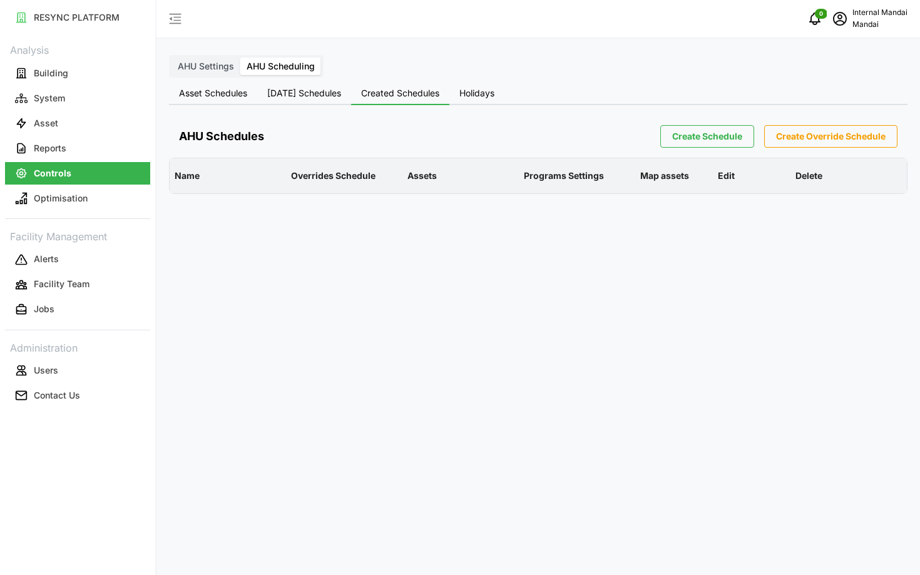
click at [482, 93] on span "Holidays" at bounding box center [476, 93] width 35 height 9
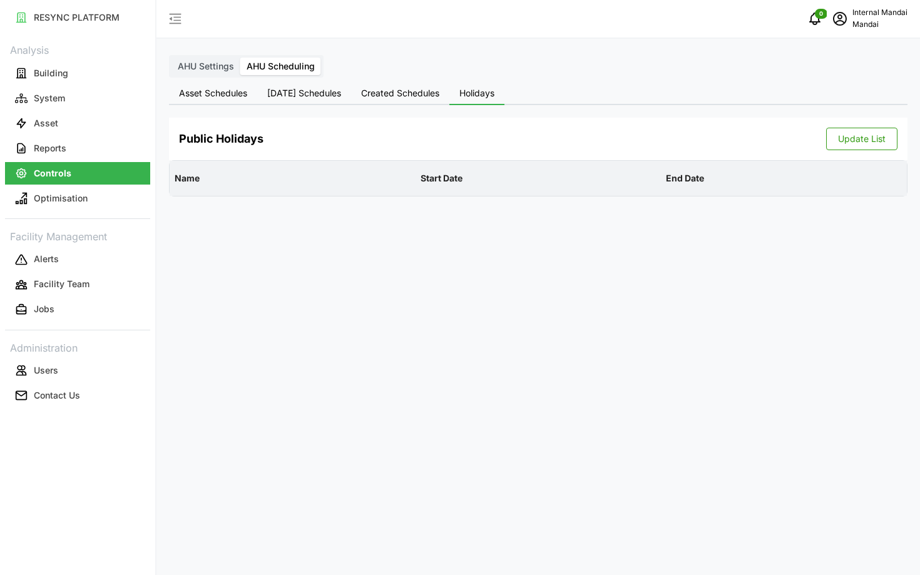
click at [409, 86] on button "Created Schedules" at bounding box center [400, 94] width 98 height 23
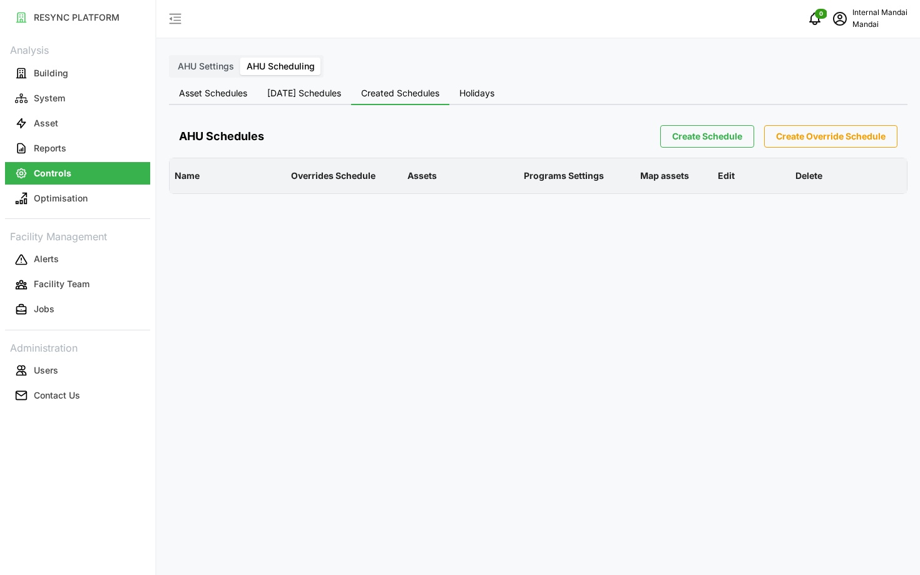
click at [693, 136] on span "Create Schedule" at bounding box center [707, 136] width 70 height 21
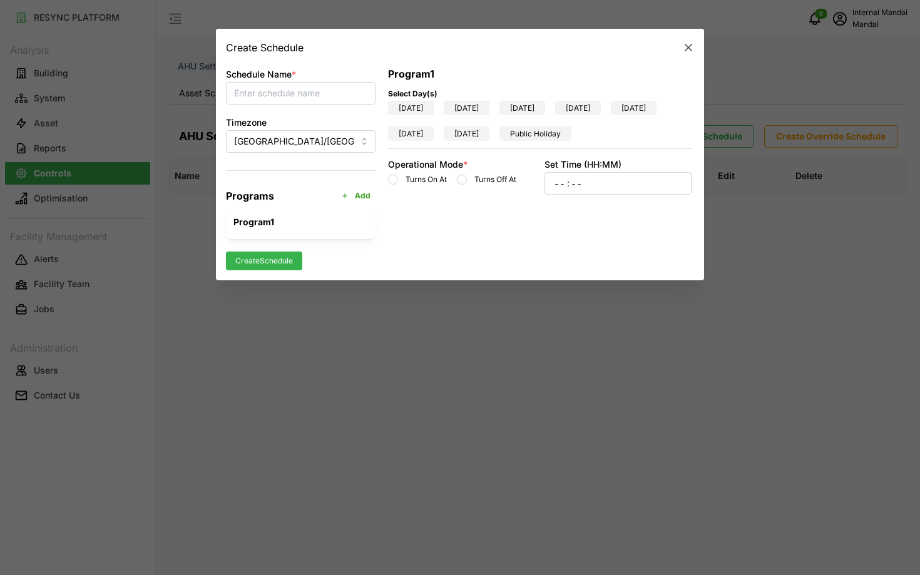
click at [686, 43] on icon "button" at bounding box center [688, 47] width 13 height 13
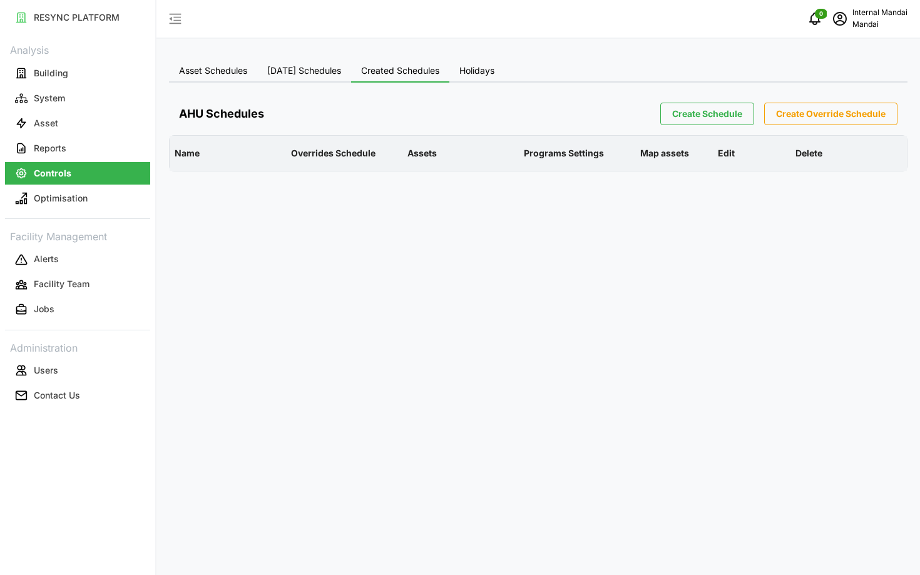
click at [298, 93] on div "AHU Schedules Create Schedule Create Override Schedule" at bounding box center [538, 114] width 738 height 43
click at [275, 68] on span "[DATE] Schedules" at bounding box center [304, 70] width 74 height 9
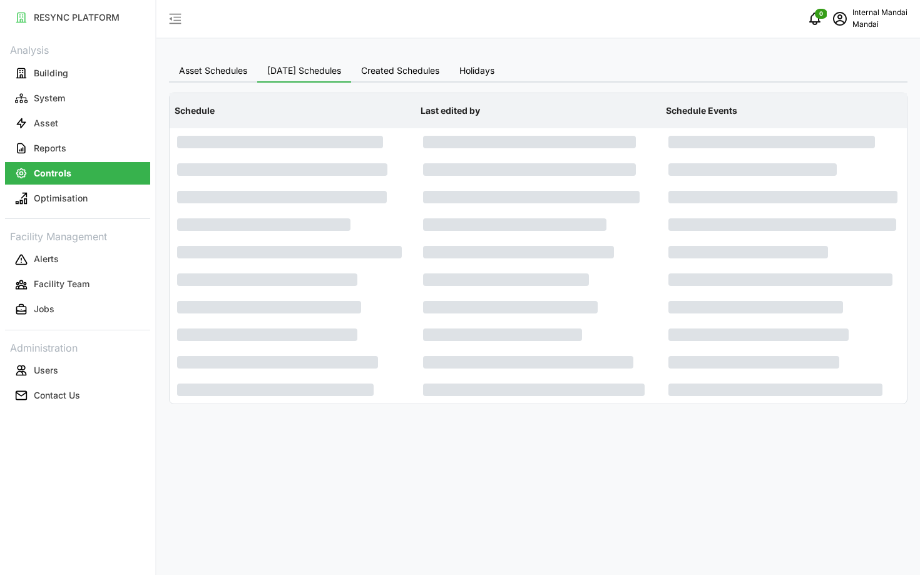
click at [223, 75] on span "Asset Schedules" at bounding box center [213, 70] width 68 height 9
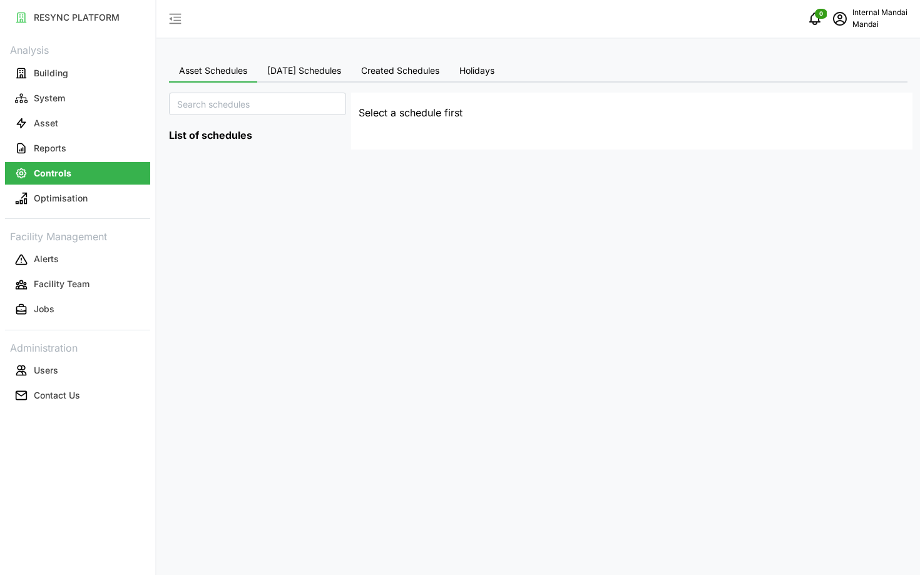
click at [475, 82] on button "Holidays" at bounding box center [476, 71] width 55 height 23
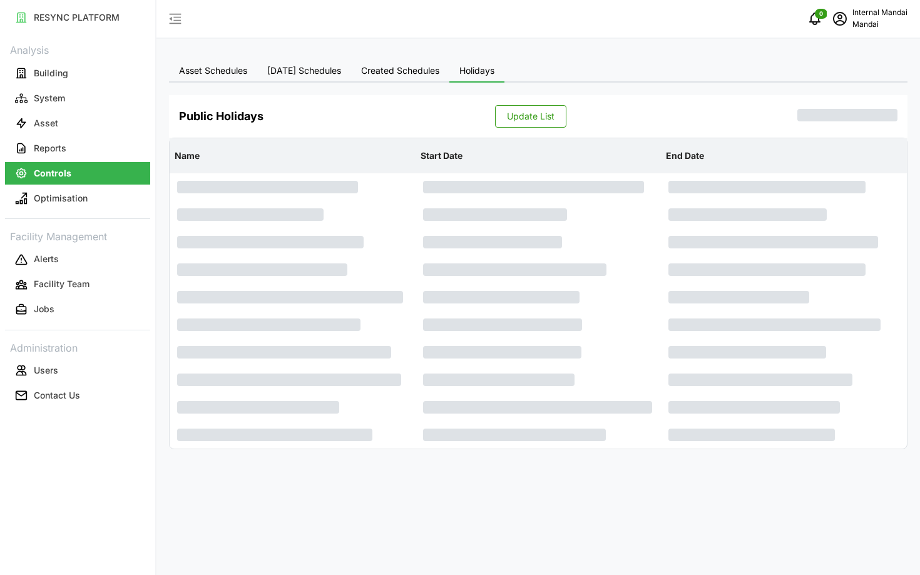
click at [466, 70] on span "Holidays" at bounding box center [476, 70] width 35 height 9
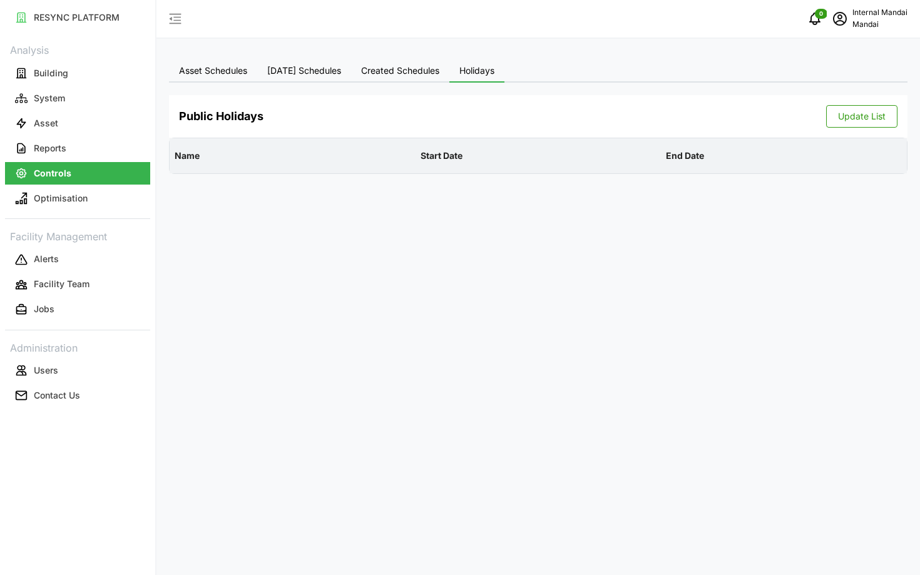
click at [323, 74] on span "[DATE] Schedules" at bounding box center [304, 70] width 74 height 9
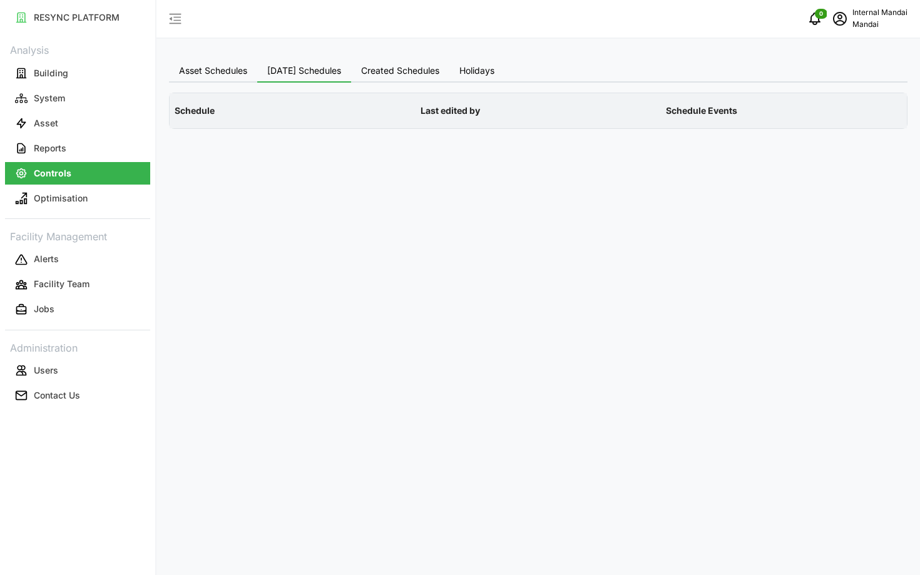
click at [397, 71] on span "Created Schedules" at bounding box center [400, 70] width 78 height 9
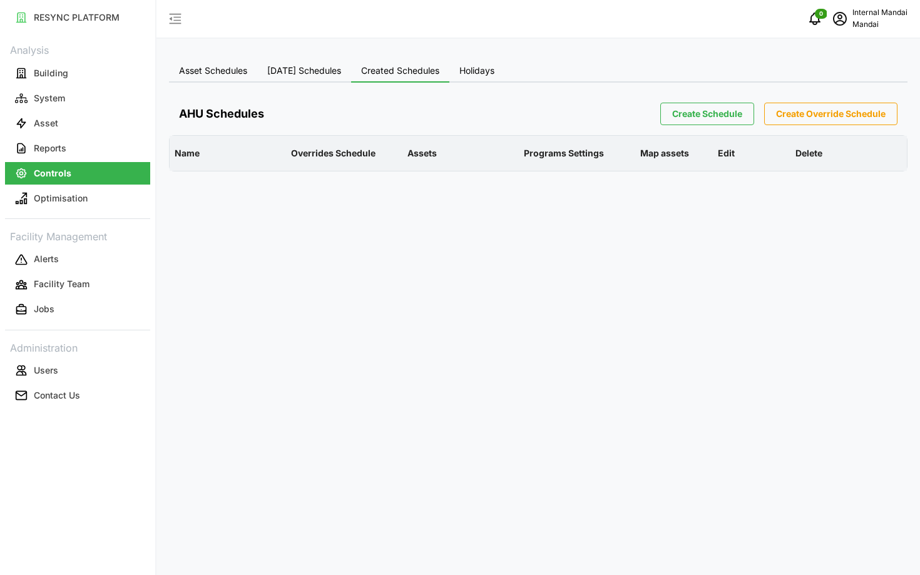
click at [720, 106] on span "Create Schedule" at bounding box center [707, 113] width 70 height 21
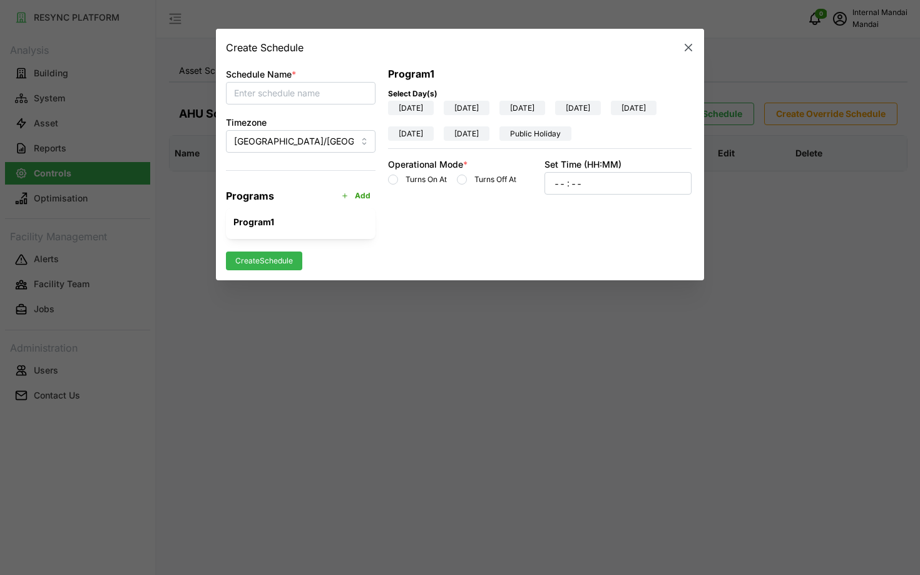
click at [680, 47] on button "button" at bounding box center [689, 48] width 18 height 18
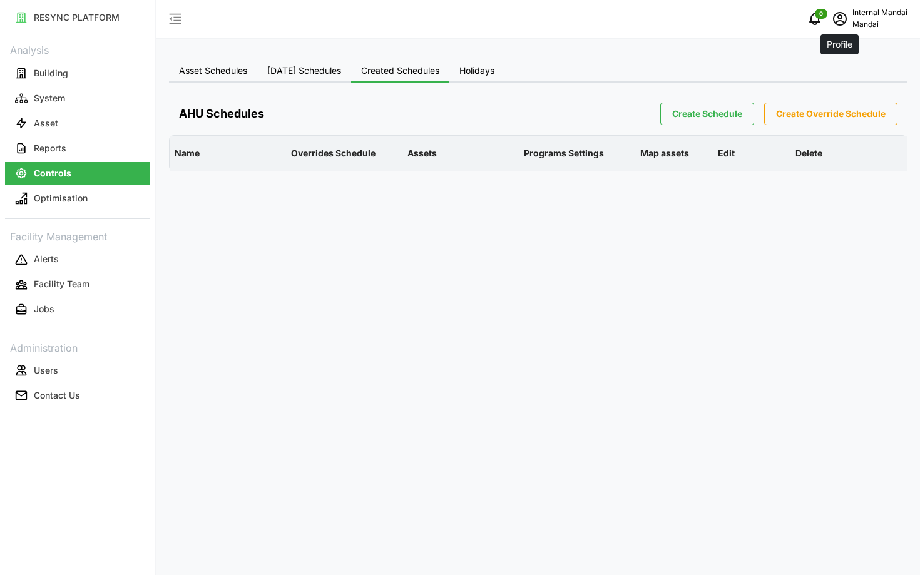
click at [833, 18] on icon "schedule" at bounding box center [839, 18] width 15 height 15
click at [823, 94] on div "Logout" at bounding box center [861, 95] width 89 height 14
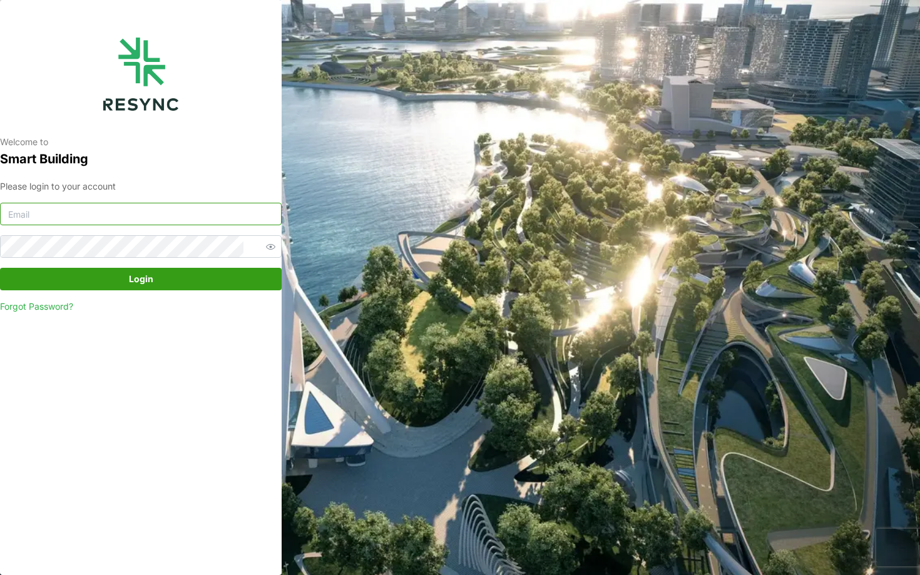
type input "[EMAIL_ADDRESS][DOMAIN_NAME]"
click at [175, 277] on span "Login" at bounding box center [141, 278] width 258 height 21
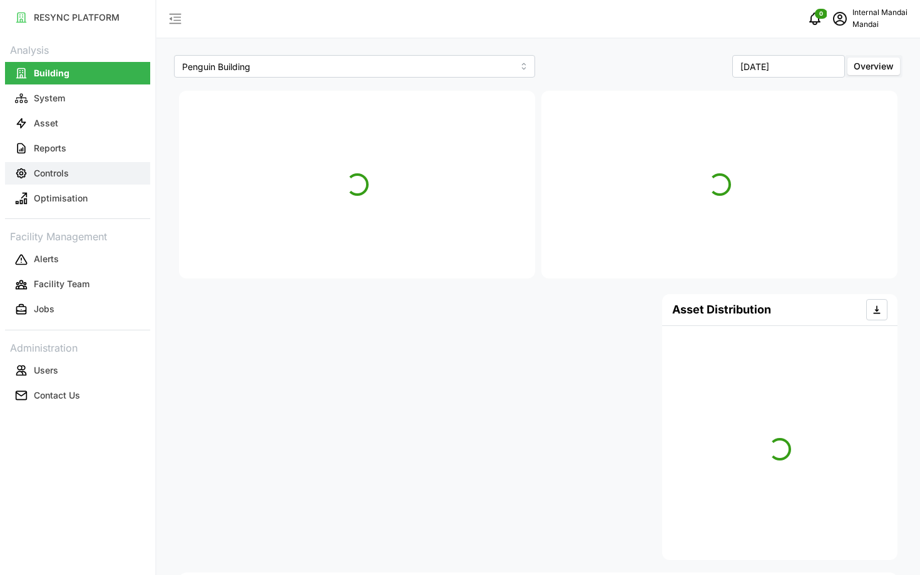
click at [84, 168] on button "Controls" at bounding box center [77, 173] width 145 height 23
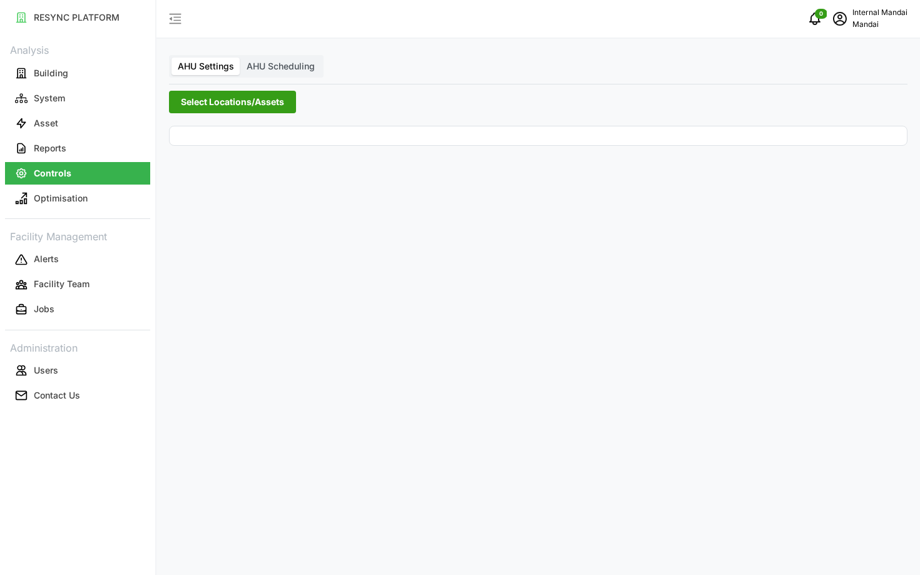
click at [285, 68] on span "AHU Scheduling" at bounding box center [281, 66] width 68 height 11
click at [240, 58] on input "AHU Scheduling" at bounding box center [240, 58] width 0 height 0
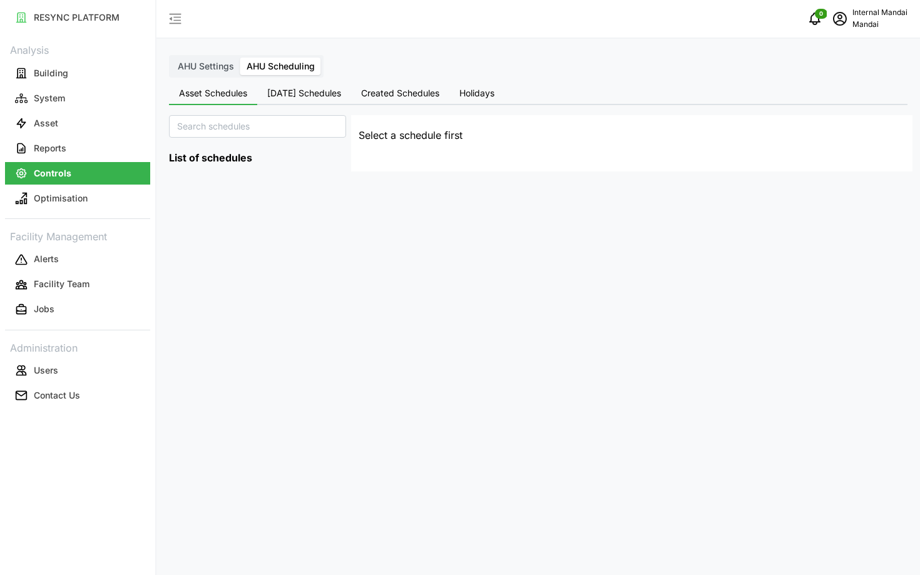
click at [218, 76] on div "AHU Settings AHU Scheduling" at bounding box center [246, 66] width 155 height 23
click at [205, 73] on label "AHU Settings" at bounding box center [205, 67] width 69 height 18
click at [171, 58] on input "AHU Settings" at bounding box center [171, 58] width 0 height 0
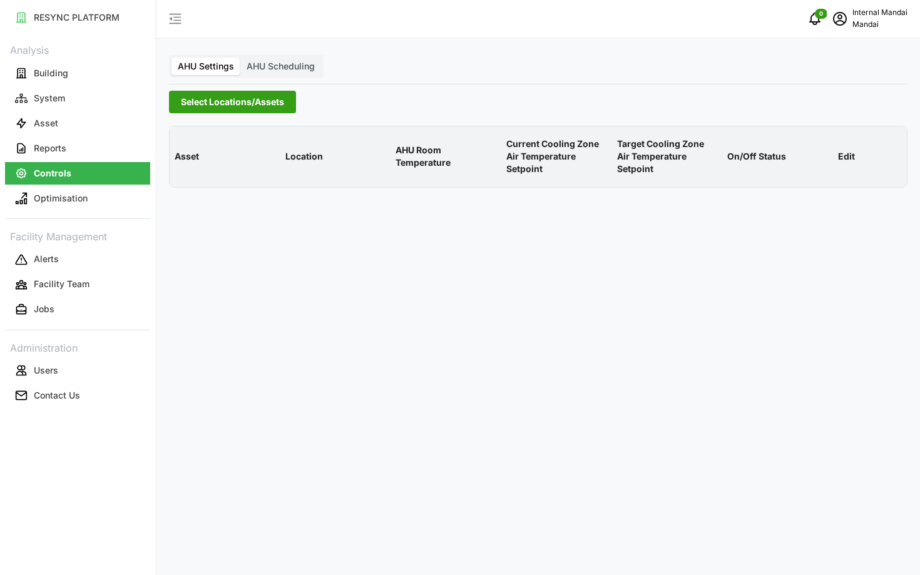
click at [212, 110] on span "Select Locations/Assets" at bounding box center [232, 101] width 103 height 21
click at [183, 163] on div "Penguin Building" at bounding box center [256, 159] width 152 height 18
click at [201, 156] on span "Select Penguin Building" at bounding box center [200, 159] width 8 height 8
click at [265, 66] on span "AHU Scheduling" at bounding box center [281, 66] width 68 height 11
click at [240, 58] on input "AHU Scheduling" at bounding box center [240, 58] width 0 height 0
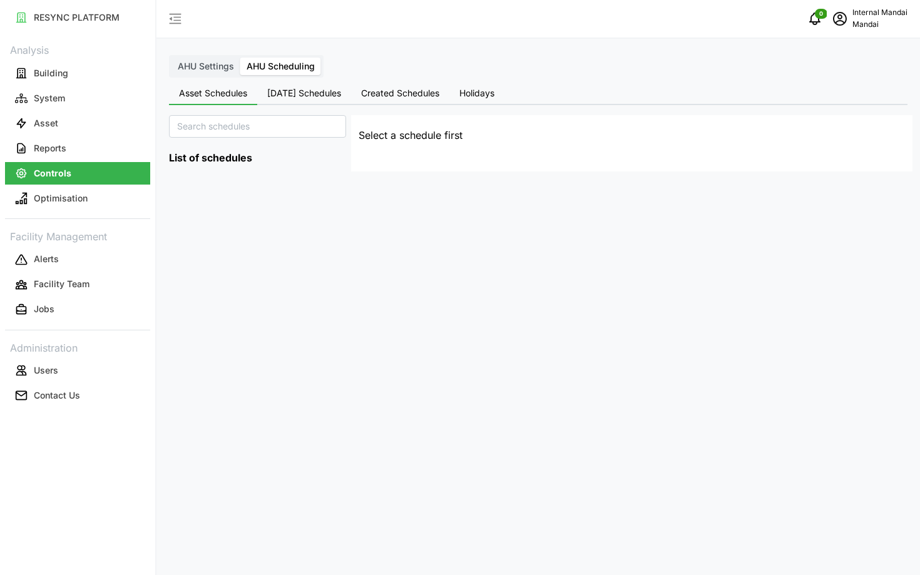
click at [285, 106] on div "AHU Settings AHU Scheduling Asset Schedules Today's Schedules Created Schedules…" at bounding box center [537, 287] width 763 height 575
click at [305, 85] on button "Today's Schedules" at bounding box center [304, 94] width 94 height 23
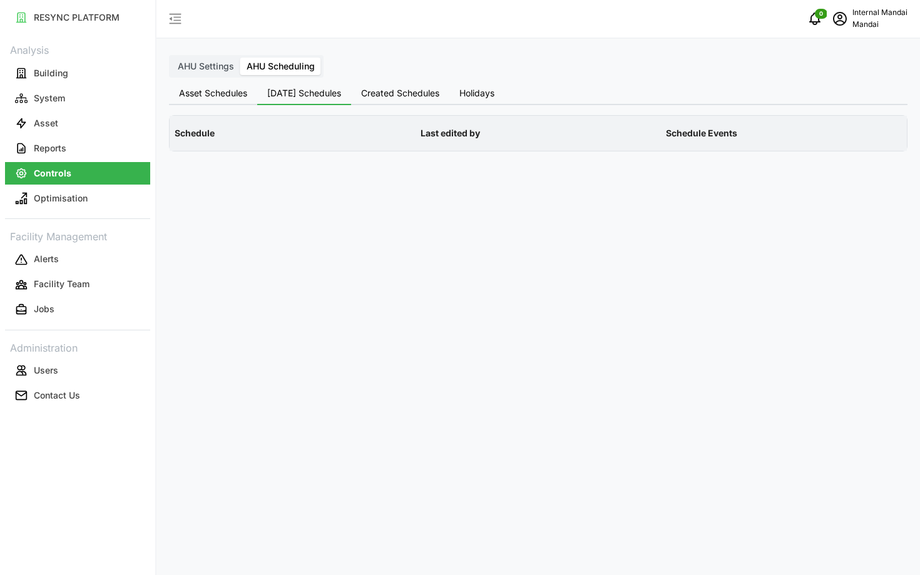
click at [322, 93] on span "Today's Schedules" at bounding box center [304, 93] width 74 height 9
click at [381, 84] on button "Created Schedules" at bounding box center [400, 94] width 98 height 23
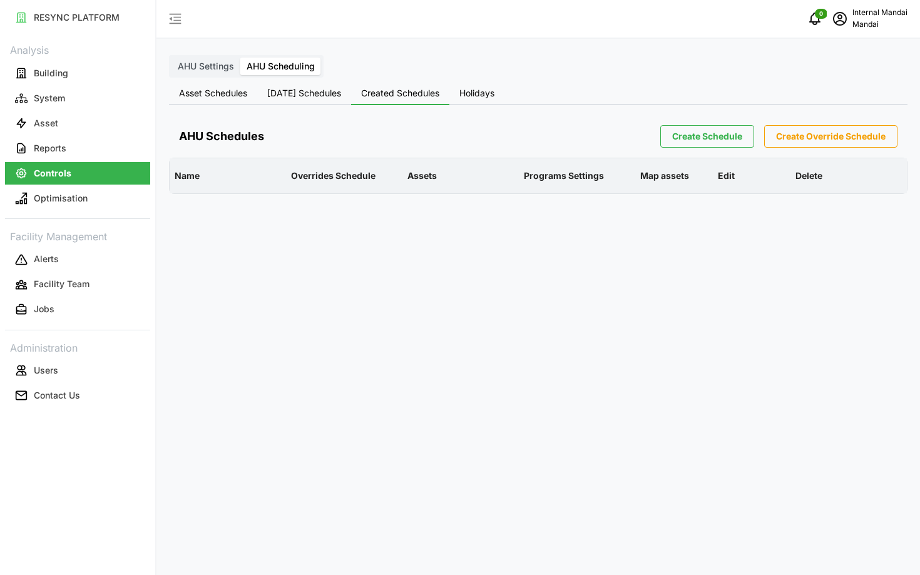
click at [717, 128] on span "Create Schedule" at bounding box center [707, 136] width 70 height 21
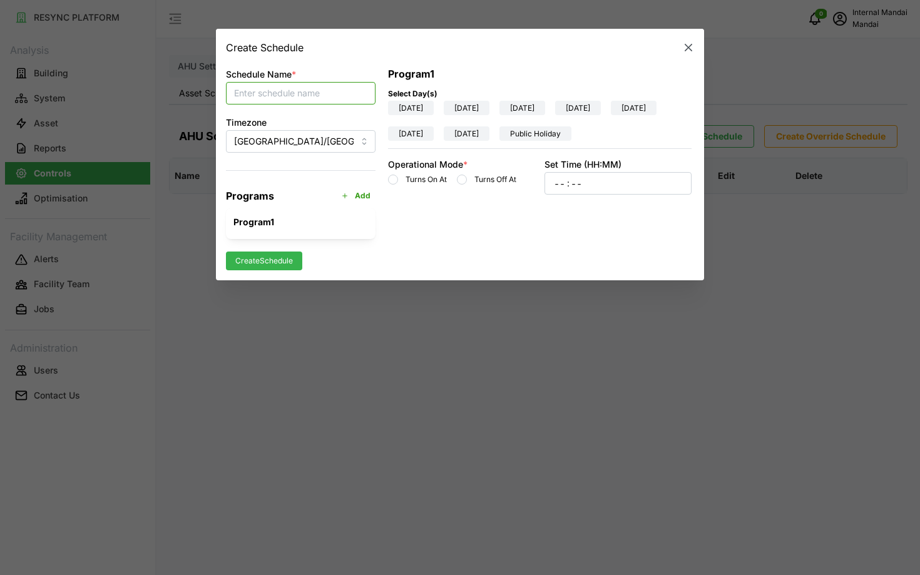
click at [322, 103] on input "Schedule Name *" at bounding box center [301, 93] width 150 height 23
type input "Test Mandai"
click at [417, 103] on span "Sunday" at bounding box center [411, 107] width 24 height 13
click at [388, 111] on input "Sunday" at bounding box center [388, 111] width 0 height 0
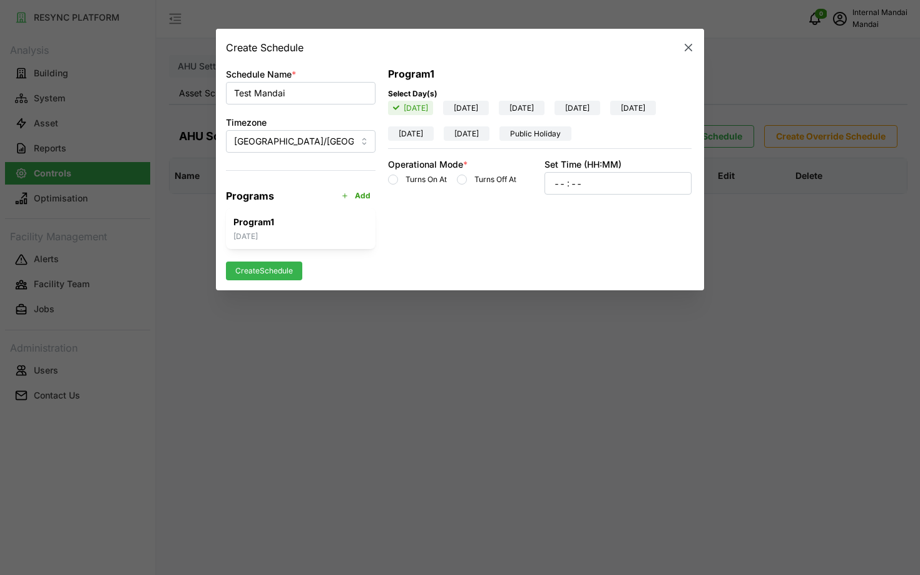
click at [468, 110] on span "Monday" at bounding box center [466, 107] width 24 height 13
click at [443, 111] on input "Monday" at bounding box center [443, 111] width 0 height 0
click at [440, 180] on label "Turns On At" at bounding box center [422, 180] width 49 height 10
click at [398, 180] on input "Turns On At" at bounding box center [393, 180] width 10 height 10
click at [553, 180] on input "Set Time (HH:MM)" at bounding box center [560, 183] width 14 height 13
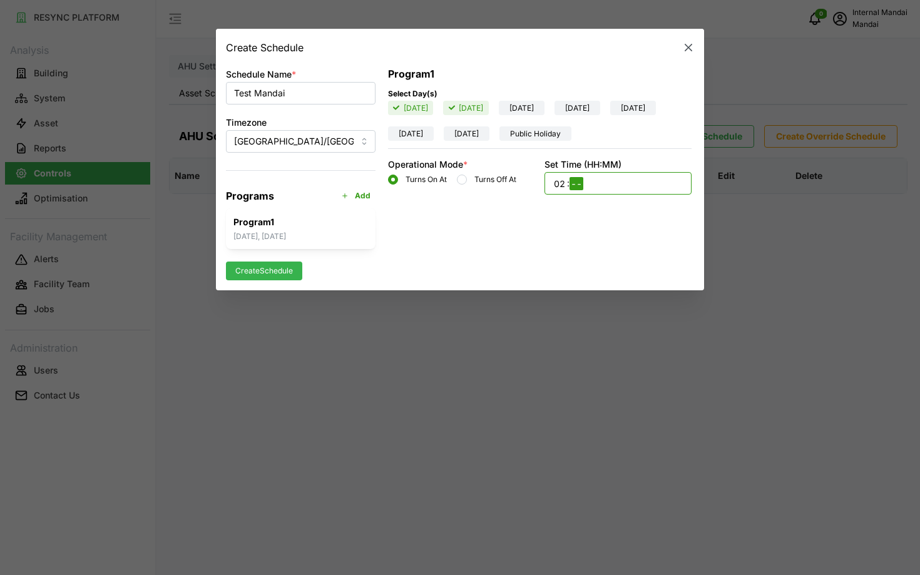
type input "21"
click at [278, 261] on div "Create Schedule" at bounding box center [460, 264] width 468 height 31
click at [282, 273] on span "Create Schedule" at bounding box center [264, 271] width 58 height 18
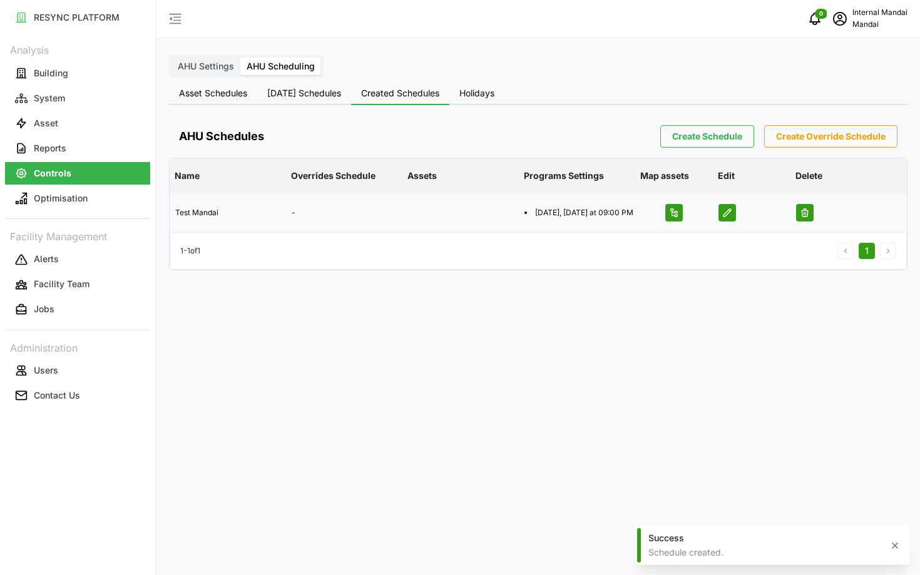
click at [666, 217] on span "button" at bounding box center [674, 213] width 16 height 16
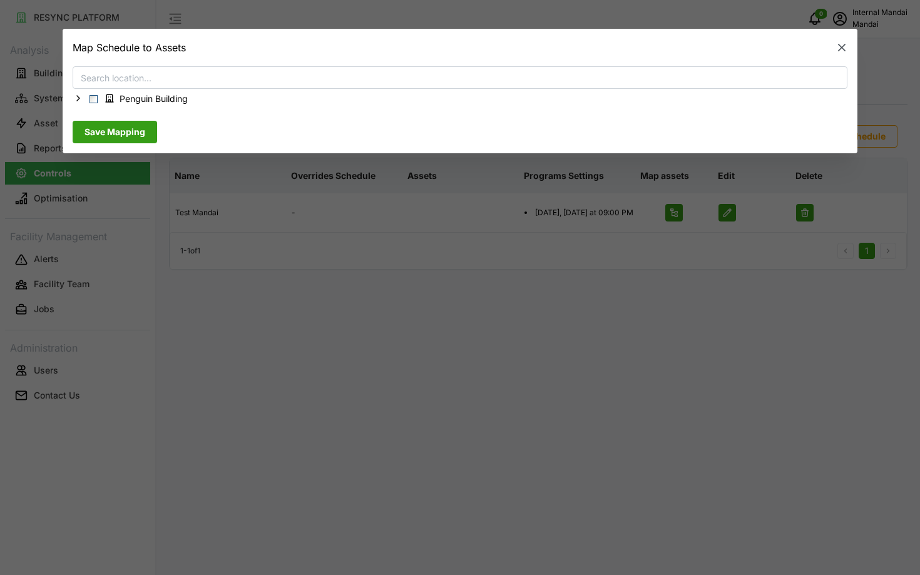
click at [73, 94] on div "Penguin Building" at bounding box center [460, 98] width 775 height 19
click at [81, 97] on icon at bounding box center [78, 98] width 10 height 10
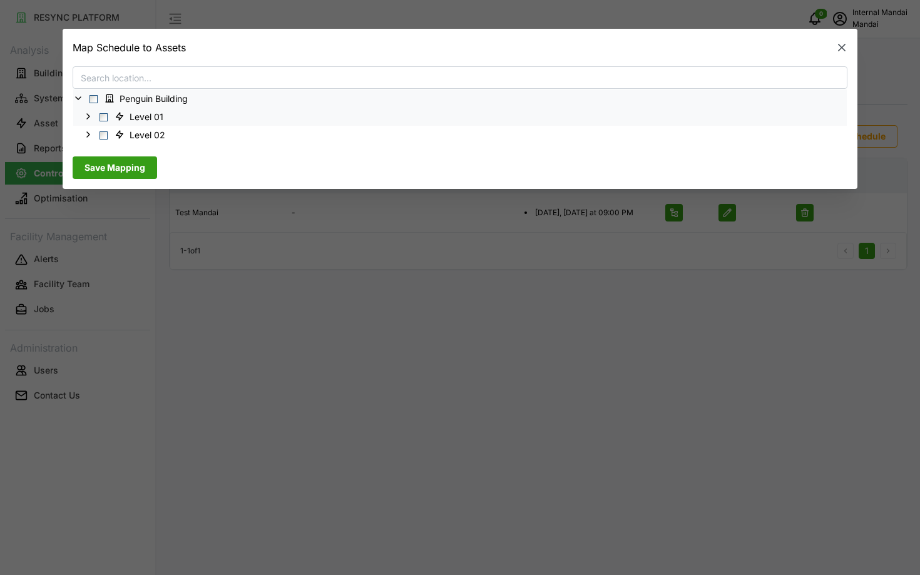
click at [99, 111] on div "Level 01" at bounding box center [459, 117] width 773 height 18
click at [103, 114] on span "Select Level 01" at bounding box center [103, 117] width 8 height 8
click at [102, 140] on div "Level 02" at bounding box center [459, 135] width 773 height 18
click at [106, 135] on span "Select Level 02" at bounding box center [103, 135] width 8 height 8
click at [116, 166] on span "Save Mapping" at bounding box center [114, 167] width 61 height 21
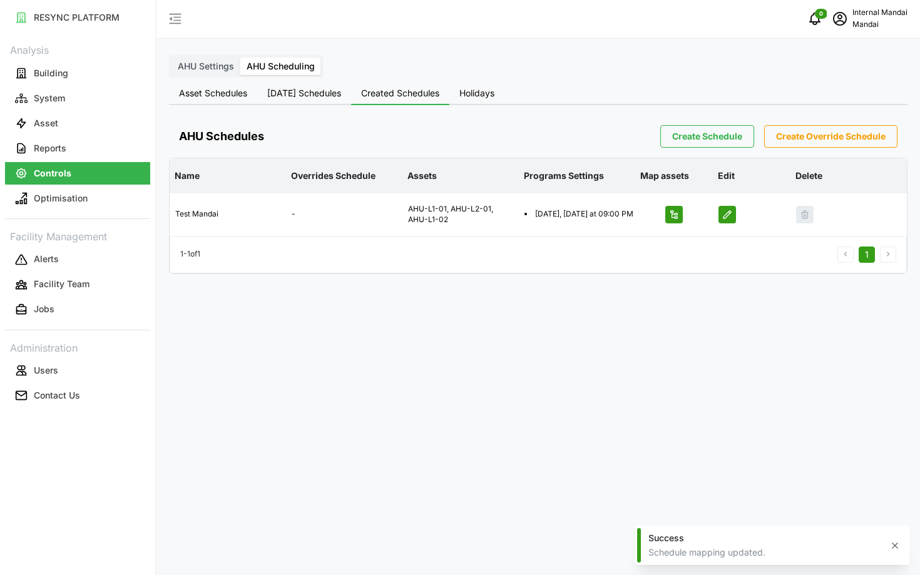
click at [225, 95] on span "Asset Schedules" at bounding box center [213, 93] width 68 height 9
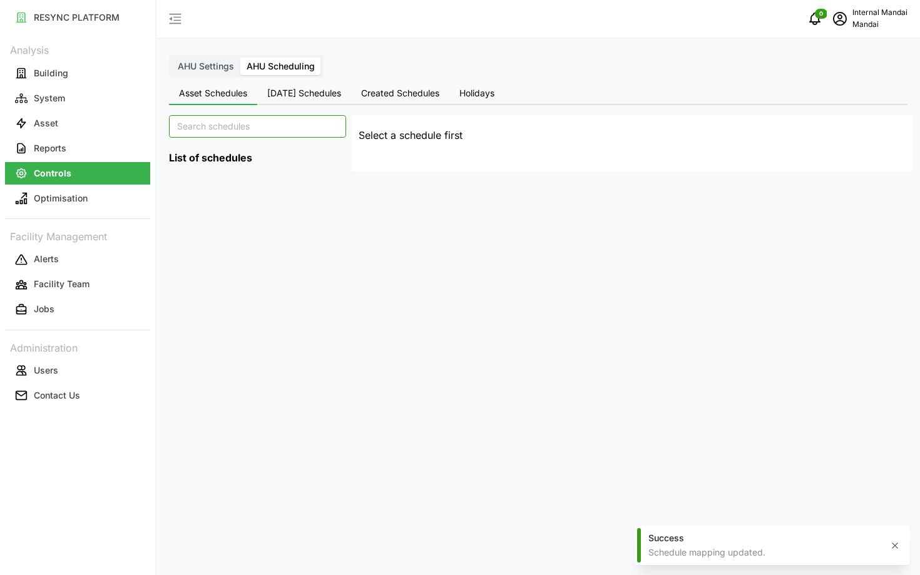
click at [246, 120] on input at bounding box center [257, 126] width 177 height 23
click at [211, 76] on div "AHU Settings AHU Scheduling" at bounding box center [246, 66] width 155 height 23
click at [212, 66] on span "AHU Settings" at bounding box center [206, 66] width 56 height 11
click at [171, 58] on input "AHU Settings" at bounding box center [171, 58] width 0 height 0
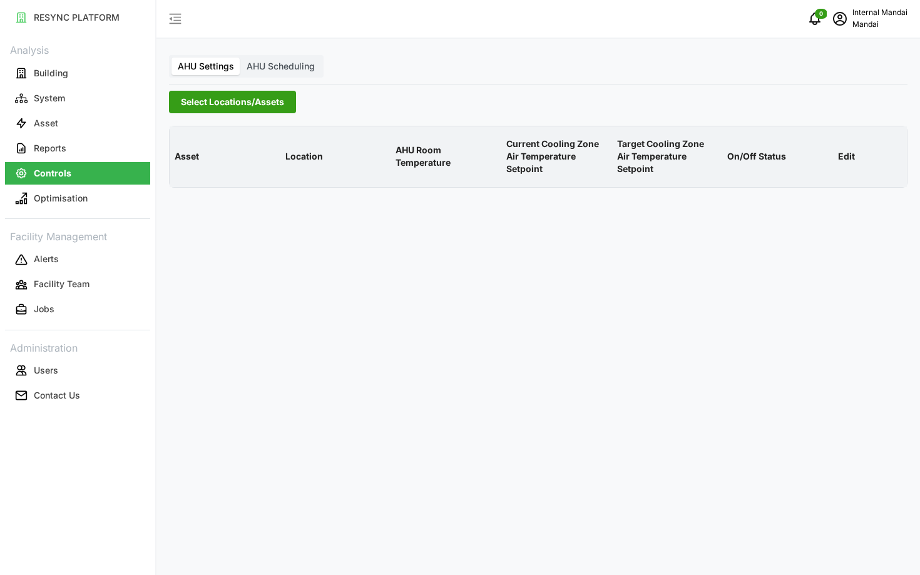
click at [268, 100] on span "Select Locations/Assets" at bounding box center [232, 101] width 103 height 21
click at [183, 163] on div "Penguin Building" at bounding box center [256, 159] width 152 height 18
click at [198, 160] on span "Select Penguin Building" at bounding box center [200, 159] width 8 height 8
click at [412, 145] on p "AHU Room Temperature" at bounding box center [446, 157] width 106 height 46
click at [267, 66] on span "AHU Scheduling" at bounding box center [281, 66] width 68 height 11
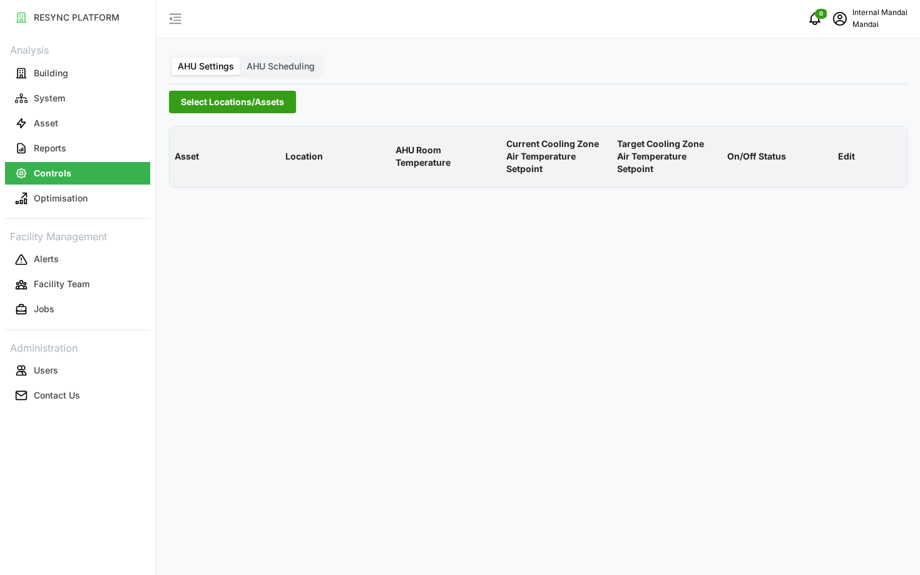
click at [240, 58] on input "AHU Scheduling" at bounding box center [240, 58] width 0 height 0
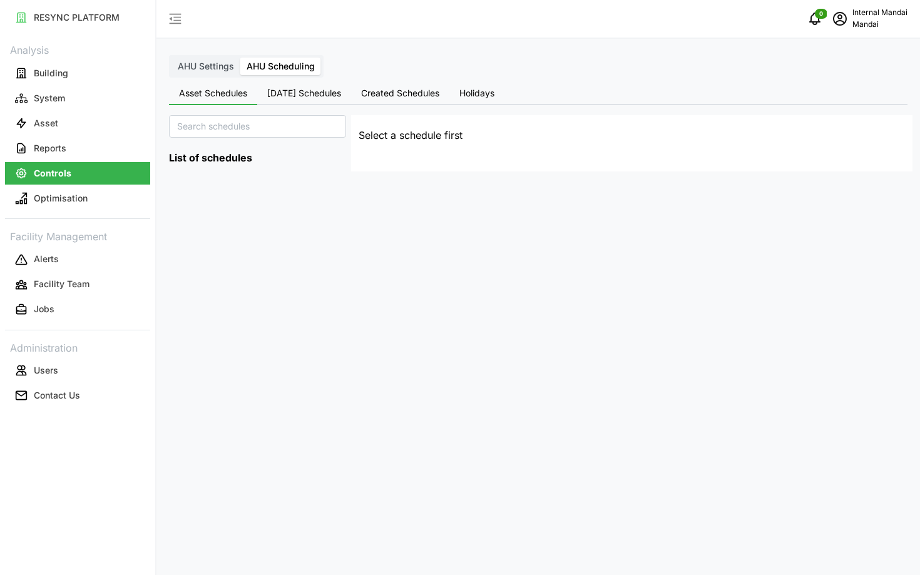
click at [326, 101] on button "Today's Schedules" at bounding box center [304, 94] width 94 height 23
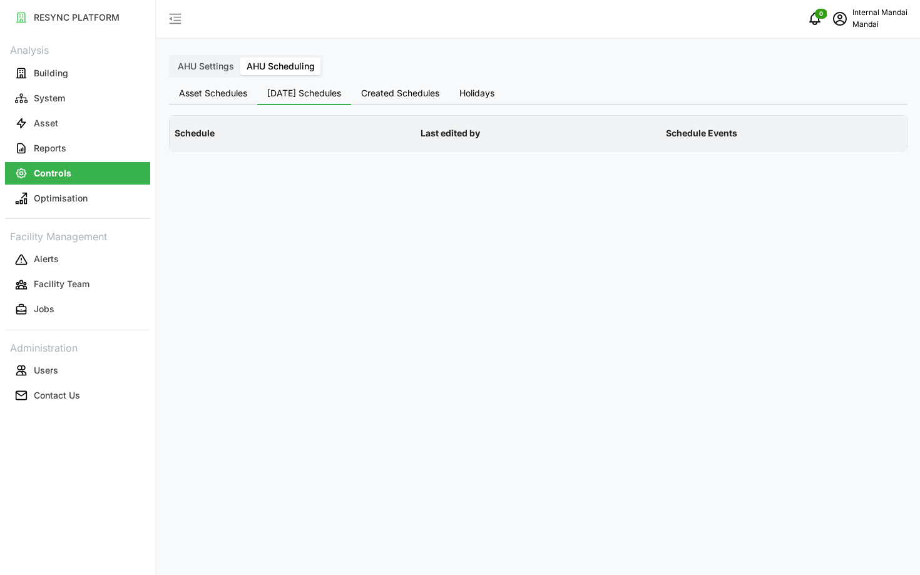
click at [400, 89] on span "Created Schedules" at bounding box center [400, 93] width 78 height 9
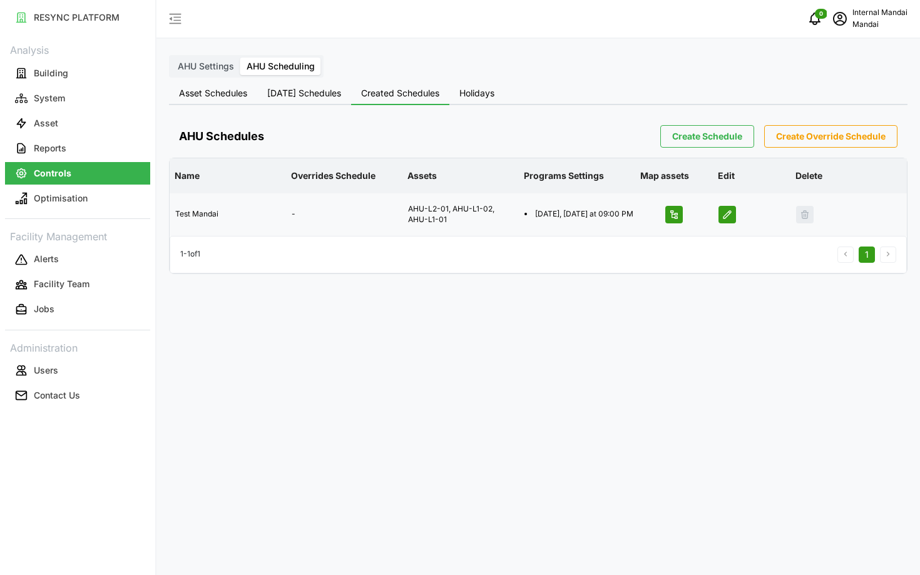
click at [677, 217] on icon "button" at bounding box center [674, 214] width 8 height 8
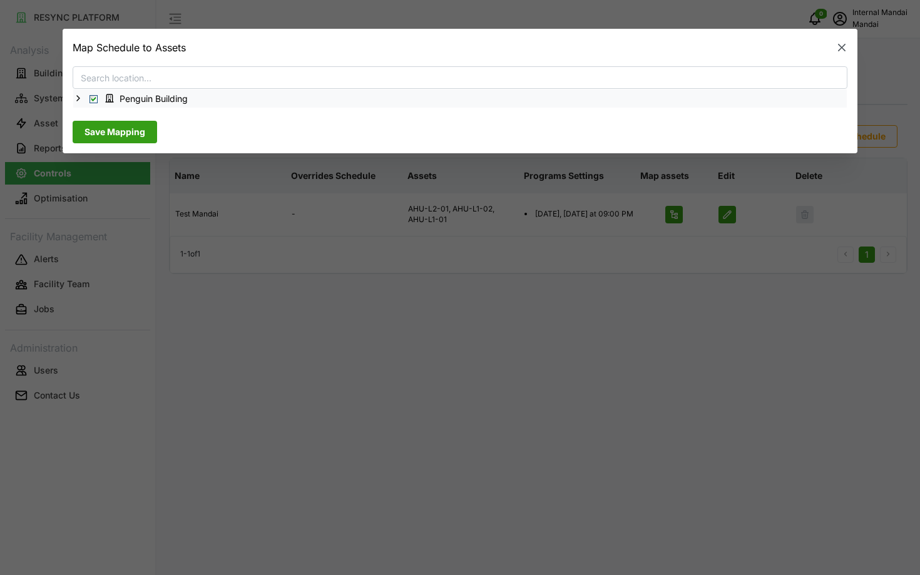
click at [77, 96] on polyline at bounding box center [78, 98] width 3 height 5
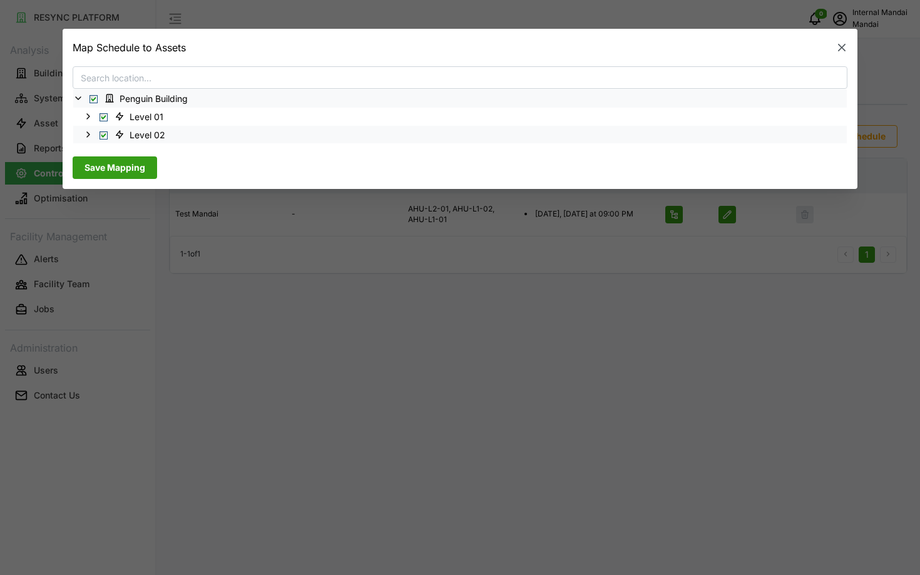
click at [105, 136] on span "Select Level 02" at bounding box center [103, 135] width 8 height 8
click at [105, 117] on span "Select Level 01" at bounding box center [103, 117] width 8 height 8
click at [114, 160] on span "Save Mapping" at bounding box center [114, 167] width 61 height 21
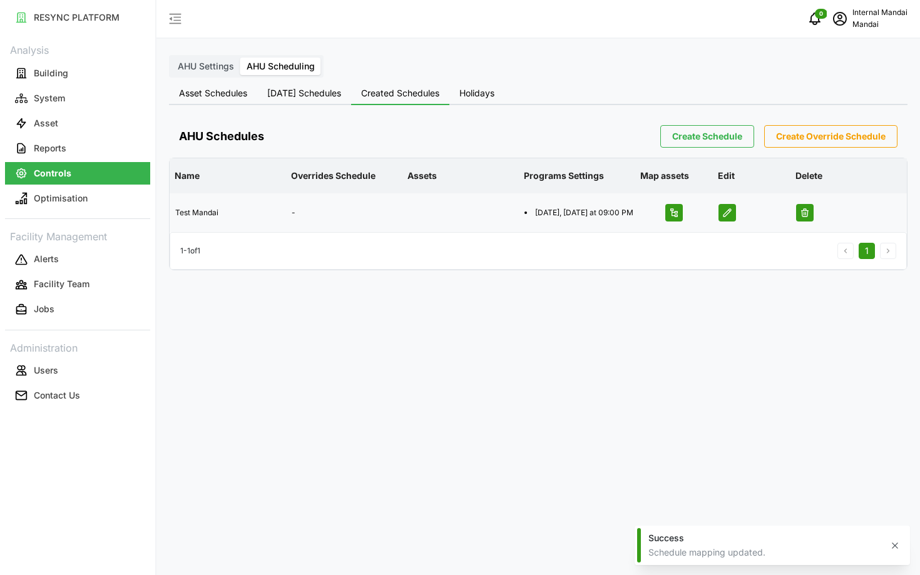
click at [802, 217] on icon "button" at bounding box center [805, 213] width 7 height 8
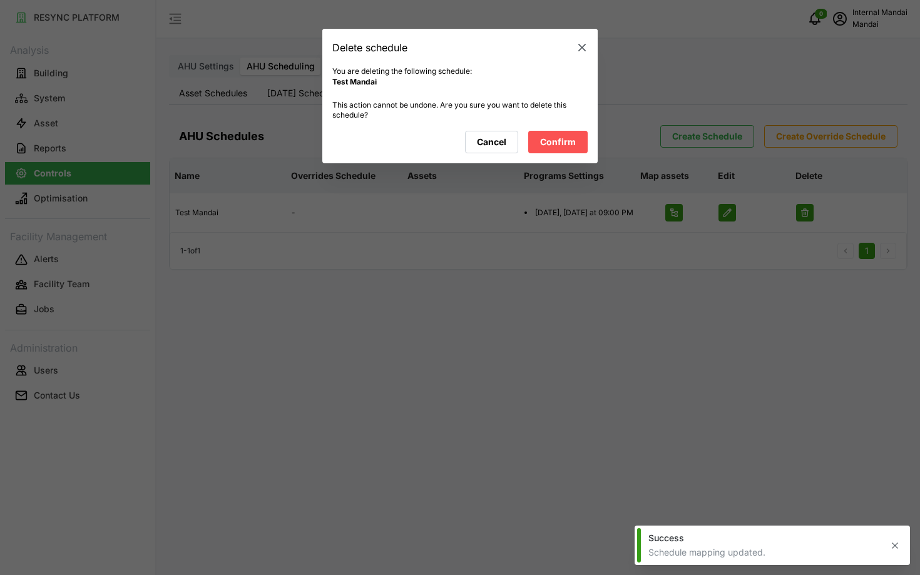
click at [586, 145] on button "Confirm" at bounding box center [557, 142] width 59 height 23
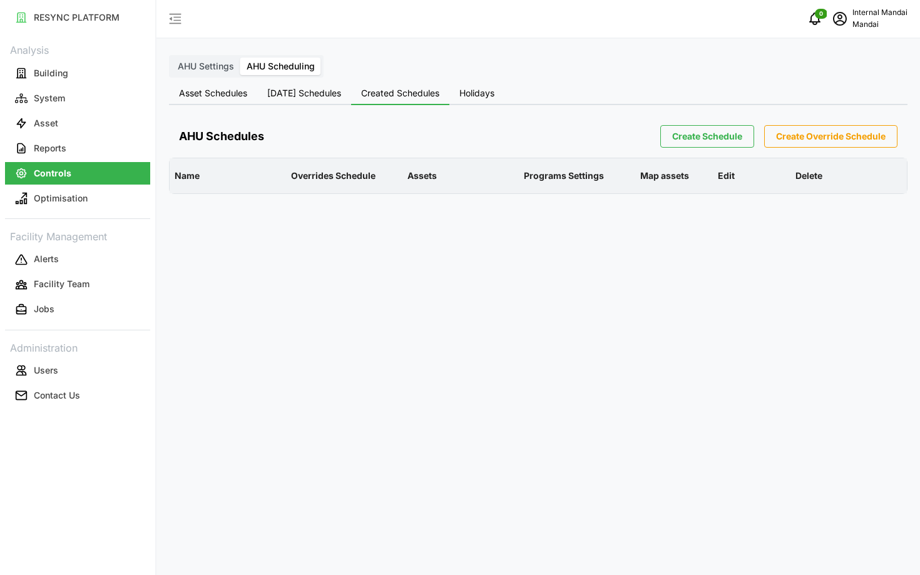
click at [278, 93] on span "[DATE] Schedules" at bounding box center [304, 93] width 74 height 9
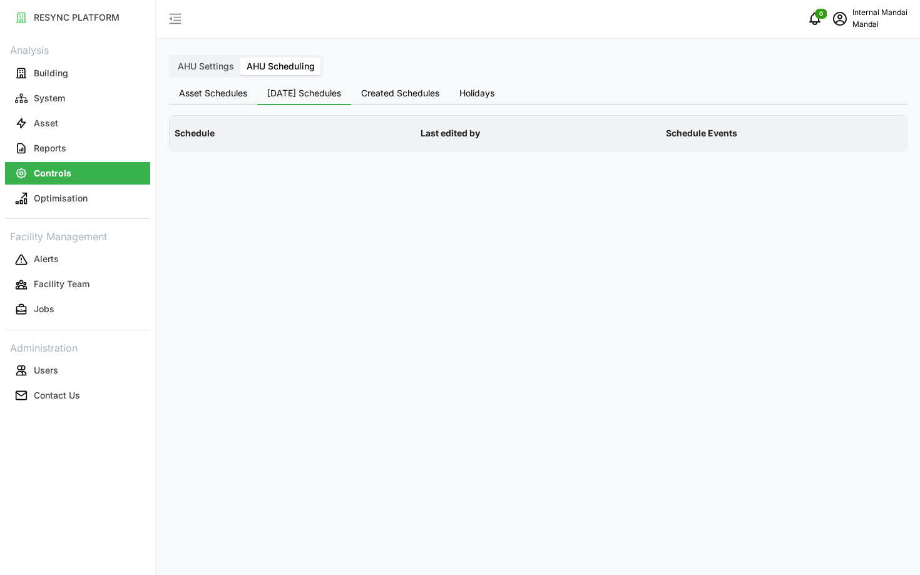
click at [216, 103] on button "Asset Schedules" at bounding box center [213, 94] width 88 height 23
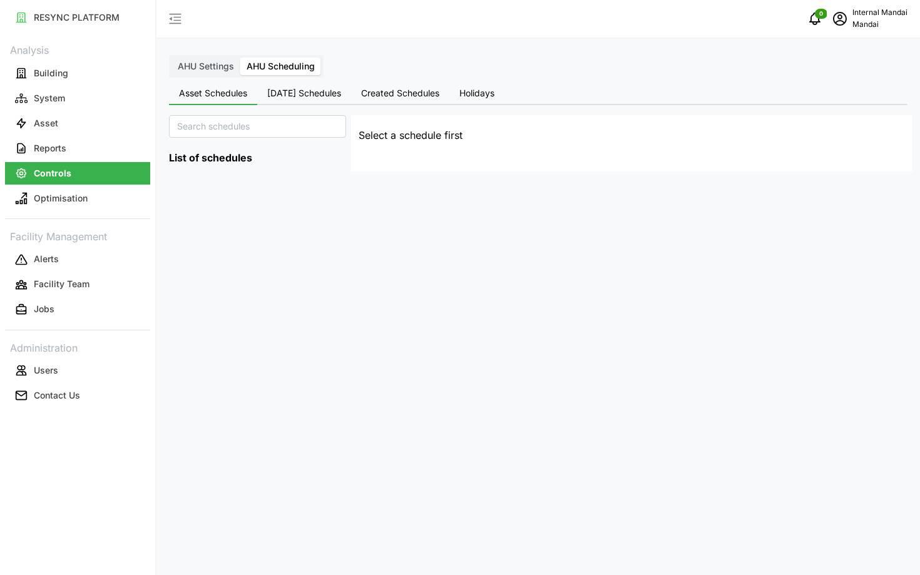
click at [502, 88] on button "Holidays" at bounding box center [476, 94] width 55 height 23
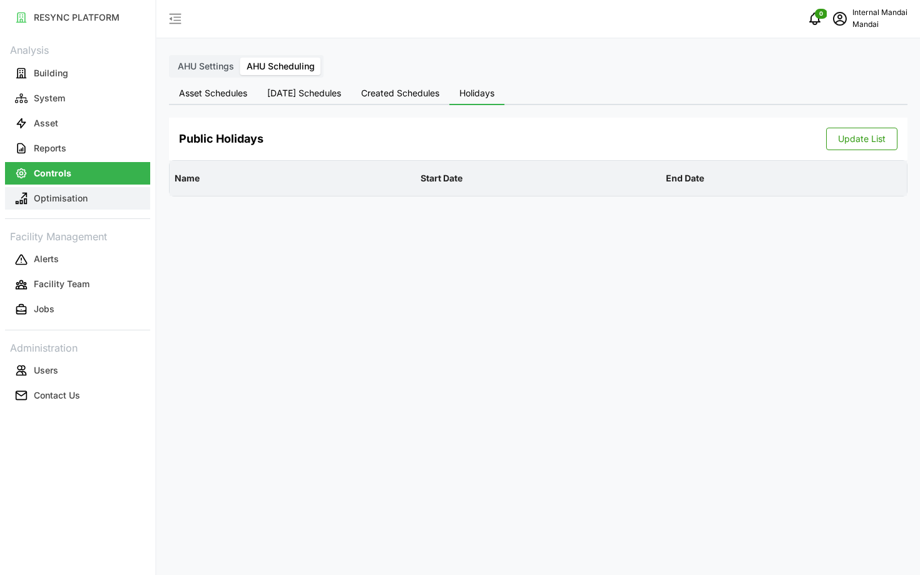
click at [102, 193] on button "Optimisation" at bounding box center [77, 198] width 145 height 23
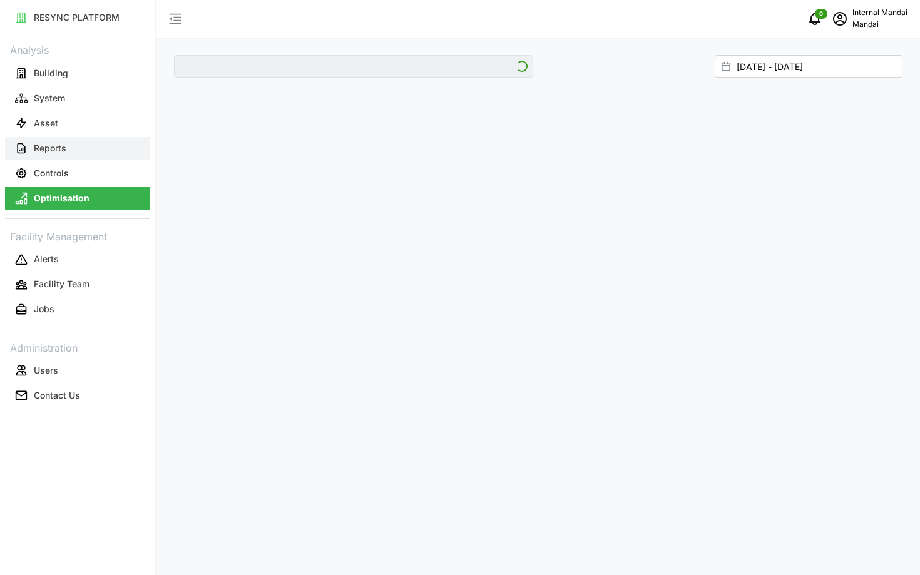
click at [84, 155] on button "Reports" at bounding box center [77, 148] width 145 height 23
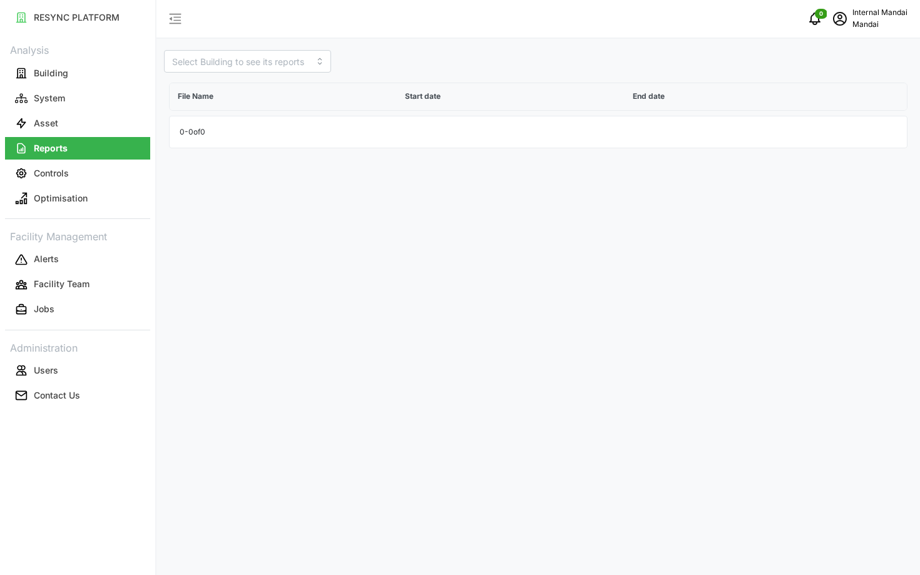
click at [845, 19] on icon "schedule" at bounding box center [839, 18] width 15 height 15
click at [840, 89] on div "Logout" at bounding box center [861, 95] width 89 height 14
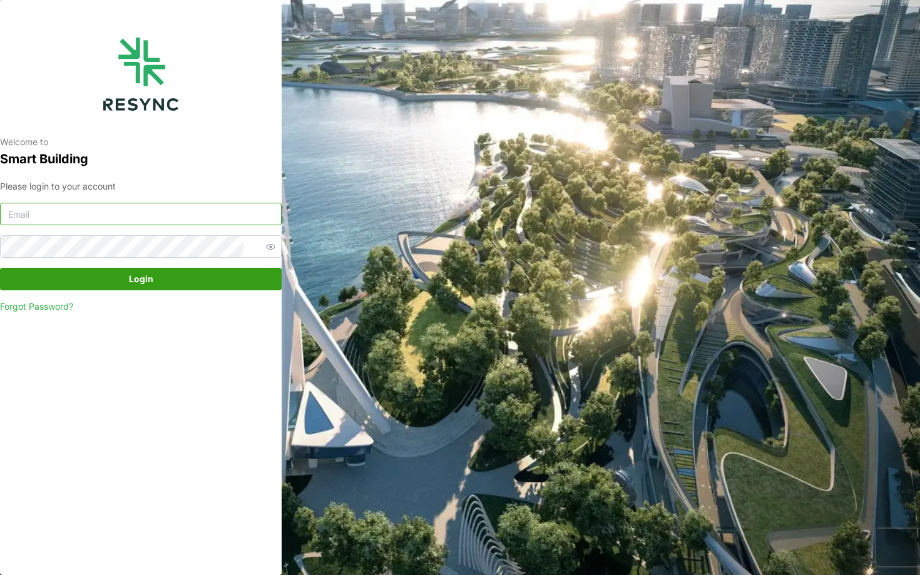
type input "[EMAIL_ADDRESS][DOMAIN_NAME]"
click at [170, 285] on span "Login" at bounding box center [141, 278] width 258 height 21
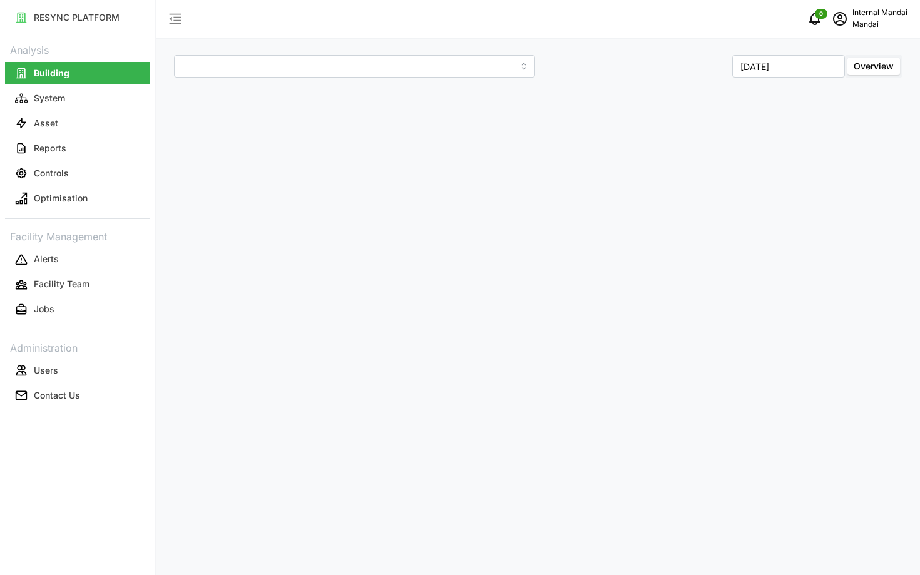
type input "Penguin Building"
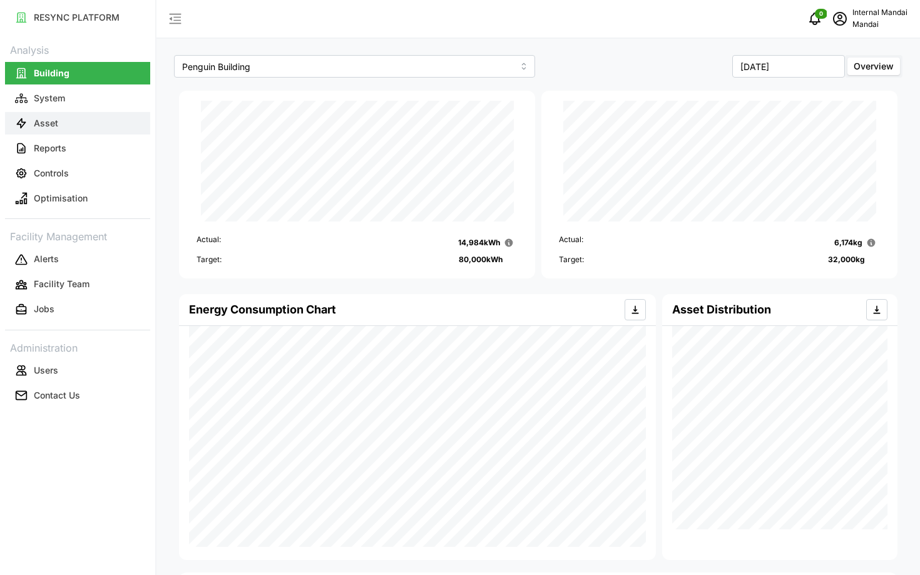
click at [76, 133] on button "Asset" at bounding box center [77, 123] width 145 height 23
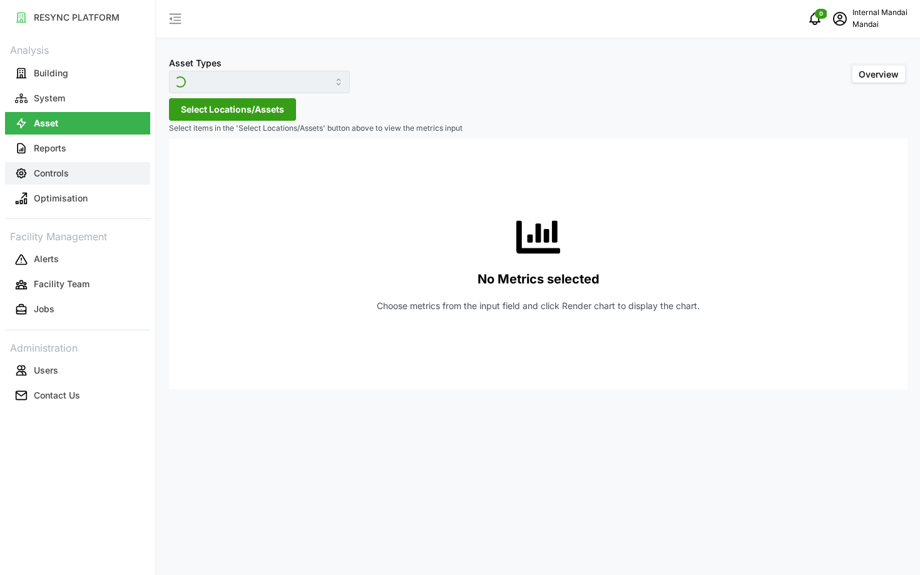
click at [101, 178] on button "Controls" at bounding box center [77, 173] width 145 height 23
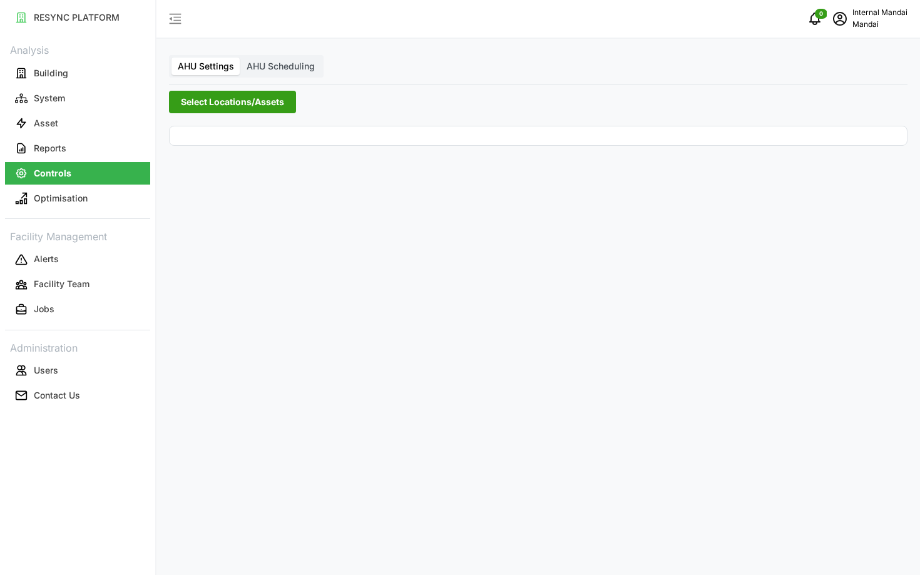
click at [287, 69] on span "AHU Scheduling" at bounding box center [281, 66] width 68 height 11
click at [240, 58] on input "AHU Scheduling" at bounding box center [240, 58] width 0 height 0
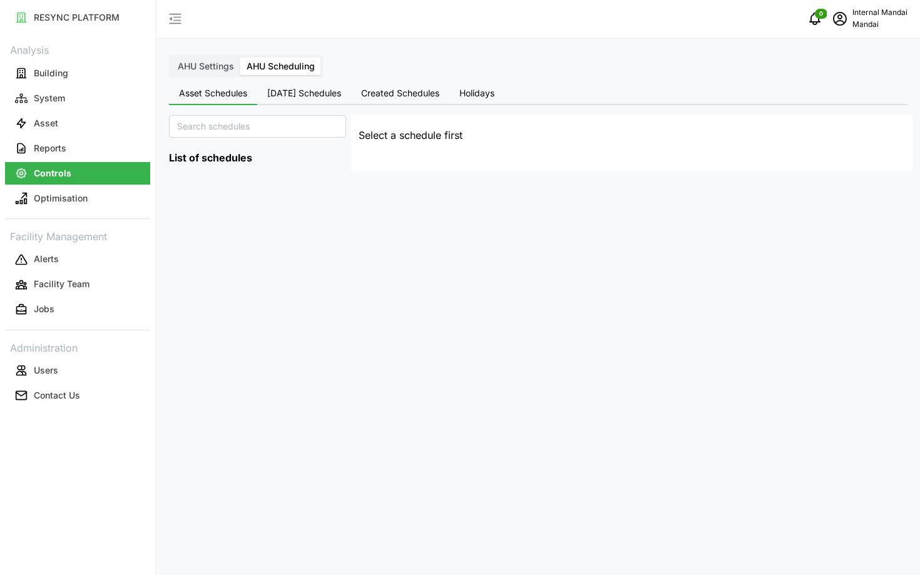
click at [299, 94] on span "Today's Schedules" at bounding box center [304, 93] width 74 height 9
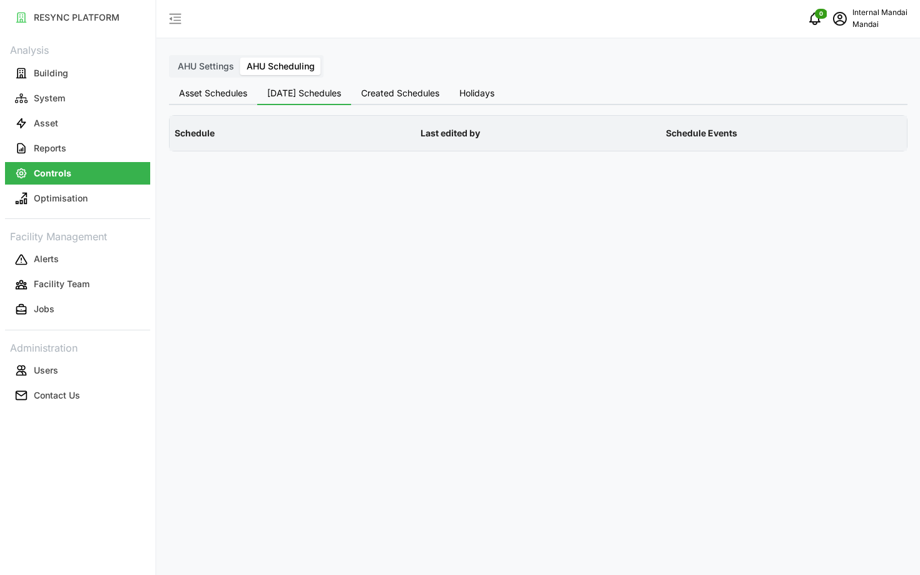
click at [237, 101] on button "Asset Schedules" at bounding box center [213, 94] width 88 height 23
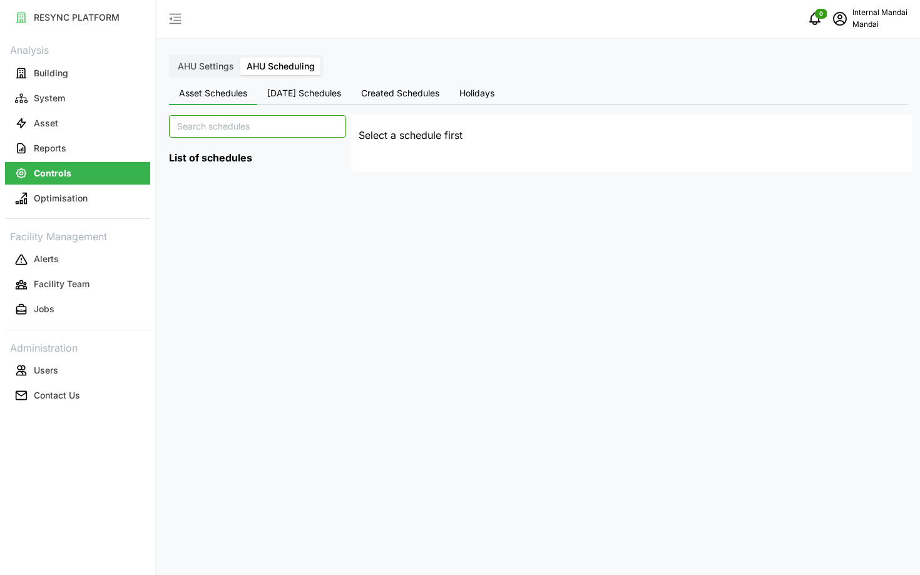
click at [255, 129] on input at bounding box center [257, 126] width 177 height 23
click at [400, 91] on span "Created Schedules" at bounding box center [400, 93] width 78 height 9
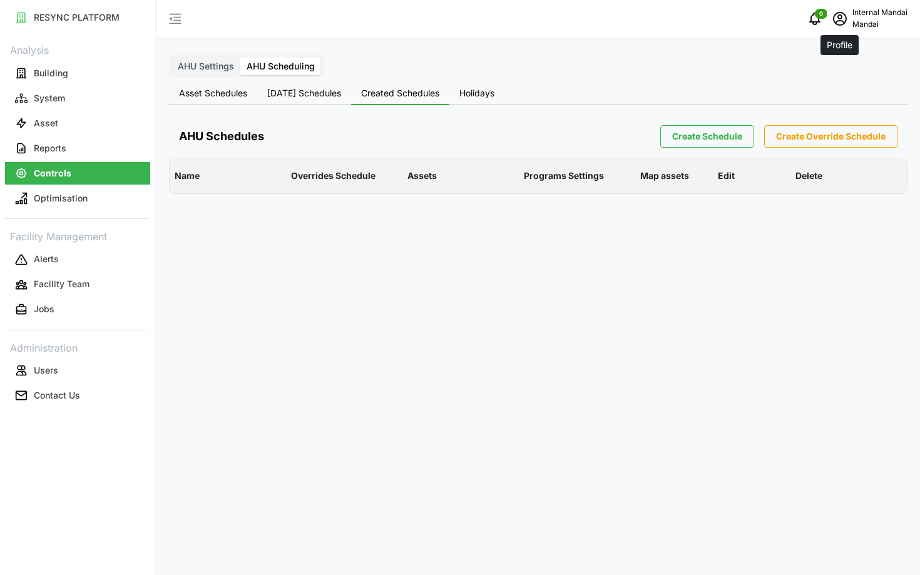
click at [844, 24] on icon "schedule" at bounding box center [840, 19] width 14 height 14
click at [865, 99] on div "Logout" at bounding box center [861, 95] width 89 height 14
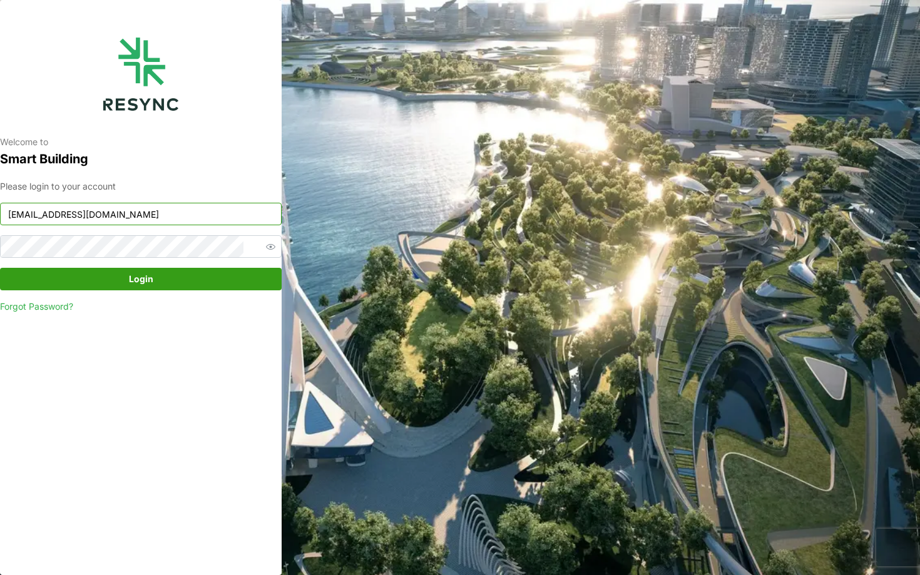
click at [236, 209] on input "[EMAIL_ADDRESS][DOMAIN_NAME]" at bounding box center [141, 214] width 282 height 23
type input "[EMAIL_ADDRESS][DOMAIN_NAME]"
click at [219, 272] on span "Login" at bounding box center [141, 278] width 258 height 21
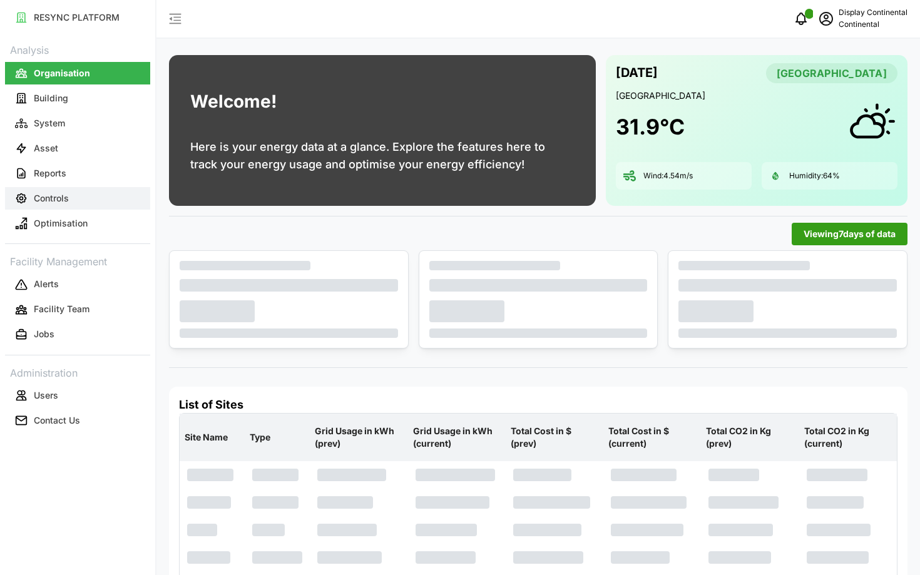
click at [108, 189] on button "Controls" at bounding box center [77, 198] width 145 height 23
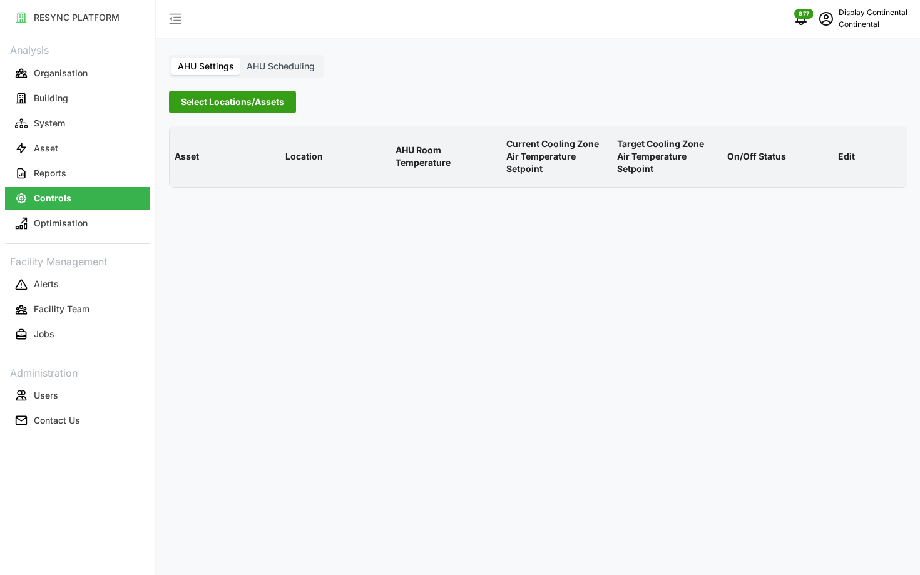
click at [268, 62] on span "AHU Scheduling" at bounding box center [281, 66] width 68 height 11
click at [240, 58] on input "AHU Scheduling" at bounding box center [240, 58] width 0 height 0
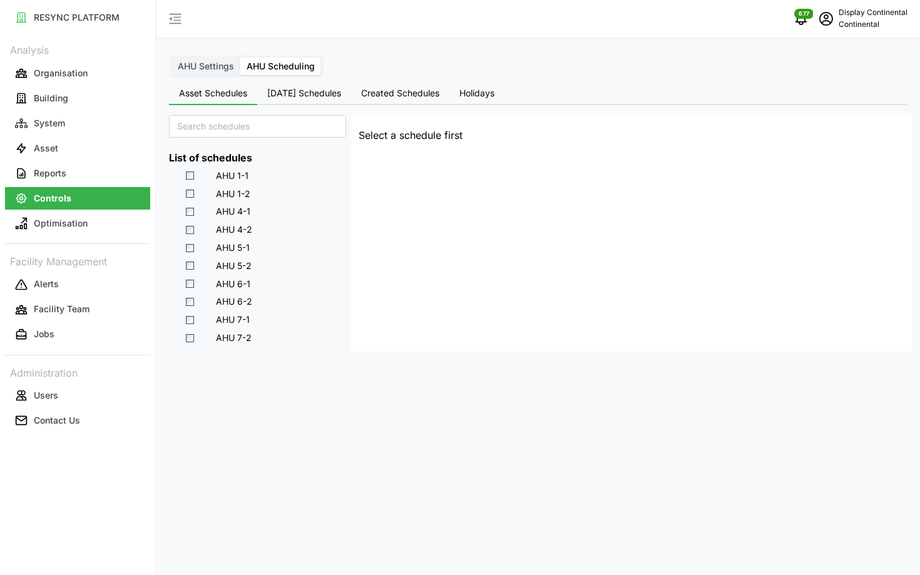
click at [320, 93] on span "Today's Schedules" at bounding box center [304, 93] width 74 height 9
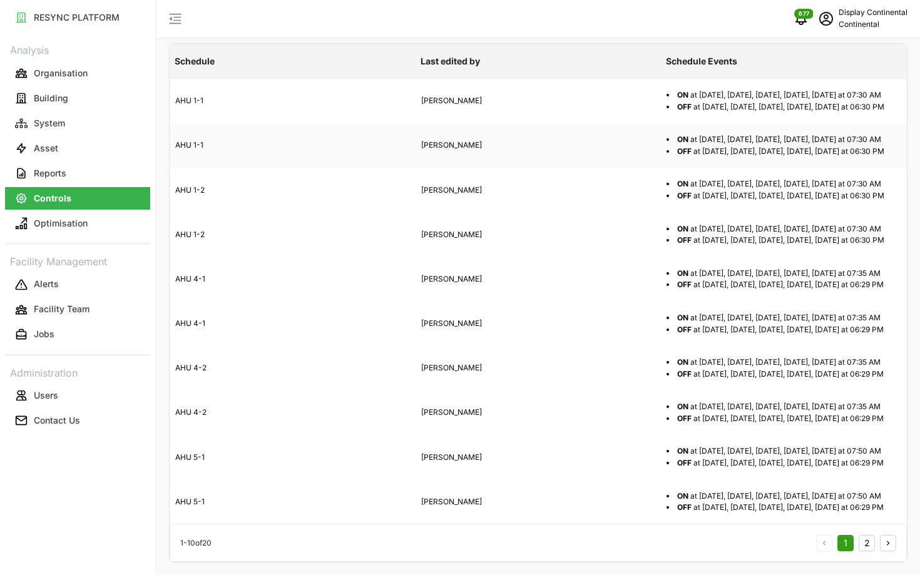
scroll to position [304, 0]
click at [865, 538] on button "2" at bounding box center [867, 543] width 16 height 16
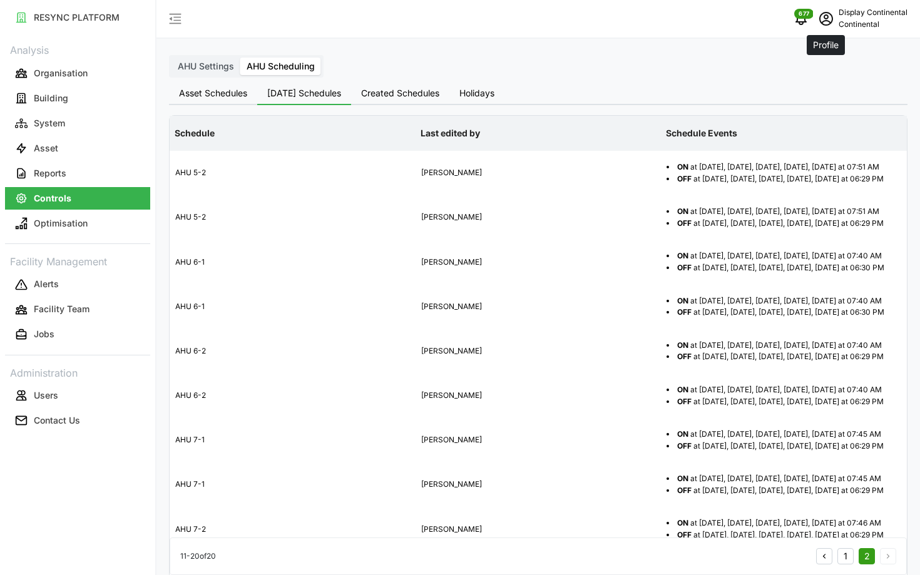
click at [822, 30] on span "schedule" at bounding box center [826, 19] width 24 height 24
click at [838, 90] on div "Logout" at bounding box center [861, 95] width 89 height 14
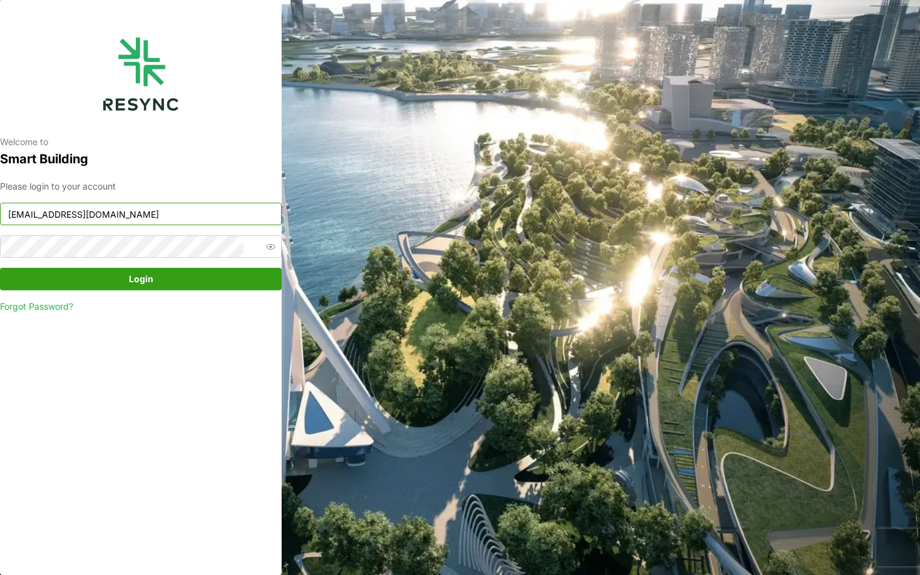
click at [158, 212] on input "[EMAIL_ADDRESS][DOMAIN_NAME]" at bounding box center [141, 214] width 282 height 23
type input "[EMAIL_ADDRESS][DOMAIN_NAME]"
click at [233, 281] on span "Login" at bounding box center [141, 278] width 258 height 21
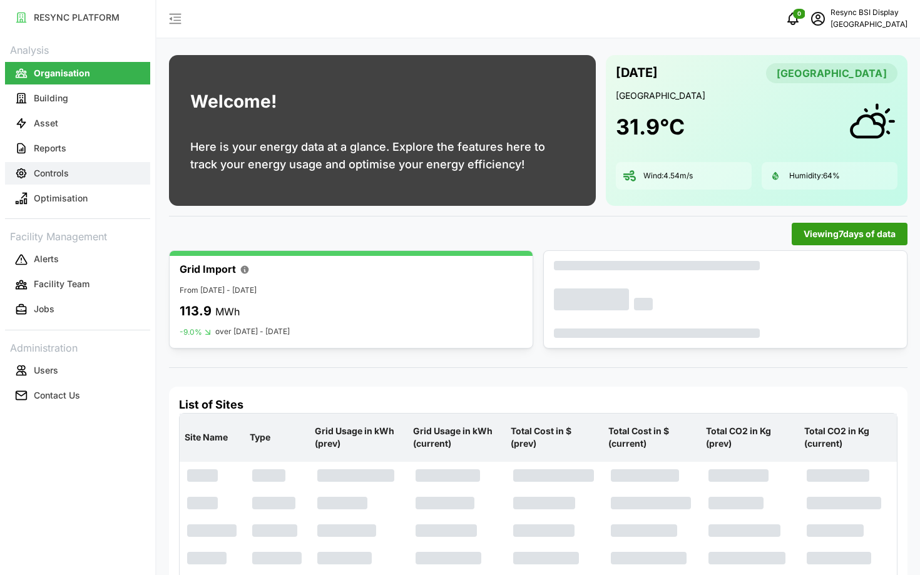
click at [45, 178] on p "Controls" at bounding box center [51, 173] width 35 height 13
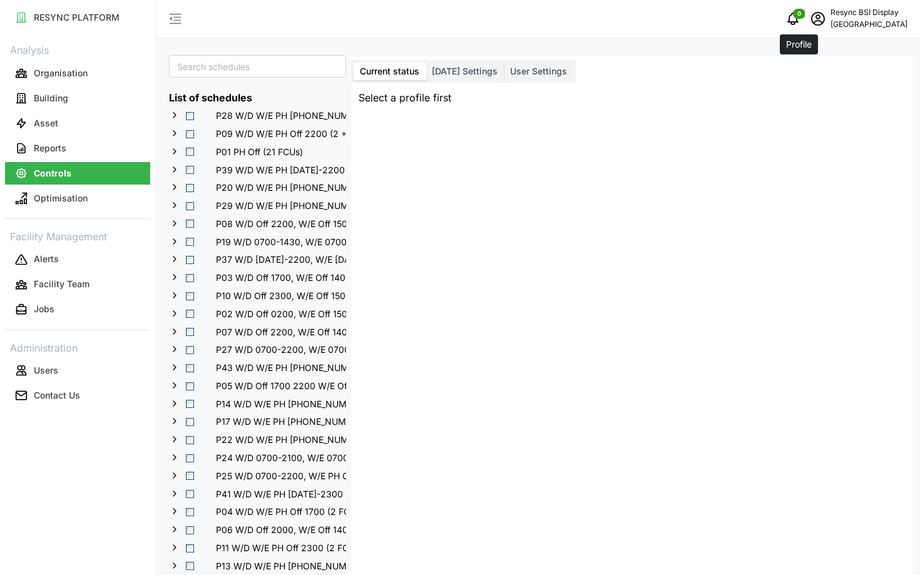
click at [811, 13] on icon "schedule" at bounding box center [818, 19] width 14 height 14
click at [797, 90] on icon "button" at bounding box center [799, 94] width 9 height 9
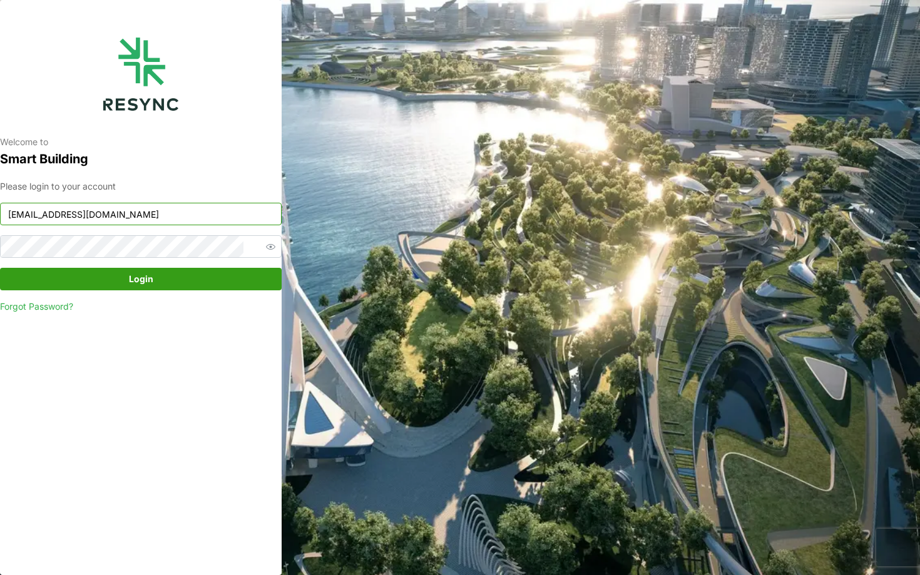
click at [122, 218] on input "[EMAIL_ADDRESS][DOMAIN_NAME]" at bounding box center [141, 214] width 282 height 23
type input "[EMAIL_ADDRESS][DOMAIN_NAME]"
click at [213, 274] on span "Login" at bounding box center [141, 278] width 258 height 21
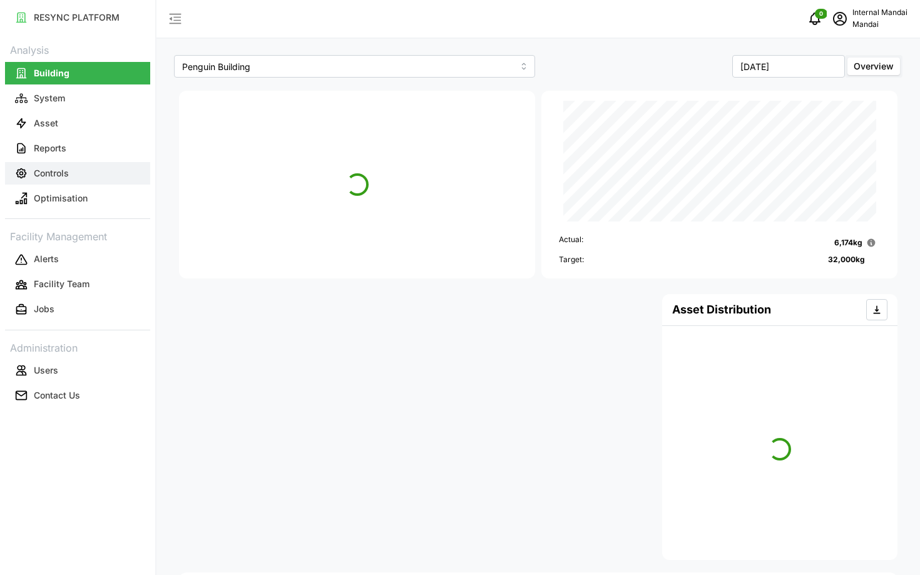
click at [83, 181] on button "Controls" at bounding box center [77, 173] width 145 height 23
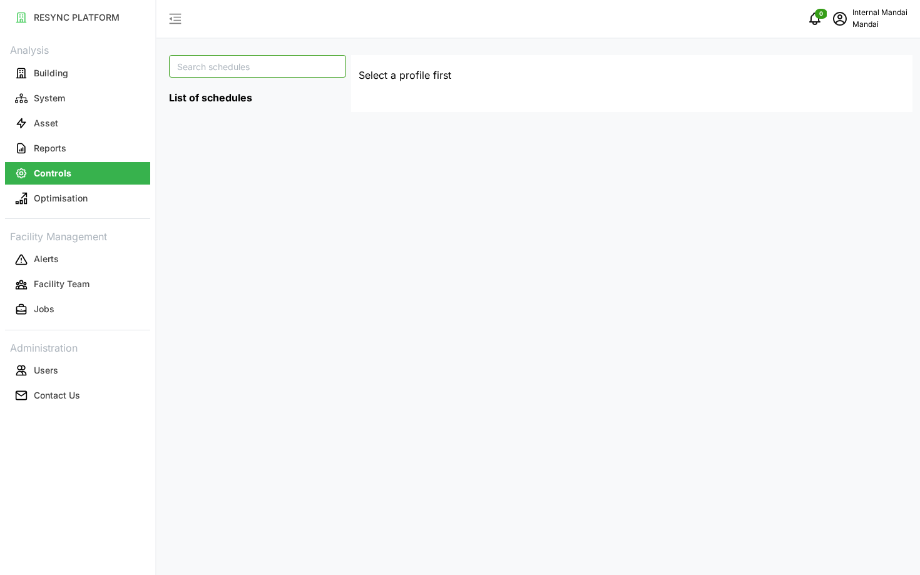
click at [275, 75] on input at bounding box center [257, 66] width 177 height 23
click at [410, 195] on div "List of schedules Select a profile first" at bounding box center [537, 287] width 763 height 575
click at [423, 66] on label "AHU Scheduling" at bounding box center [462, 72] width 81 height 18
click at [422, 63] on input "AHU Scheduling" at bounding box center [422, 63] width 0 height 0
click at [444, 66] on span "AHU Scheduling" at bounding box center [463, 71] width 68 height 11
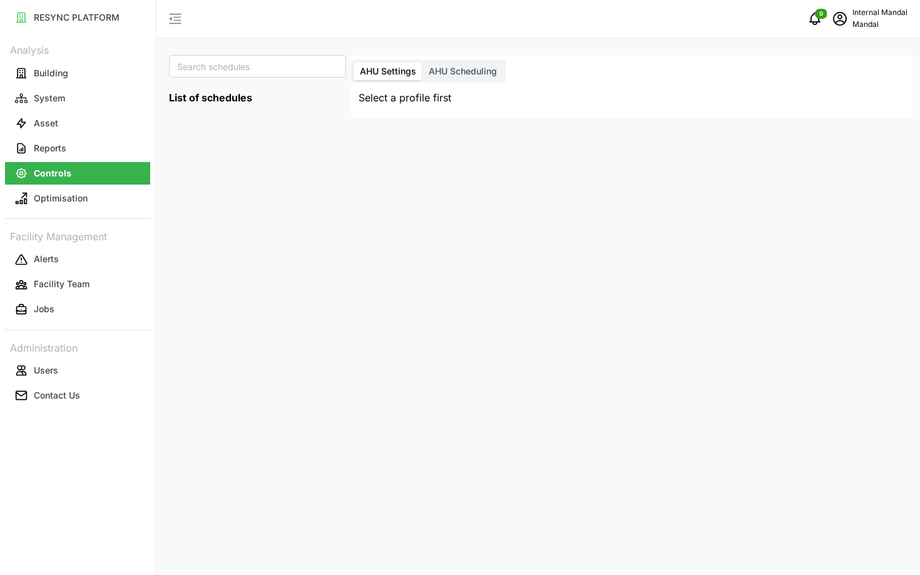
click at [422, 63] on input "AHU Scheduling" at bounding box center [422, 63] width 0 height 0
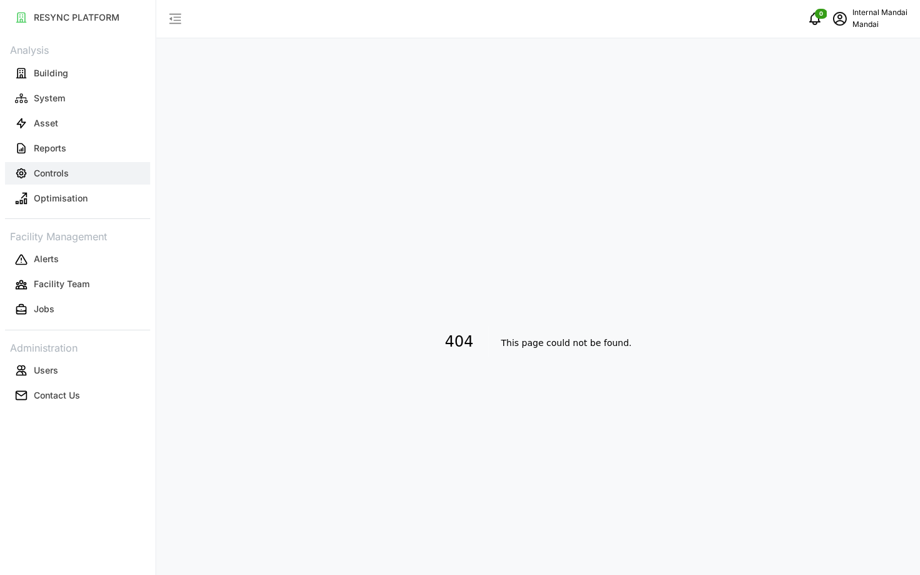
click at [105, 171] on button "Controls" at bounding box center [77, 173] width 145 height 23
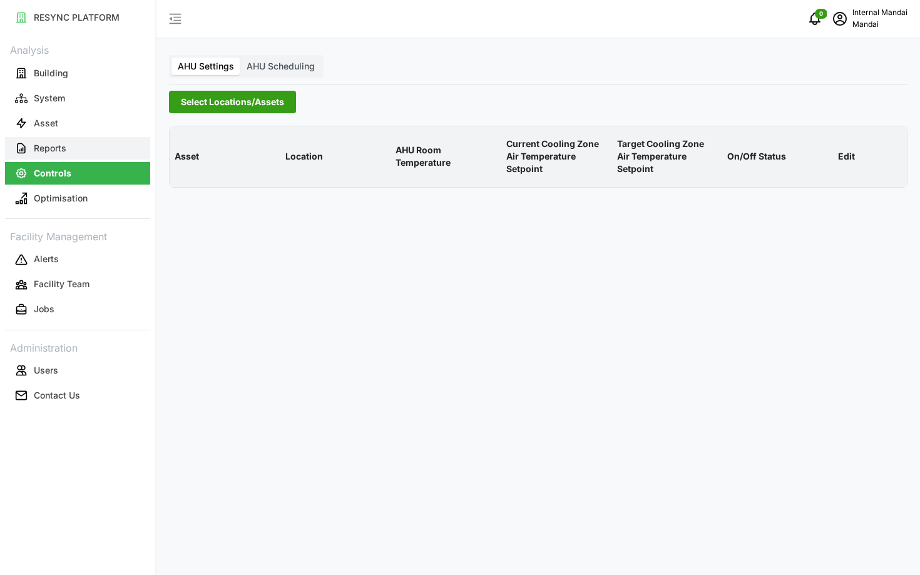
click at [90, 156] on button "Reports" at bounding box center [77, 148] width 145 height 23
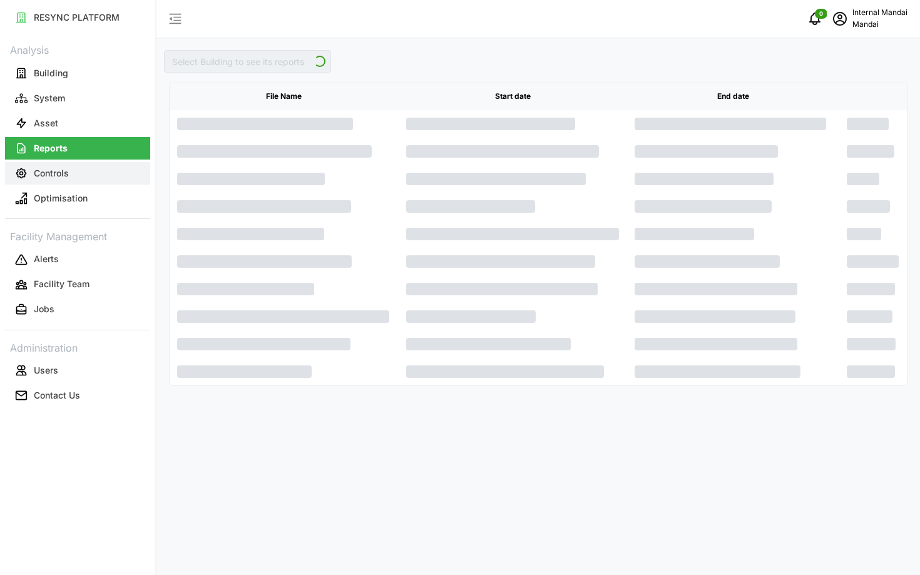
click at [76, 177] on button "Controls" at bounding box center [77, 173] width 145 height 23
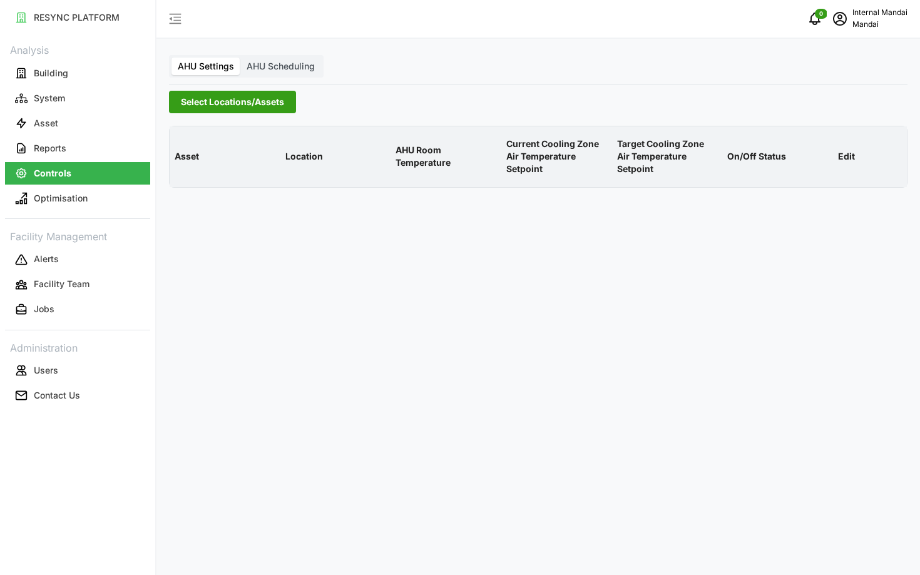
click at [265, 71] on label "AHU Scheduling" at bounding box center [280, 67] width 81 height 18
click at [240, 58] on input "AHU Scheduling" at bounding box center [240, 58] width 0 height 0
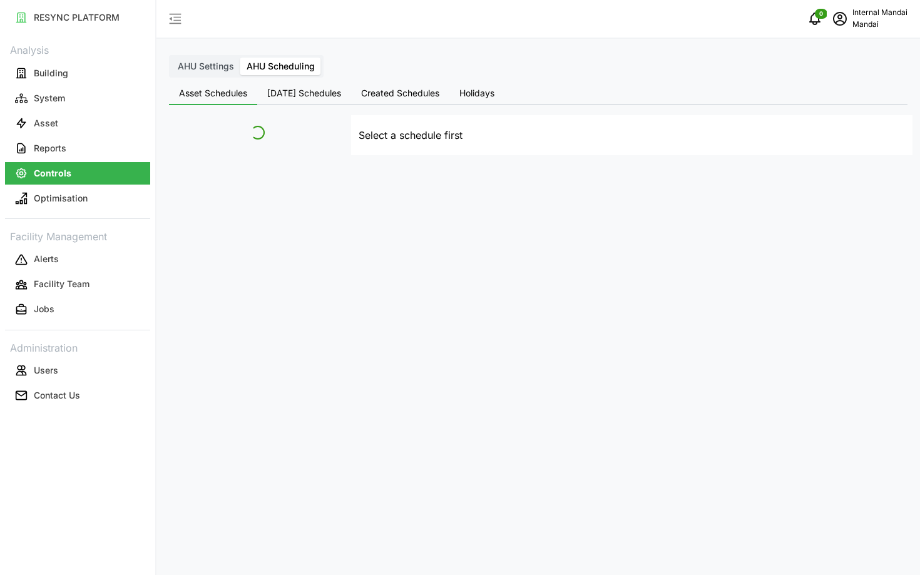
click at [207, 71] on span "AHU Settings" at bounding box center [206, 66] width 56 height 11
click at [171, 58] on input "AHU Settings" at bounding box center [171, 58] width 0 height 0
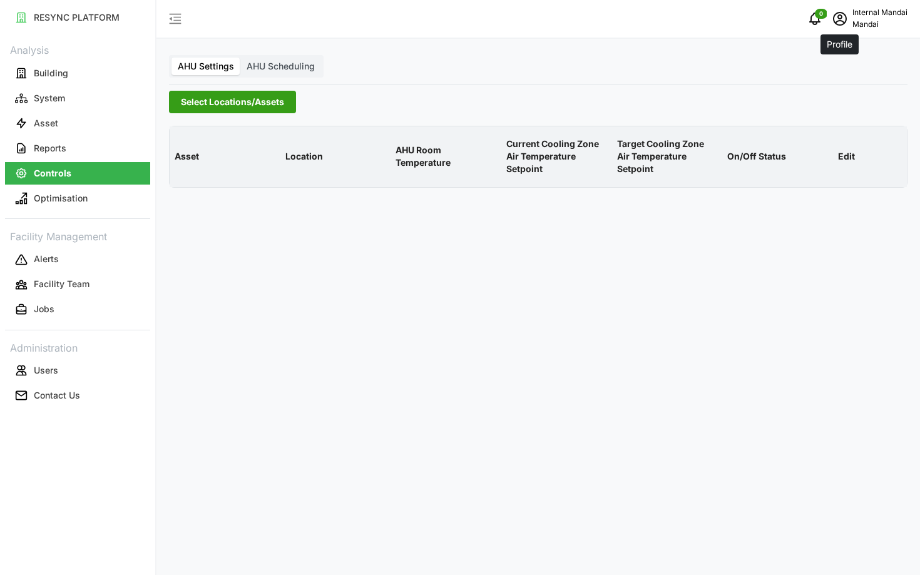
click at [838, 11] on span "schedule" at bounding box center [840, 19] width 24 height 24
click at [818, 93] on div "Logout" at bounding box center [861, 95] width 89 height 14
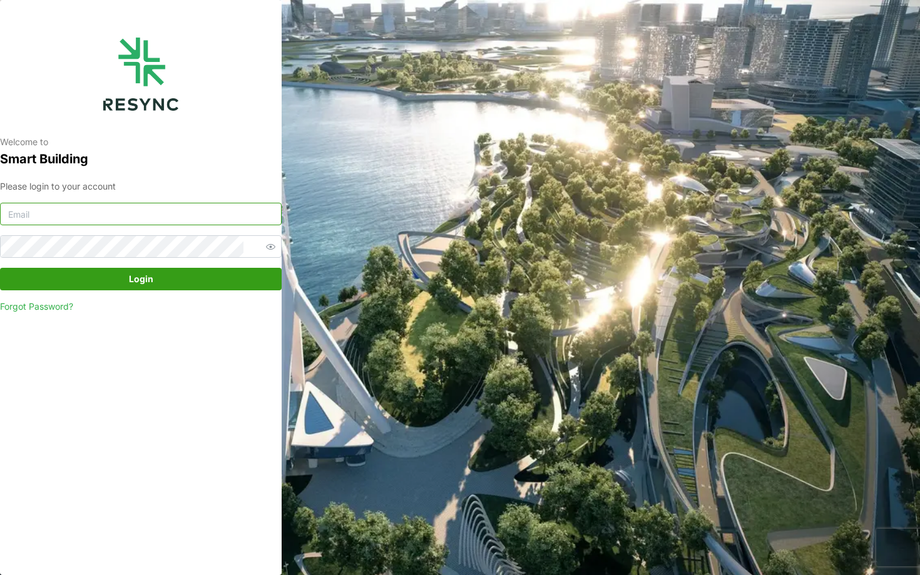
type input "[EMAIL_ADDRESS][DOMAIN_NAME]"
click at [168, 297] on div "Please login to your account mandai_internal@resynctech.com Login Forgot Passwo…" at bounding box center [141, 247] width 282 height 134
click at [154, 280] on span "Login" at bounding box center [141, 278] width 258 height 21
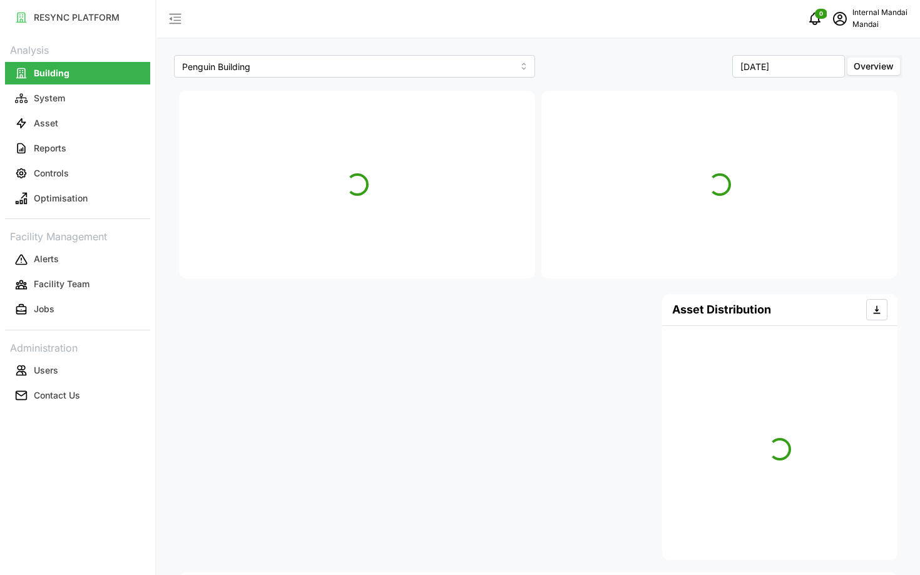
click at [50, 160] on link "Reports" at bounding box center [77, 148] width 145 height 25
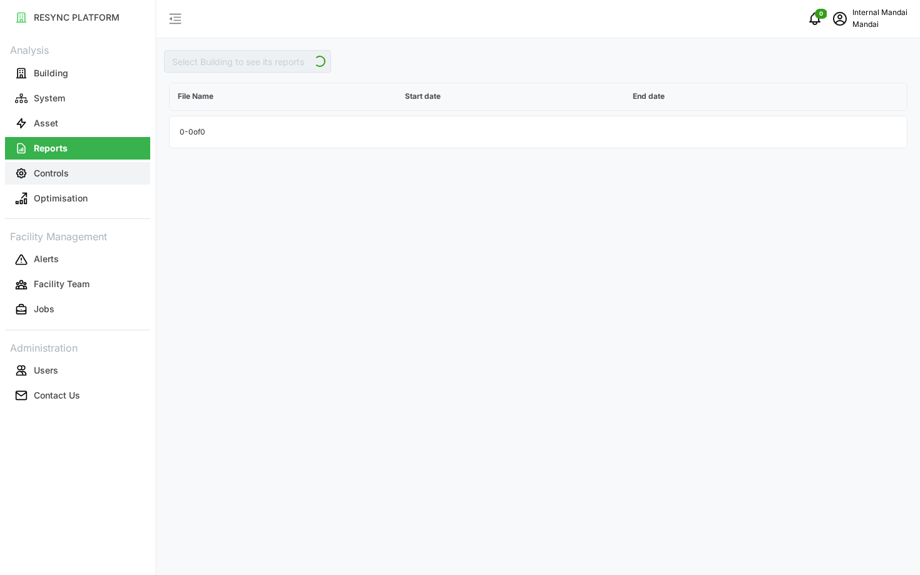
click at [45, 180] on button "Controls" at bounding box center [77, 173] width 145 height 23
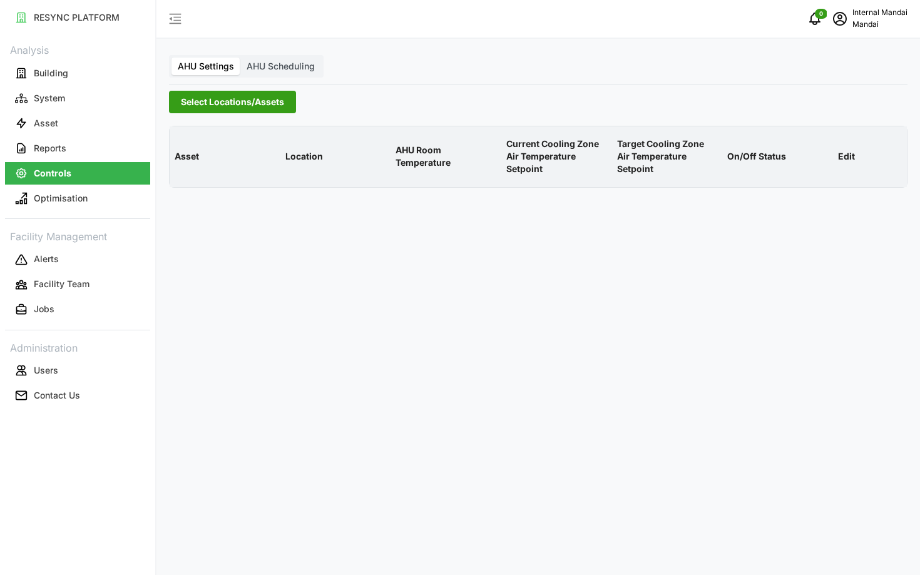
click at [279, 80] on div "AHU Settings AHU Scheduling Select Locations/Assets Asset Location AHU Room Tem…" at bounding box center [537, 287] width 763 height 575
click at [257, 72] on label "AHU Scheduling" at bounding box center [280, 67] width 81 height 18
click at [240, 58] on input "AHU Scheduling" at bounding box center [240, 58] width 0 height 0
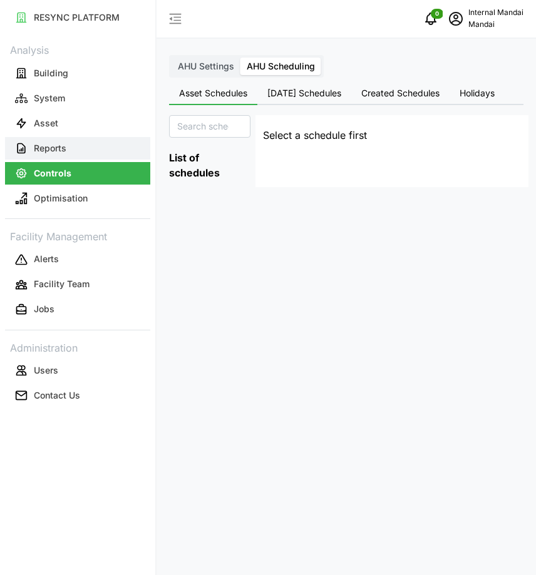
click at [53, 152] on p "Reports" at bounding box center [50, 148] width 33 height 13
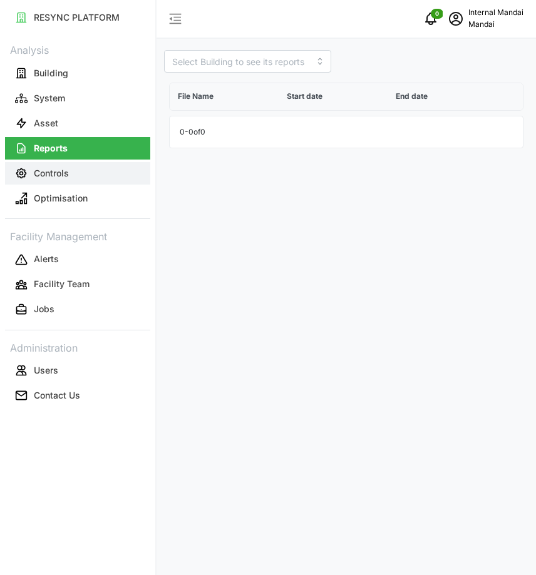
click at [59, 175] on p "Controls" at bounding box center [51, 173] width 35 height 13
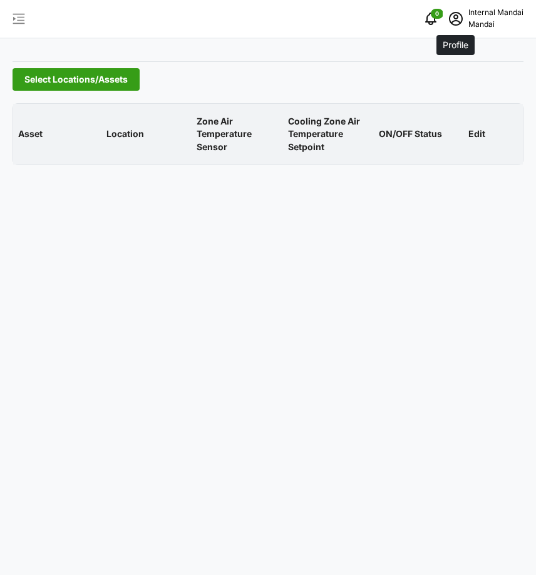
click at [450, 24] on icon "schedule" at bounding box center [455, 18] width 15 height 15
click at [450, 93] on div "Logout" at bounding box center [477, 95] width 89 height 14
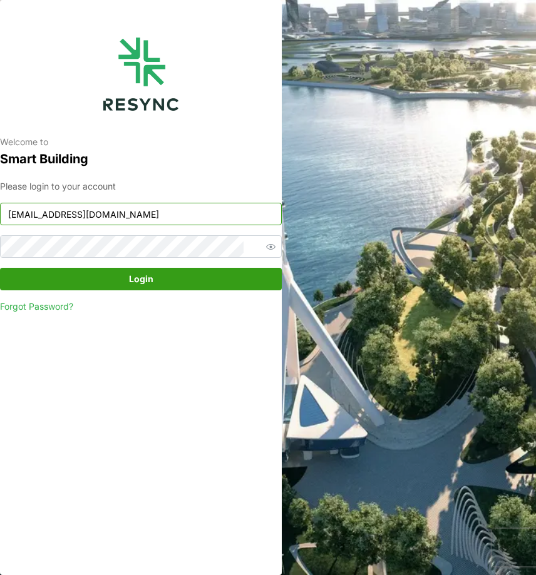
click at [196, 221] on input "[EMAIL_ADDRESS][DOMAIN_NAME]" at bounding box center [141, 214] width 282 height 23
type input "[EMAIL_ADDRESS][DOMAIN_NAME]"
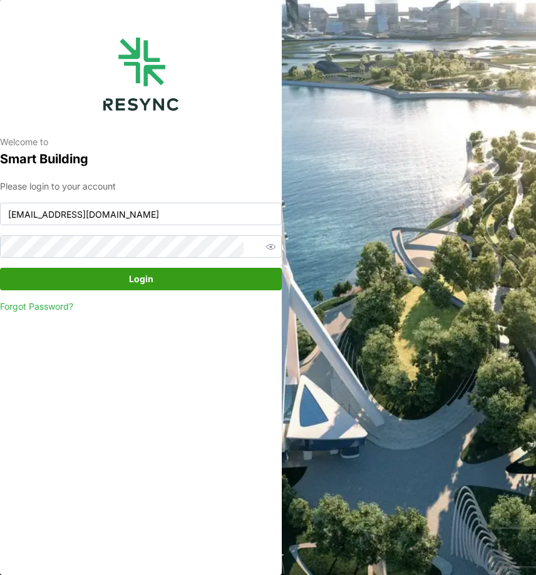
click at [203, 276] on span "Login" at bounding box center [141, 278] width 258 height 21
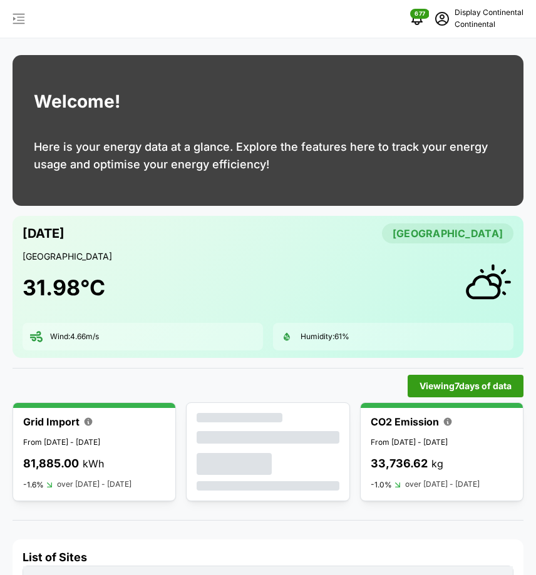
click at [21, 14] on icon "button" at bounding box center [18, 18] width 15 height 15
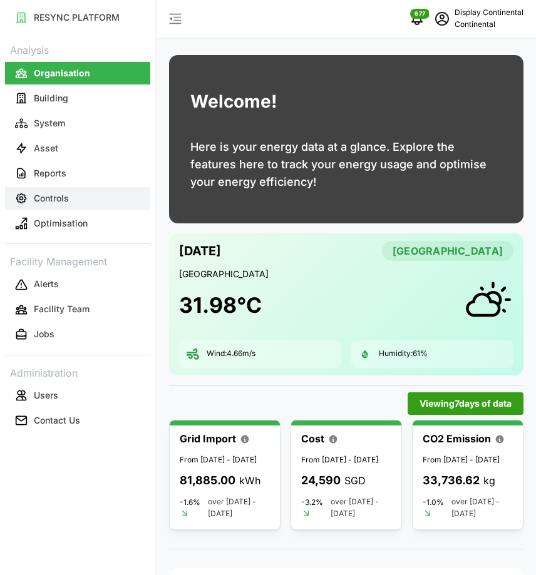
click at [61, 196] on p "Controls" at bounding box center [51, 198] width 35 height 13
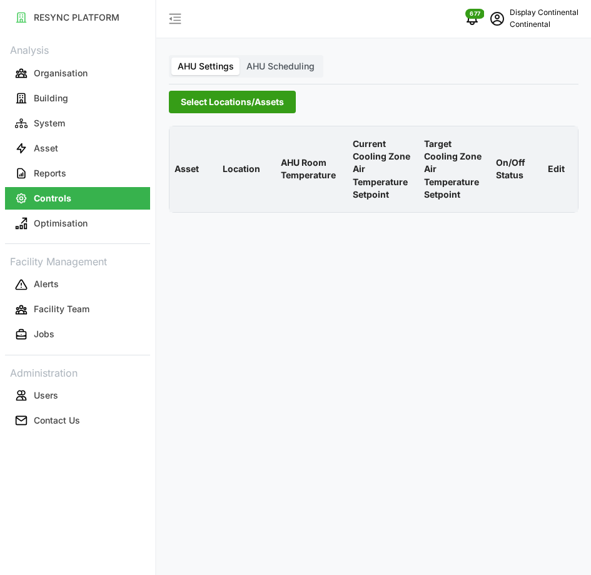
drag, startPoint x: 590, startPoint y: 120, endPoint x: 566, endPoint y: 117, distance: 24.0
click at [535, 117] on div "AHU Settings AHU Scheduling Select Locations/Assets Asset Location AHU Room Tem…" at bounding box center [373, 287] width 435 height 575
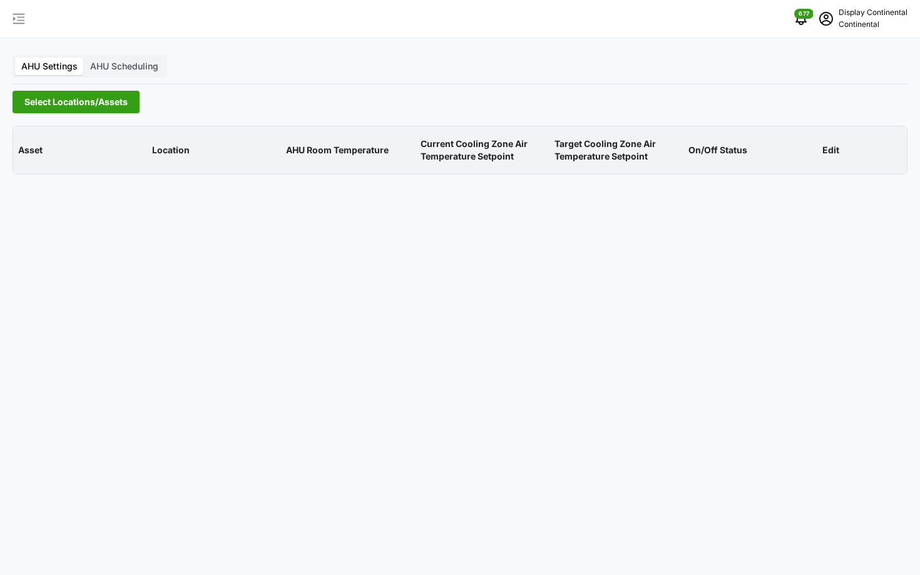
click at [24, 15] on icon "button" at bounding box center [18, 18] width 15 height 15
